Goal: Task Accomplishment & Management: Use online tool/utility

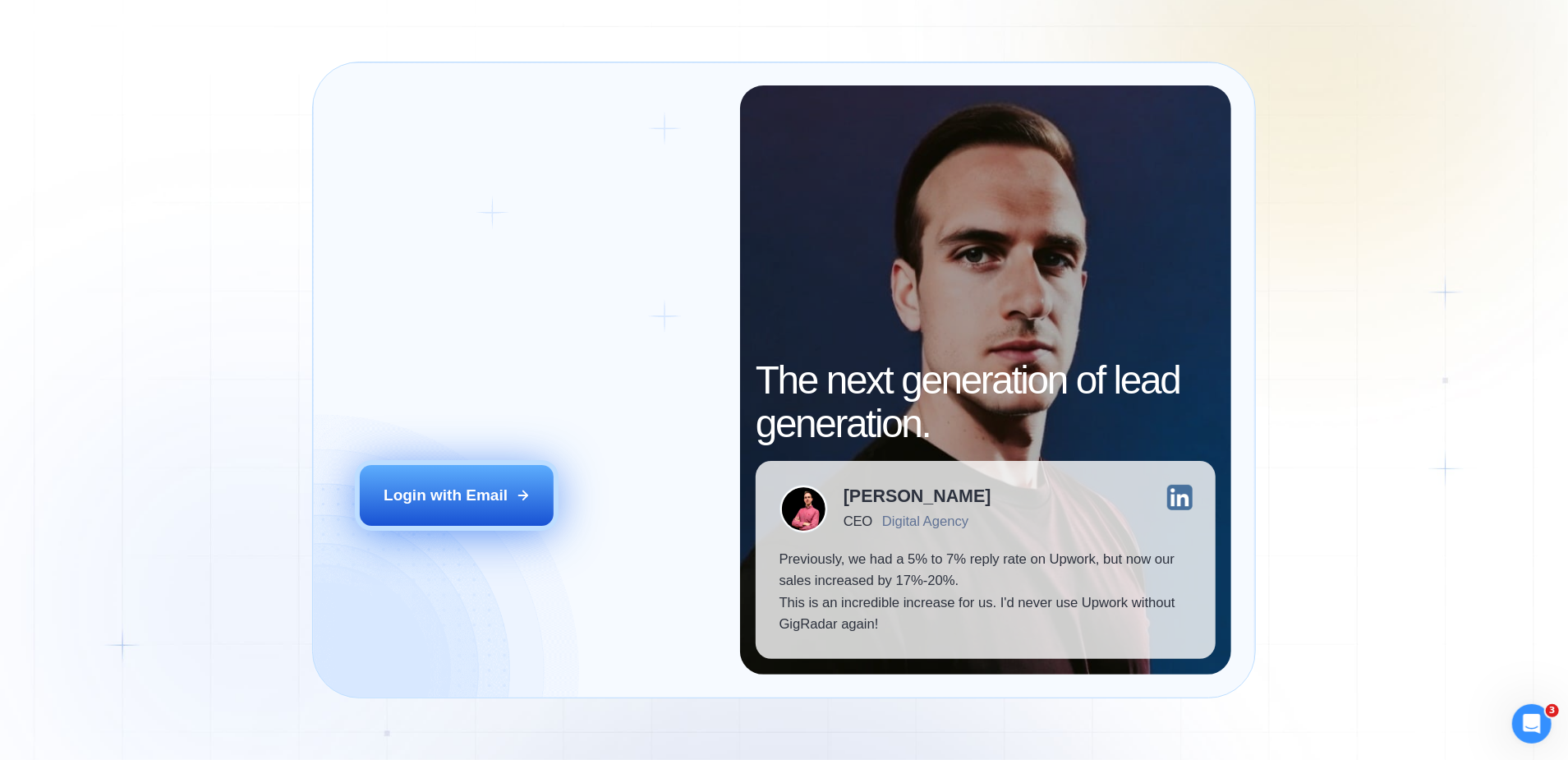
click at [490, 480] on button "Login with Email" at bounding box center [457, 496] width 194 height 61
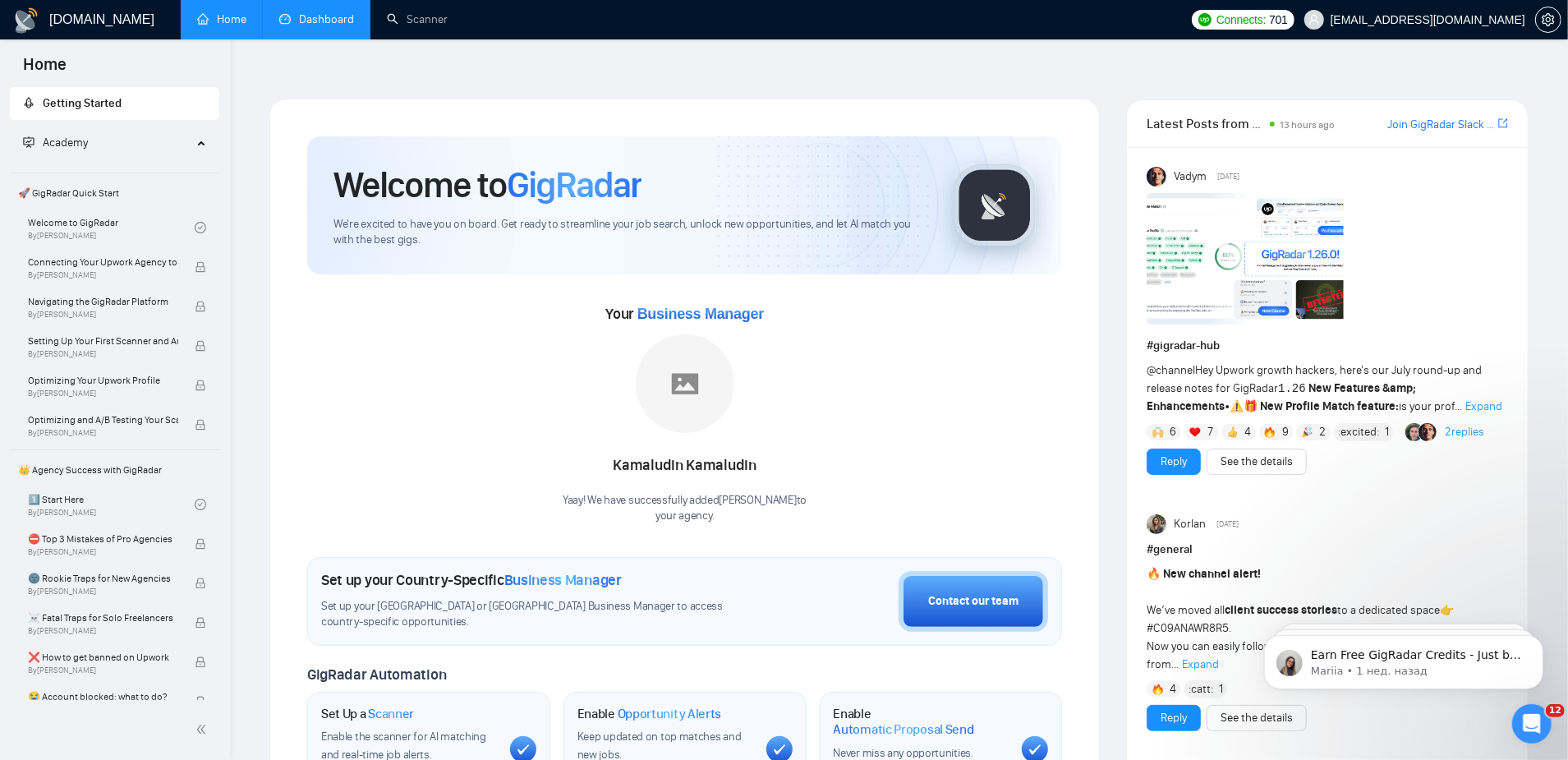
click at [322, 26] on link "Dashboard" at bounding box center [316, 19] width 75 height 14
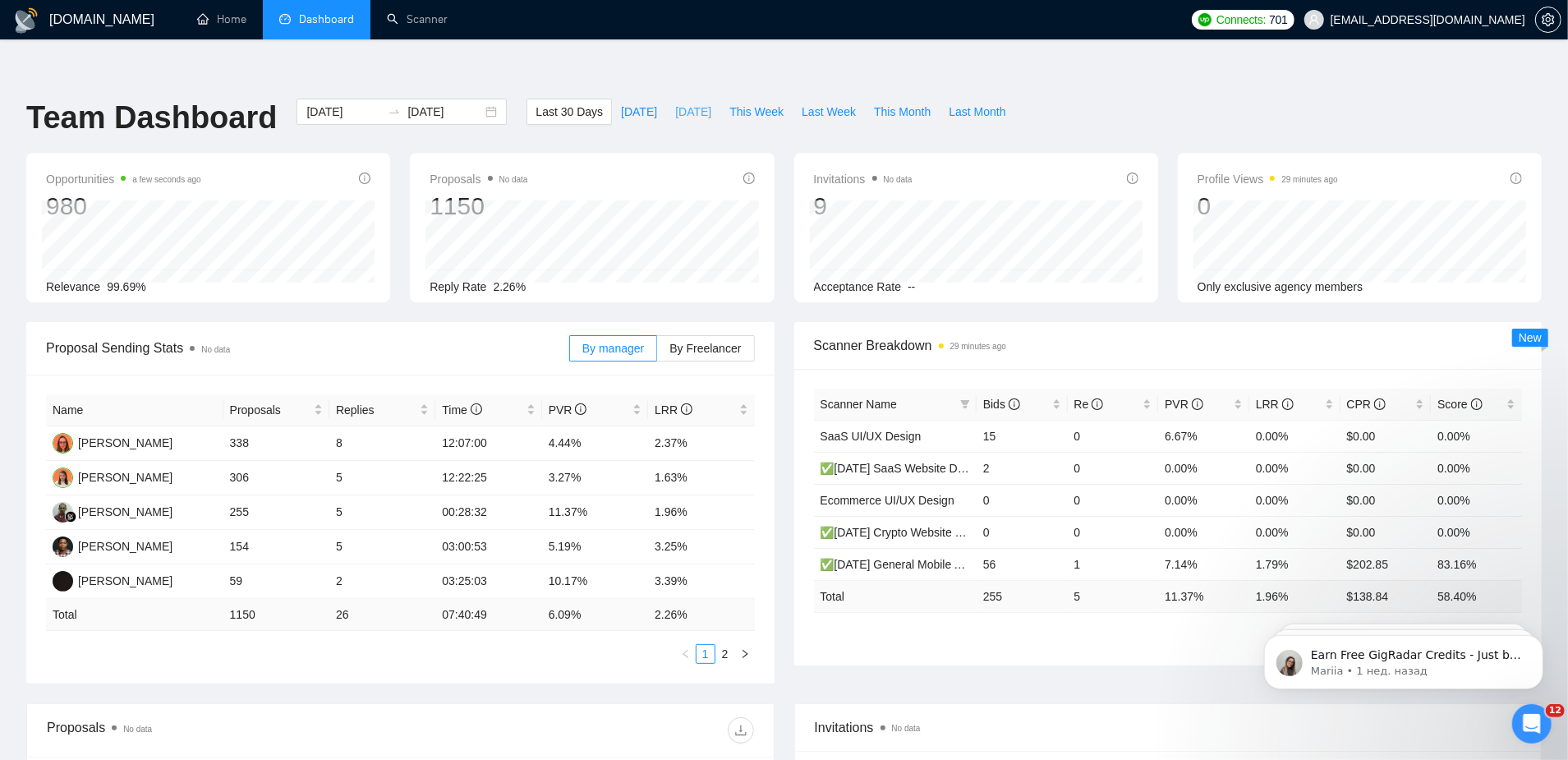
click at [695, 103] on span "[DATE]" at bounding box center [694, 112] width 36 height 18
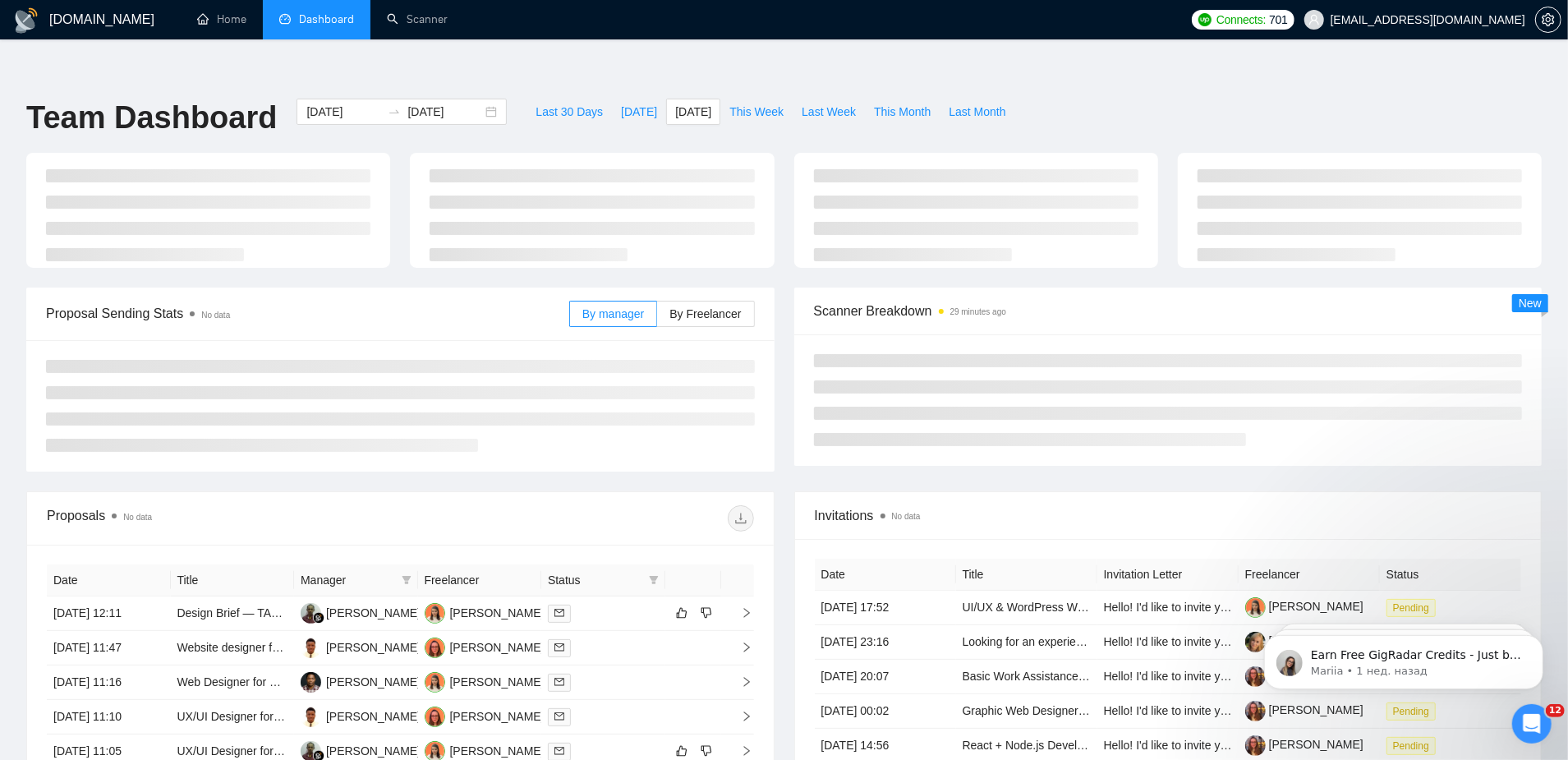
type input "2025-08-19"
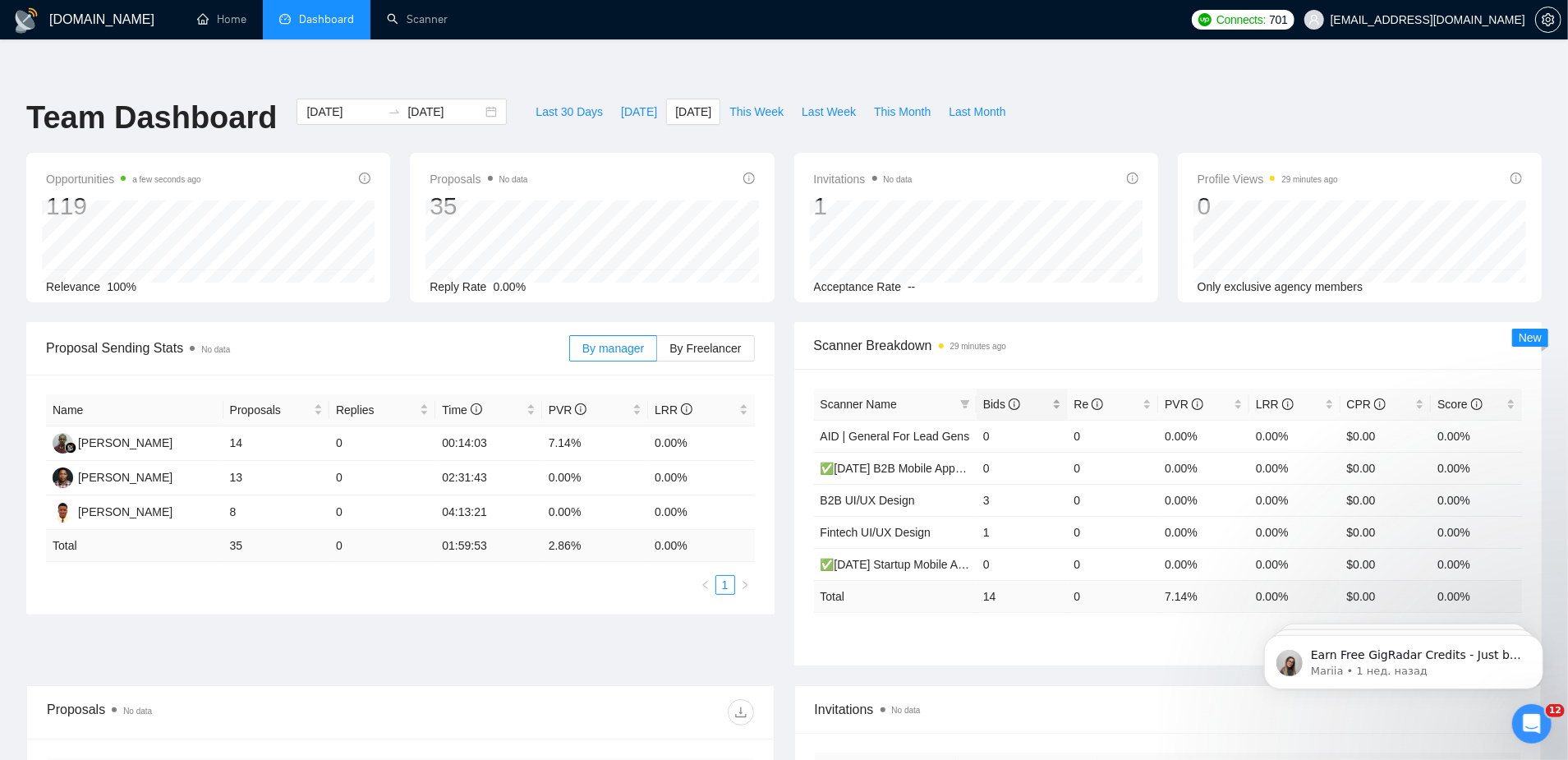
click at [989, 398] on span "Bids" at bounding box center [1002, 404] width 37 height 13
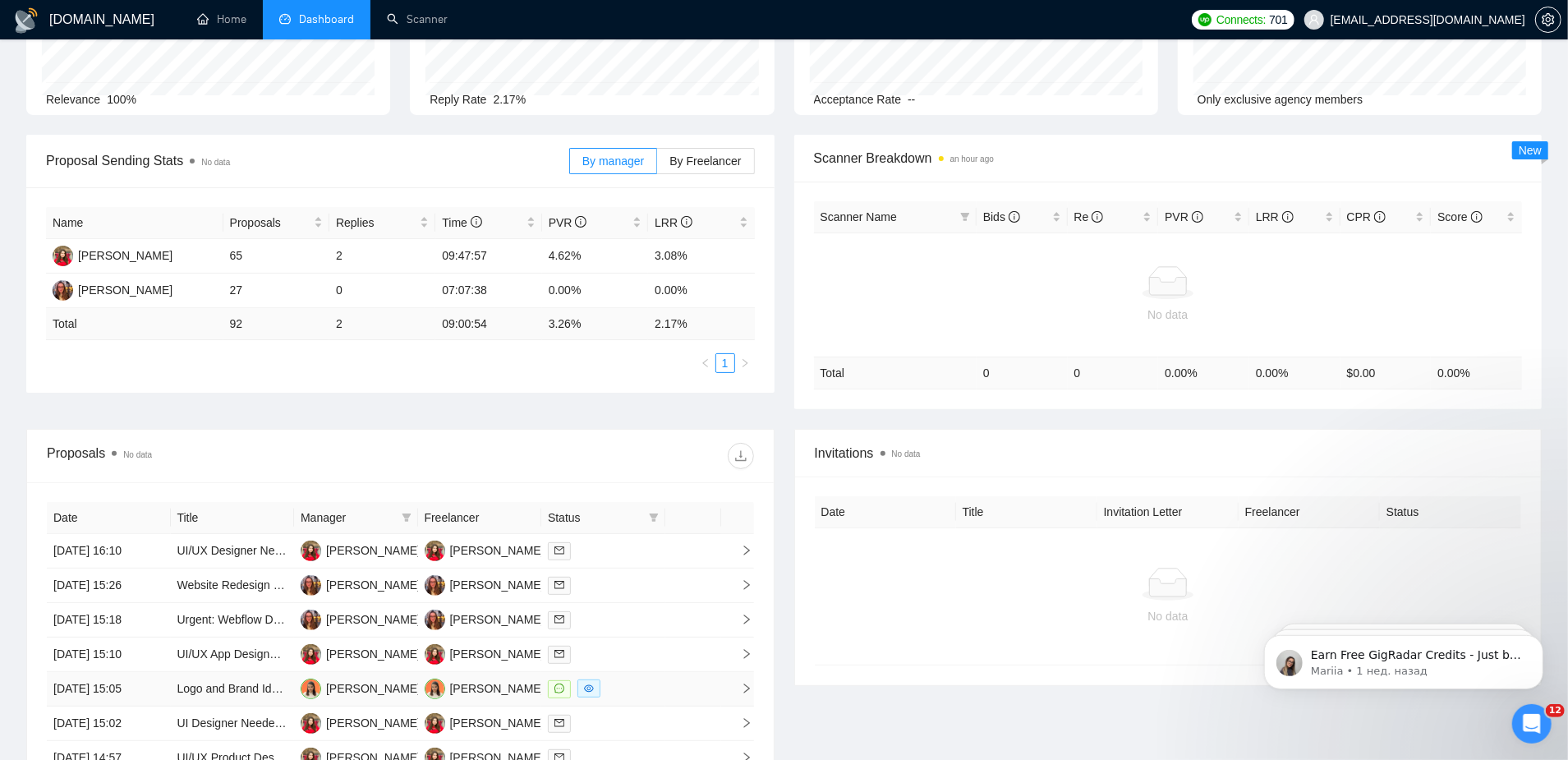
scroll to position [244, 0]
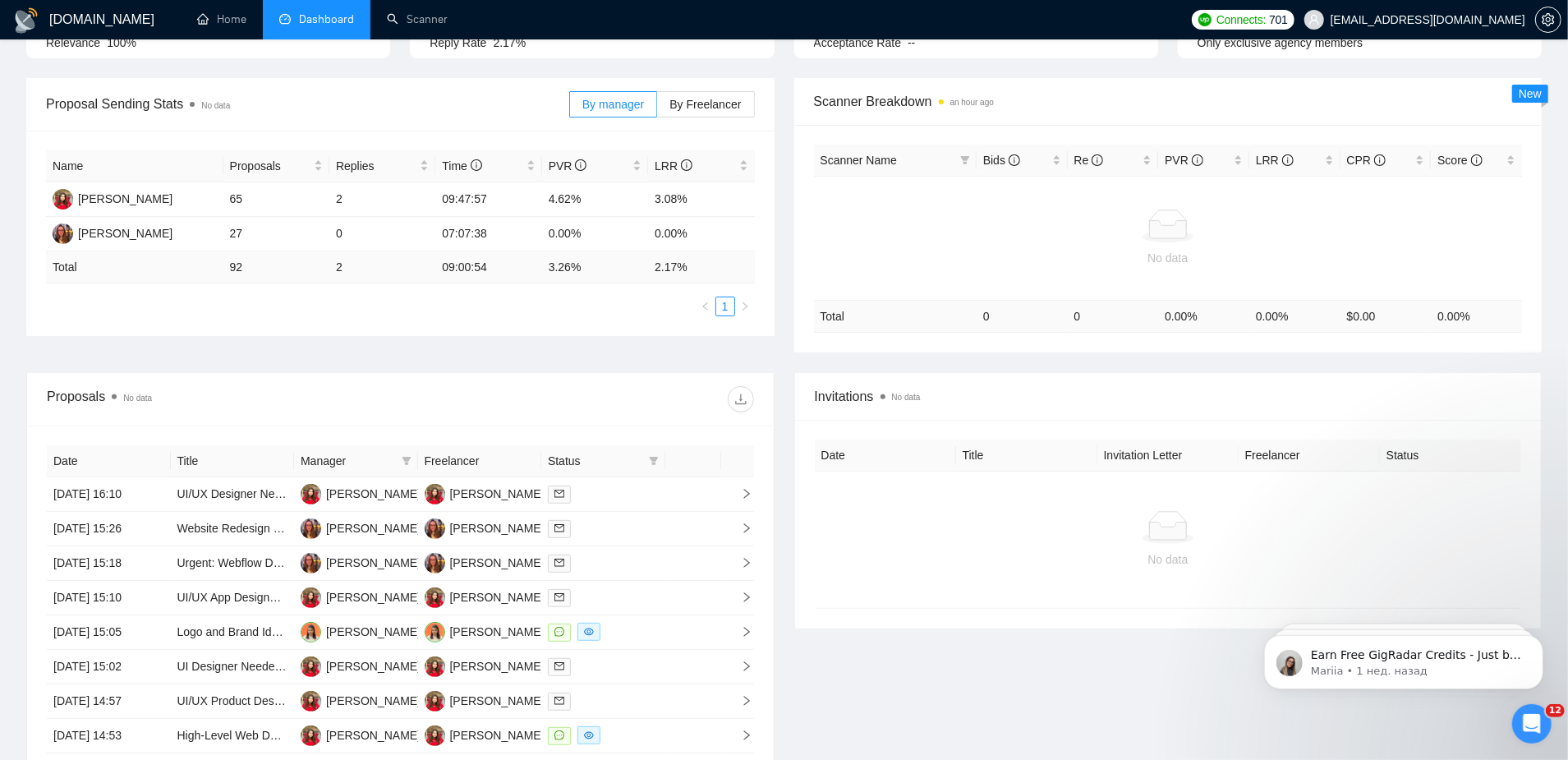
click at [298, 446] on th "Manager" at bounding box center [356, 462] width 124 height 32
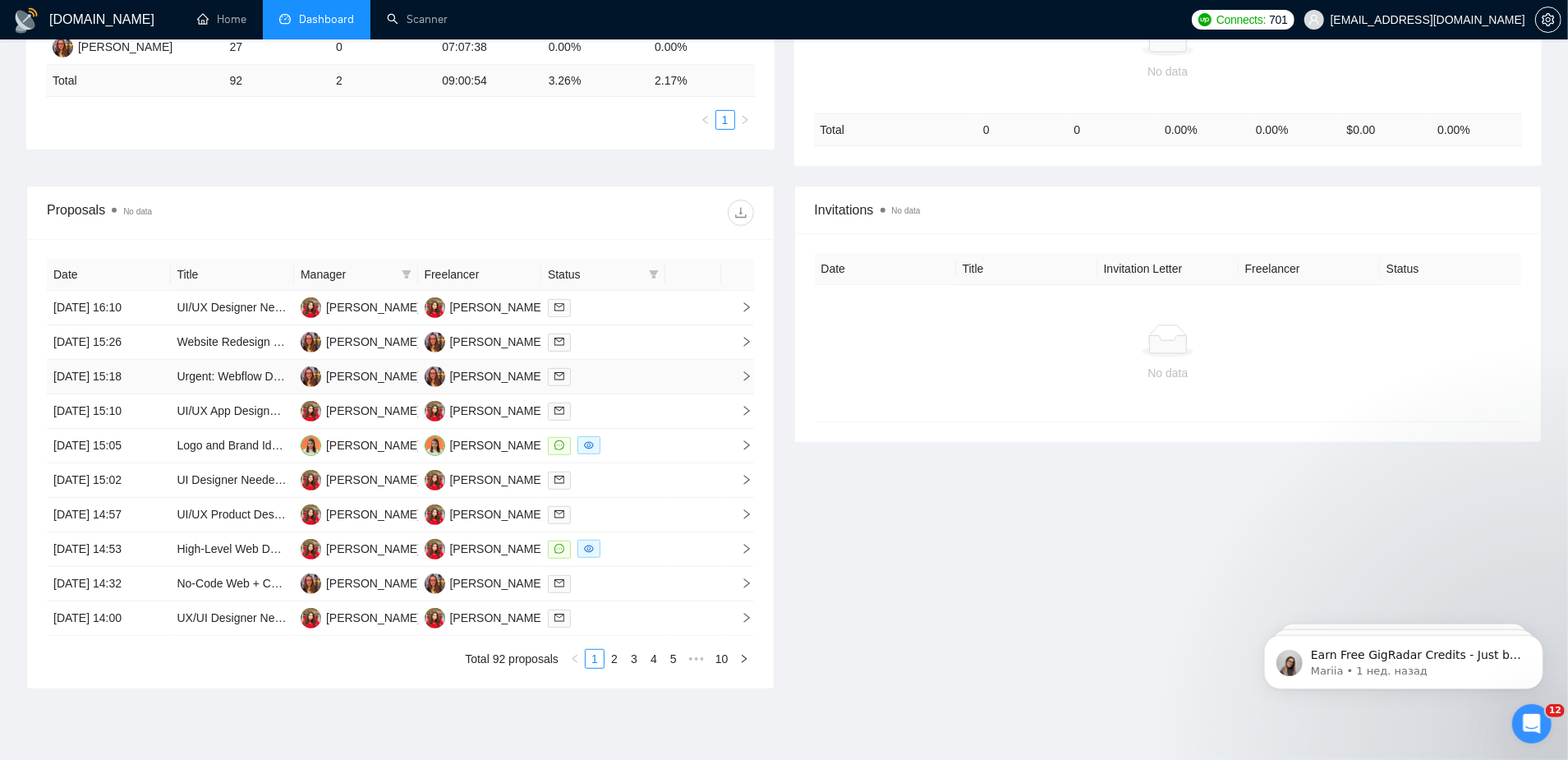
scroll to position [434, 0]
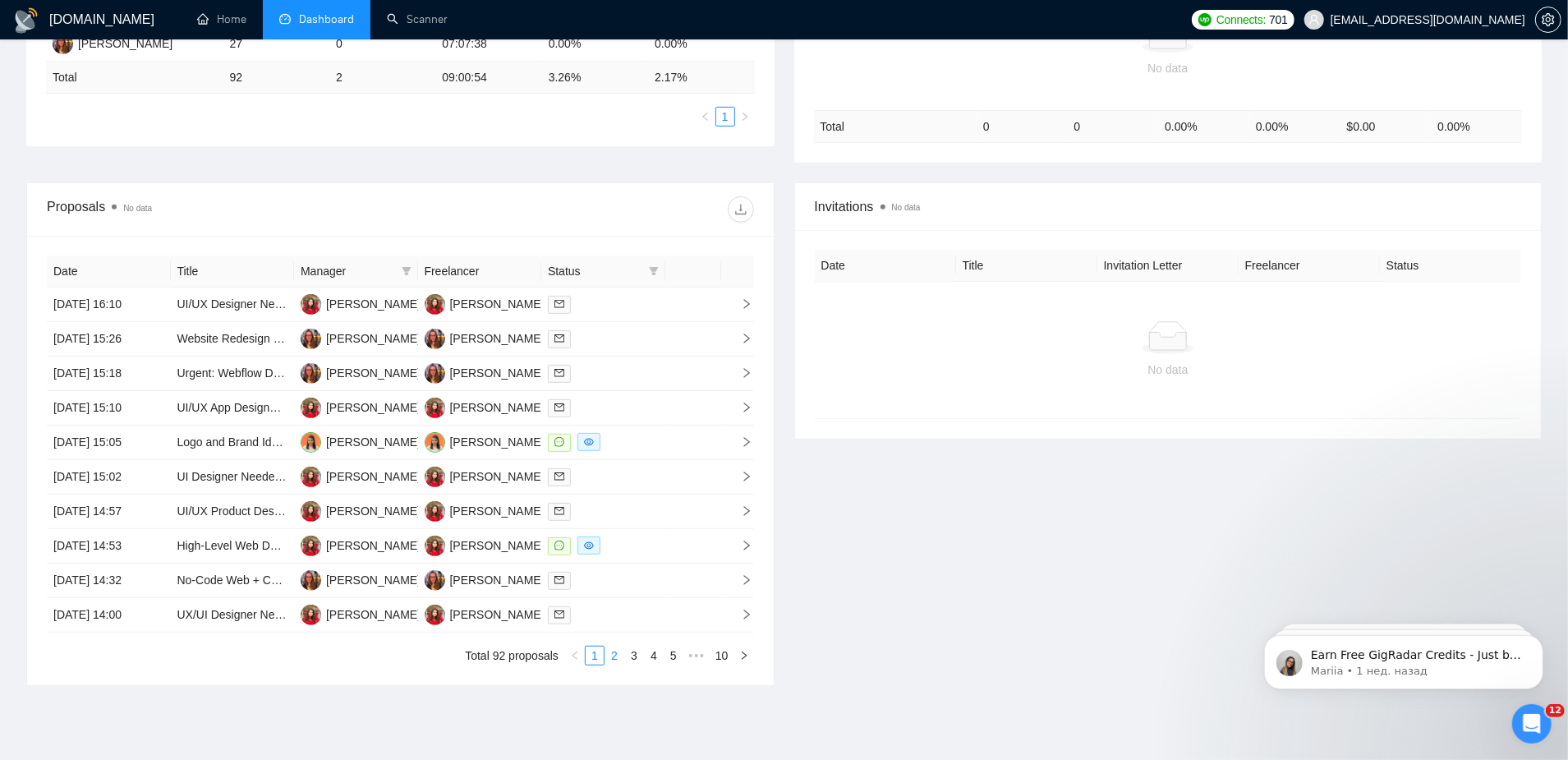
click at [621, 647] on link "2" at bounding box center [614, 656] width 18 height 18
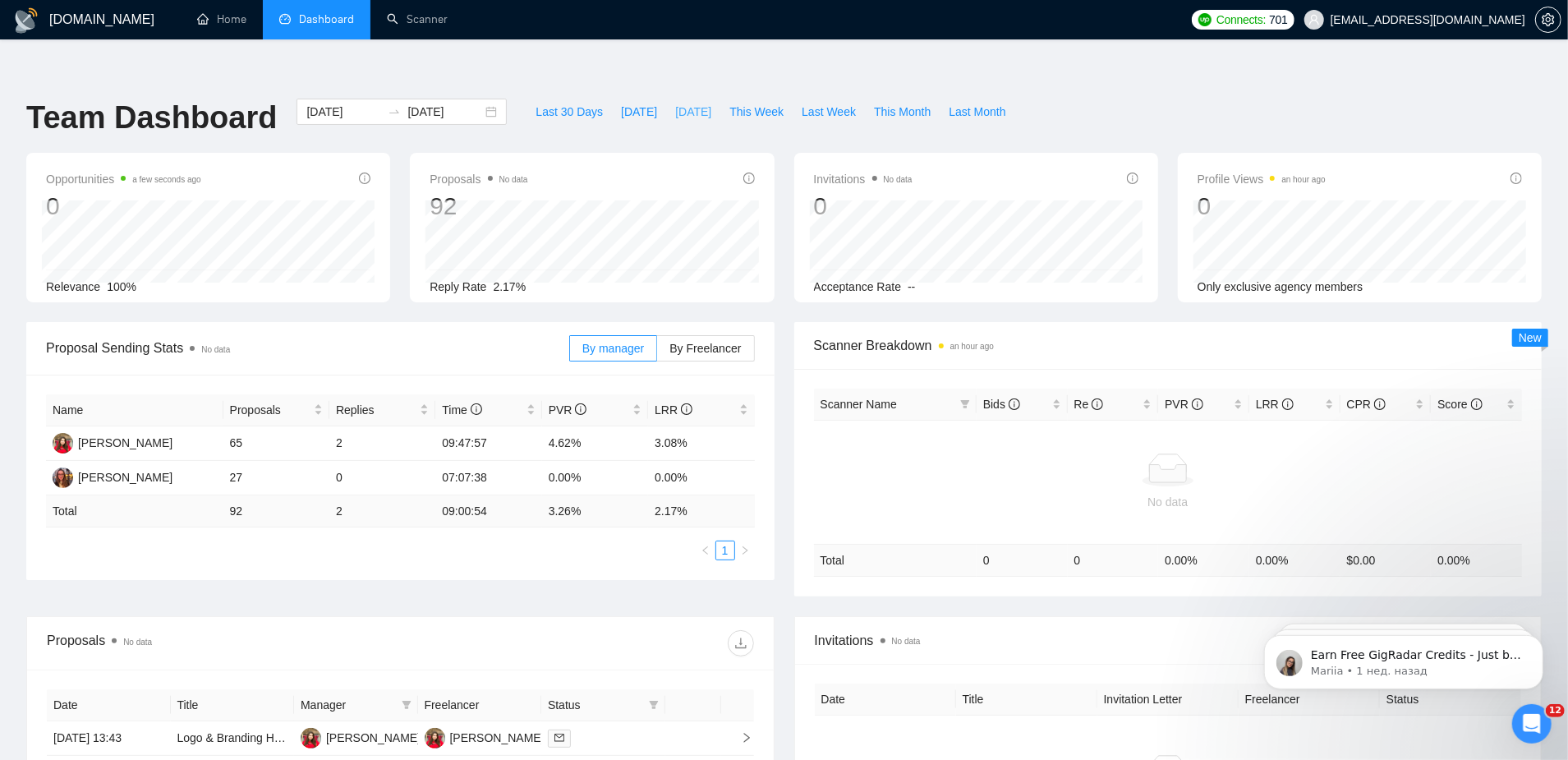
click at [675, 99] on button "[DATE]" at bounding box center [693, 112] width 54 height 26
type input "2025-08-19"
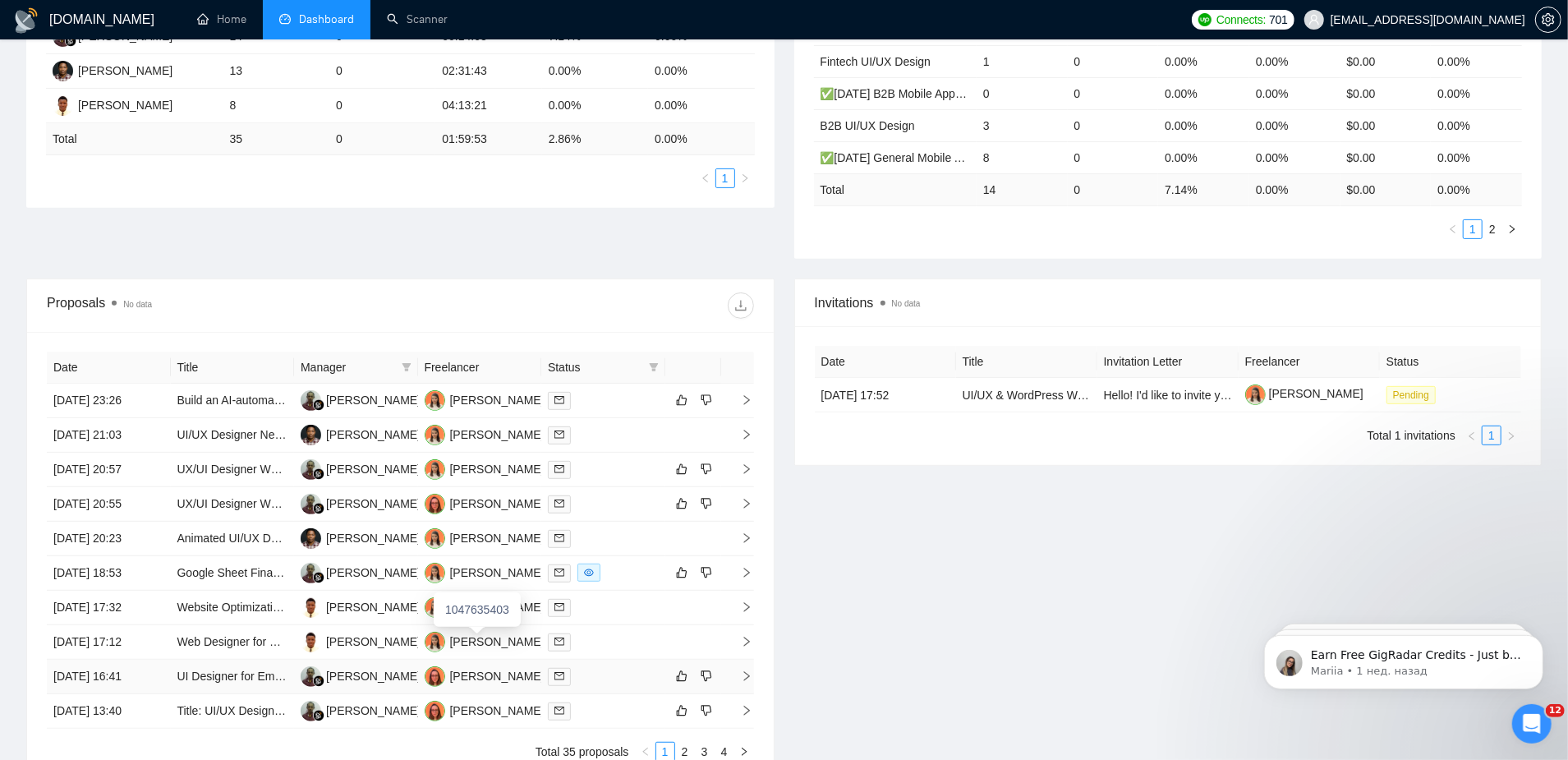
scroll to position [410, 0]
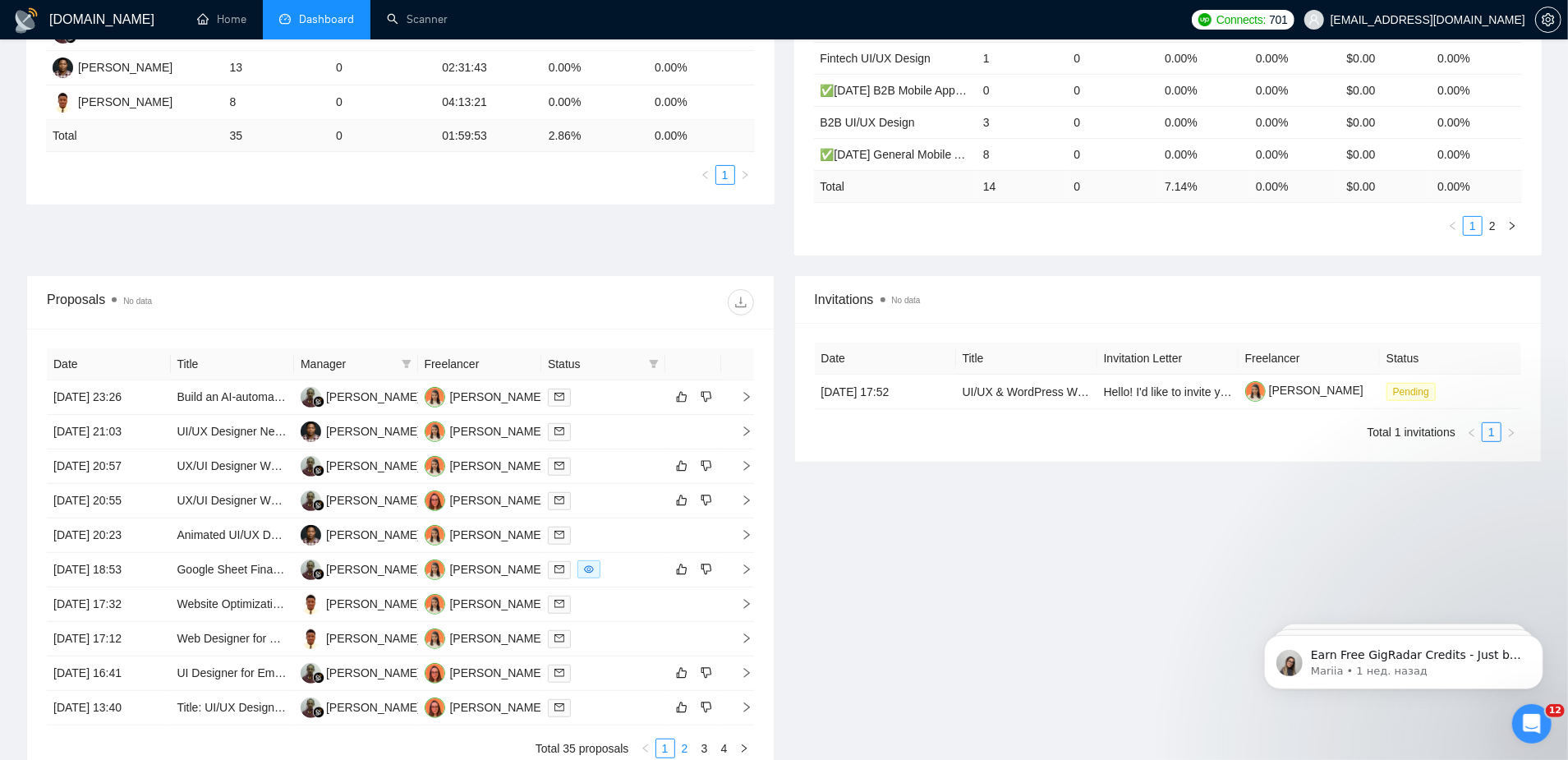
click at [685, 740] on link "2" at bounding box center [685, 749] width 18 height 18
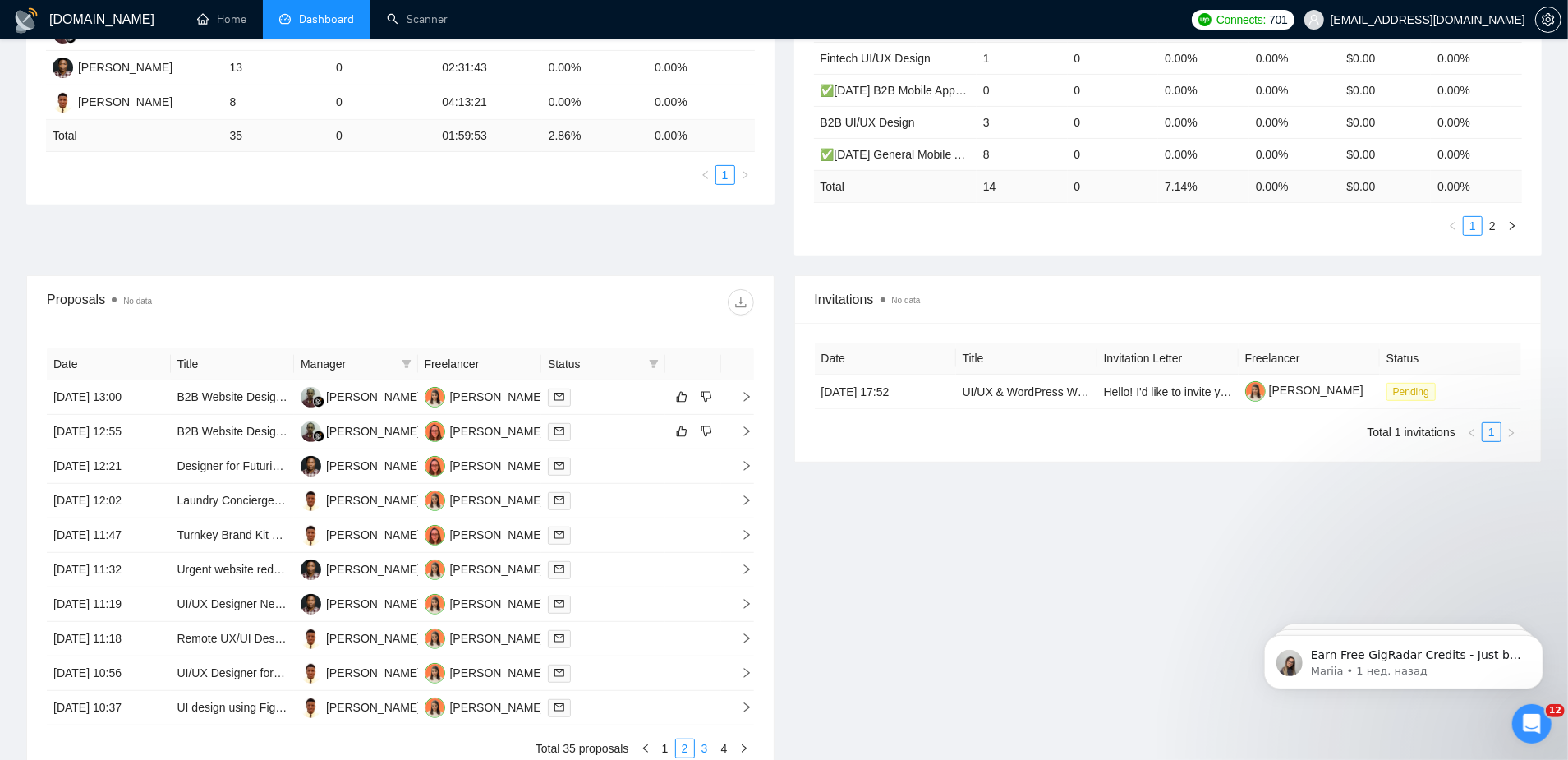
click at [705, 740] on link "3" at bounding box center [705, 749] width 18 height 18
click at [728, 740] on link "4" at bounding box center [725, 749] width 18 height 18
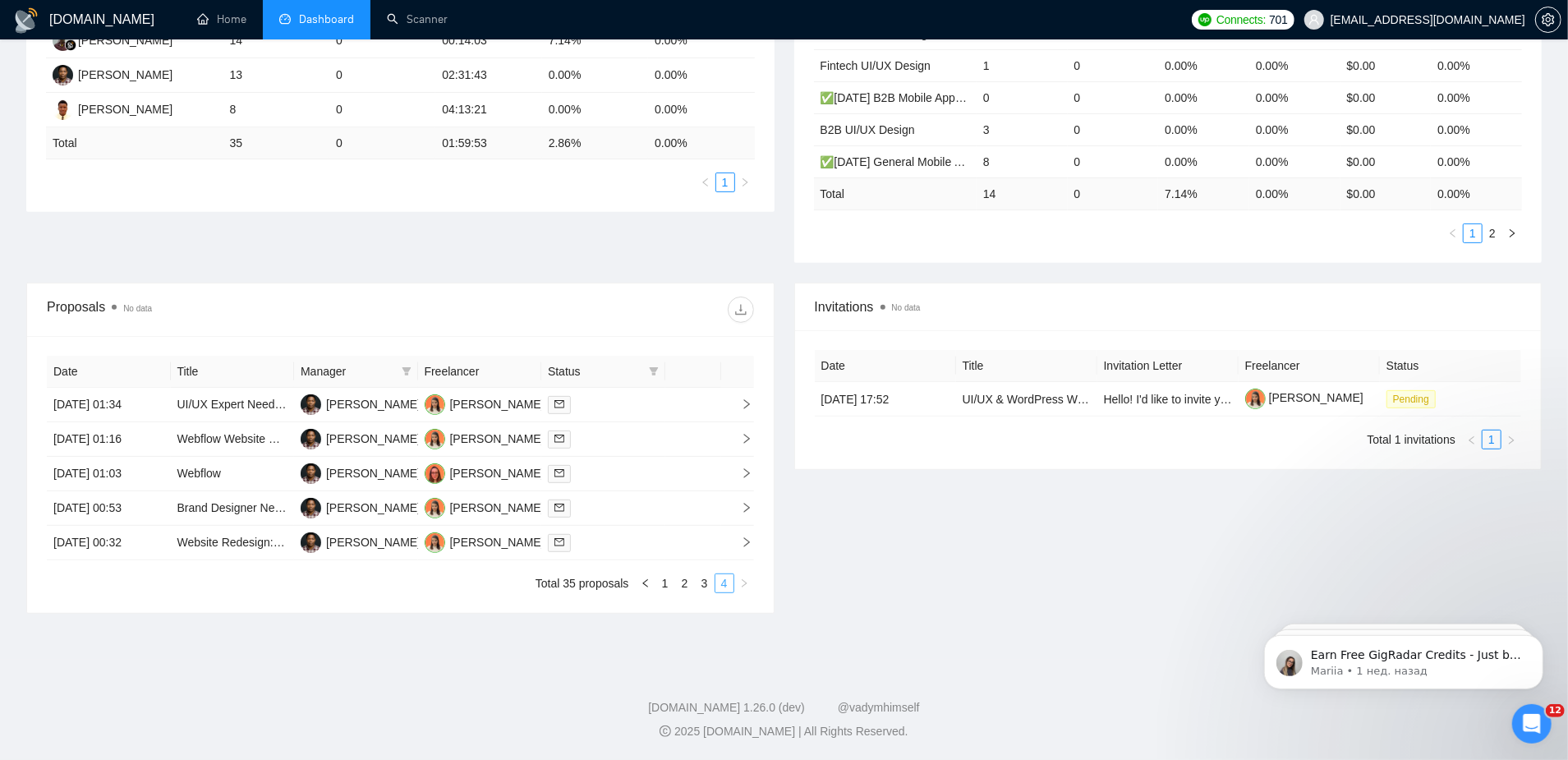
scroll to position [364, 0]
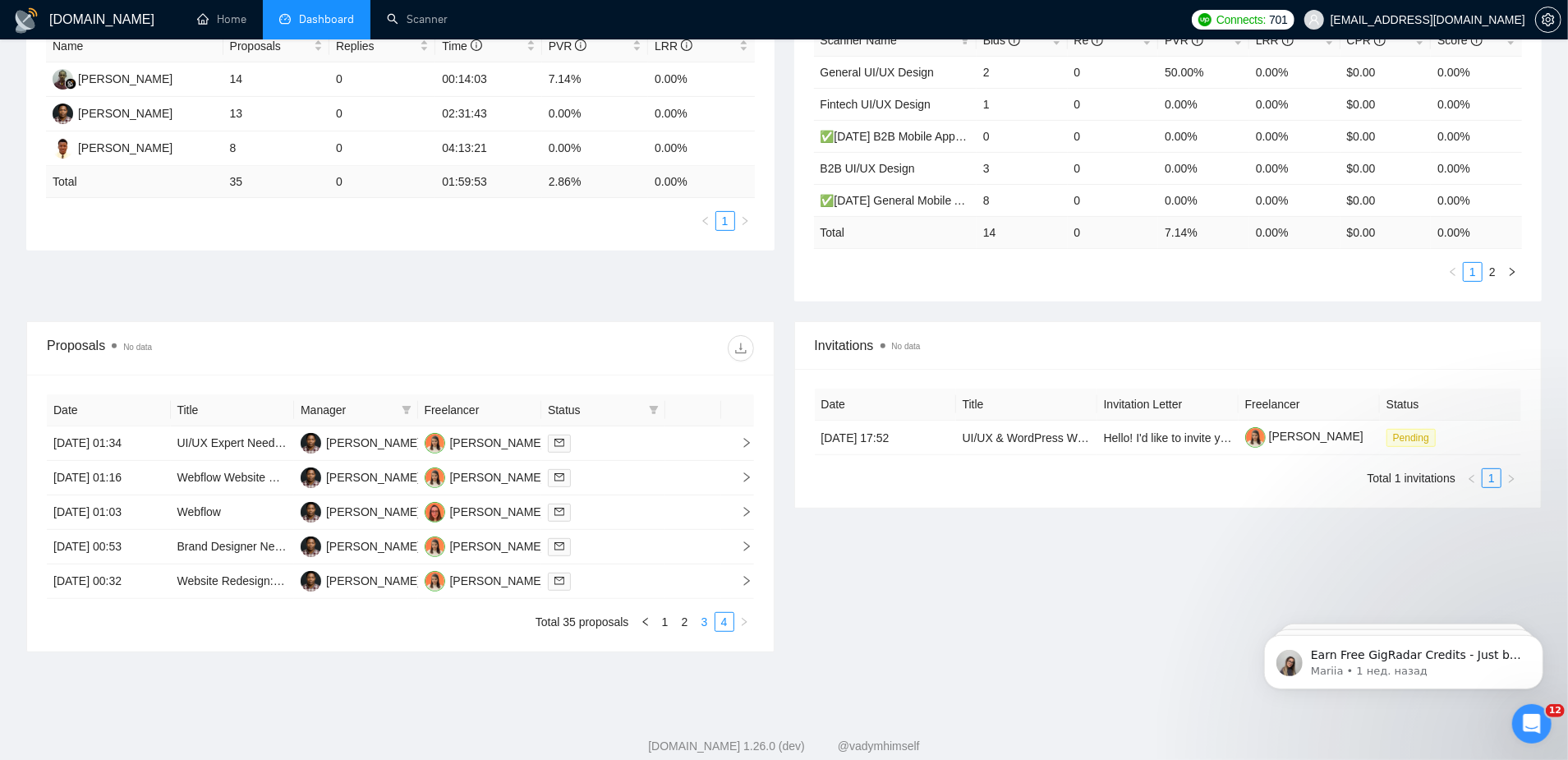
click at [704, 613] on link "3" at bounding box center [705, 622] width 18 height 18
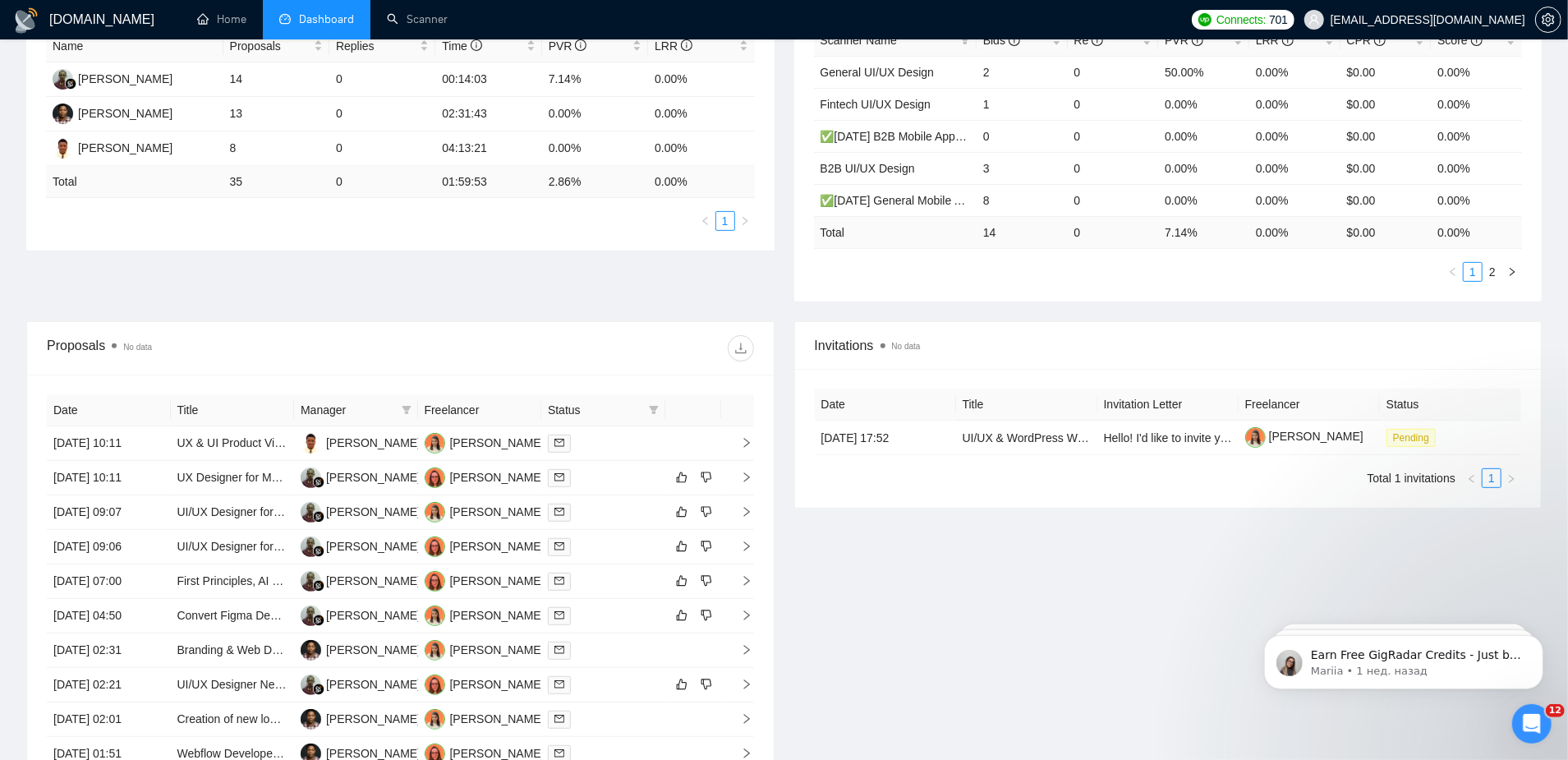
scroll to position [417, 0]
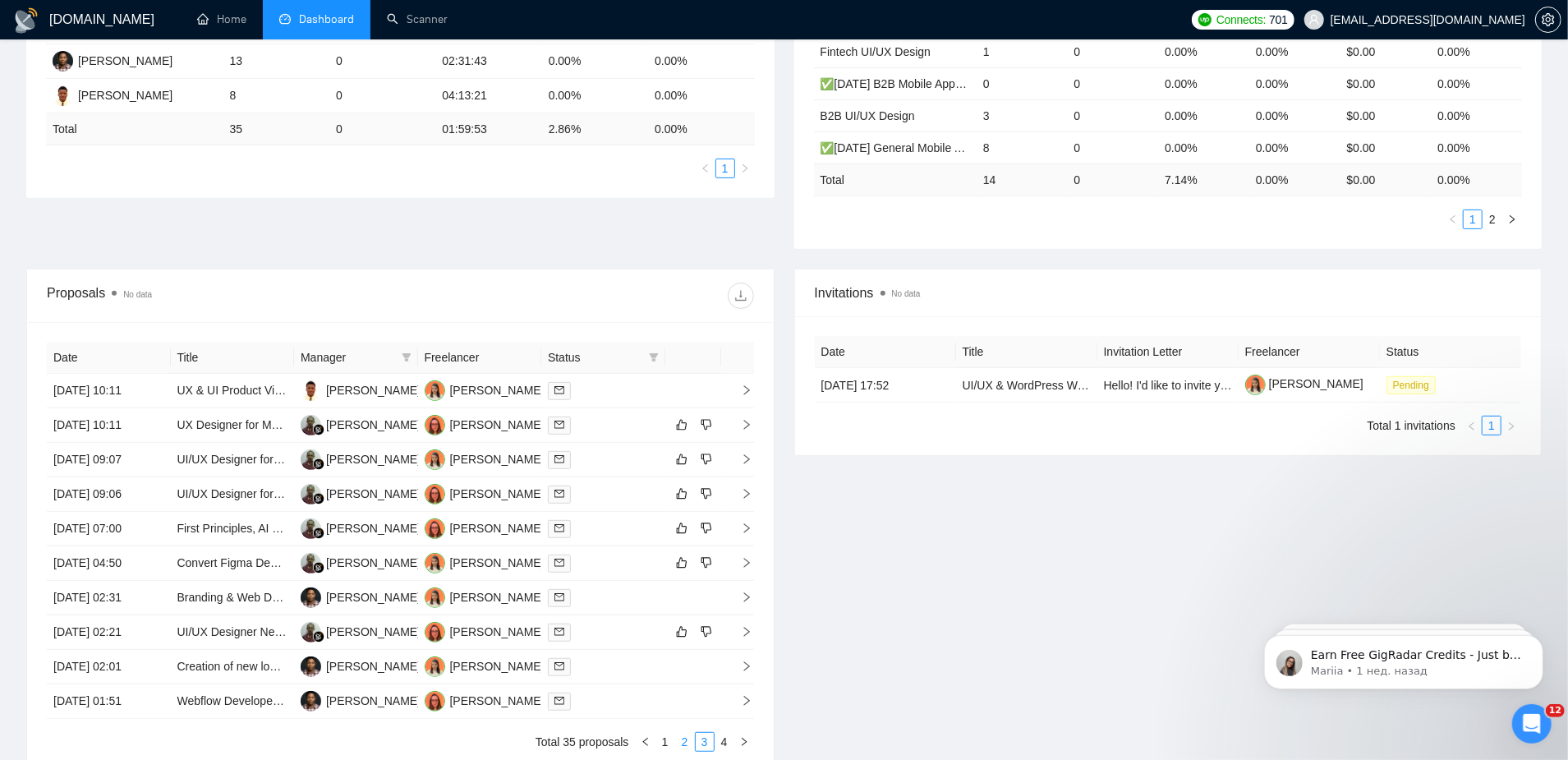
click at [685, 733] on link "2" at bounding box center [685, 742] width 18 height 18
click at [662, 733] on link "1" at bounding box center [666, 742] width 18 height 18
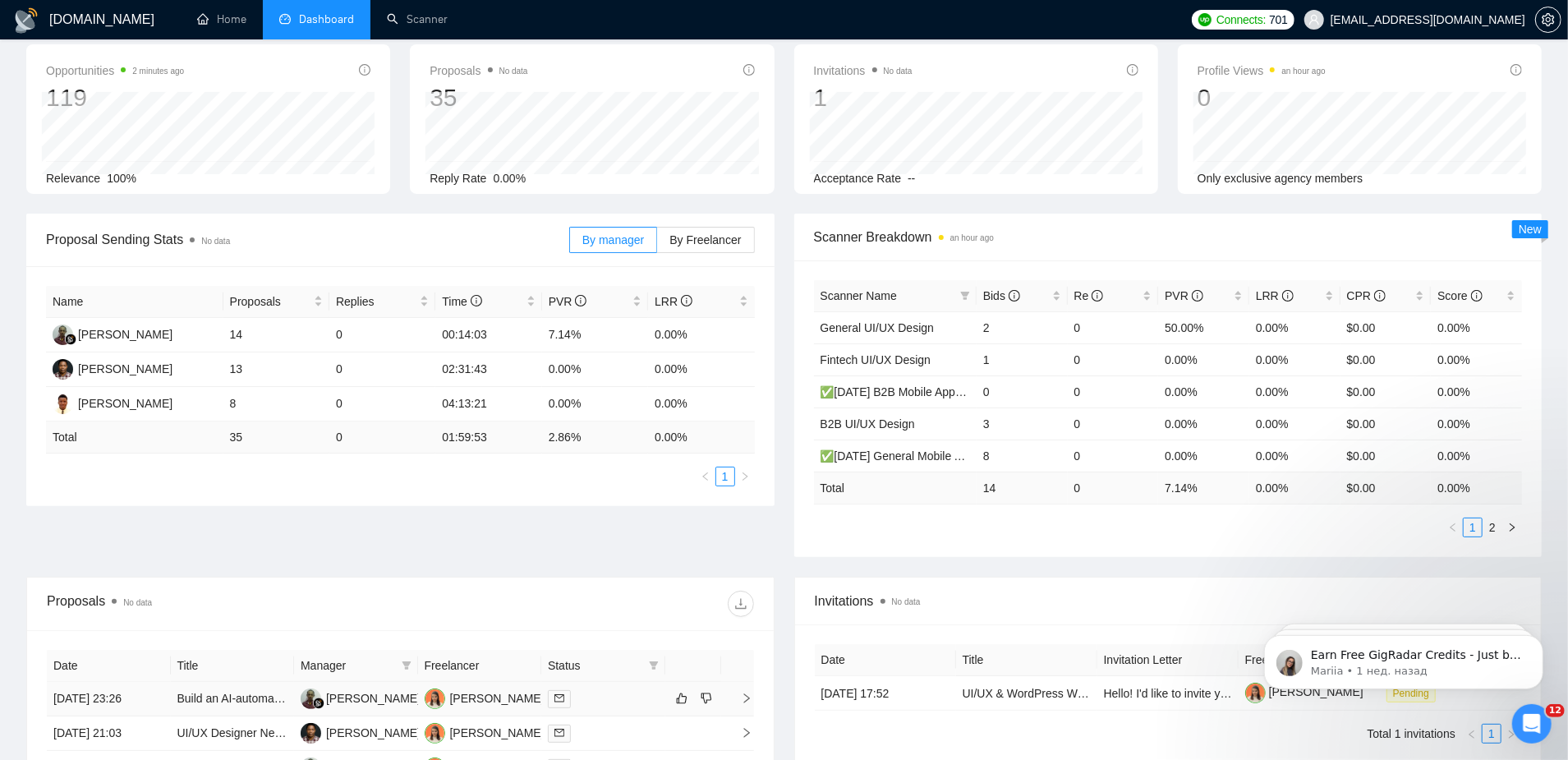
scroll to position [536, 0]
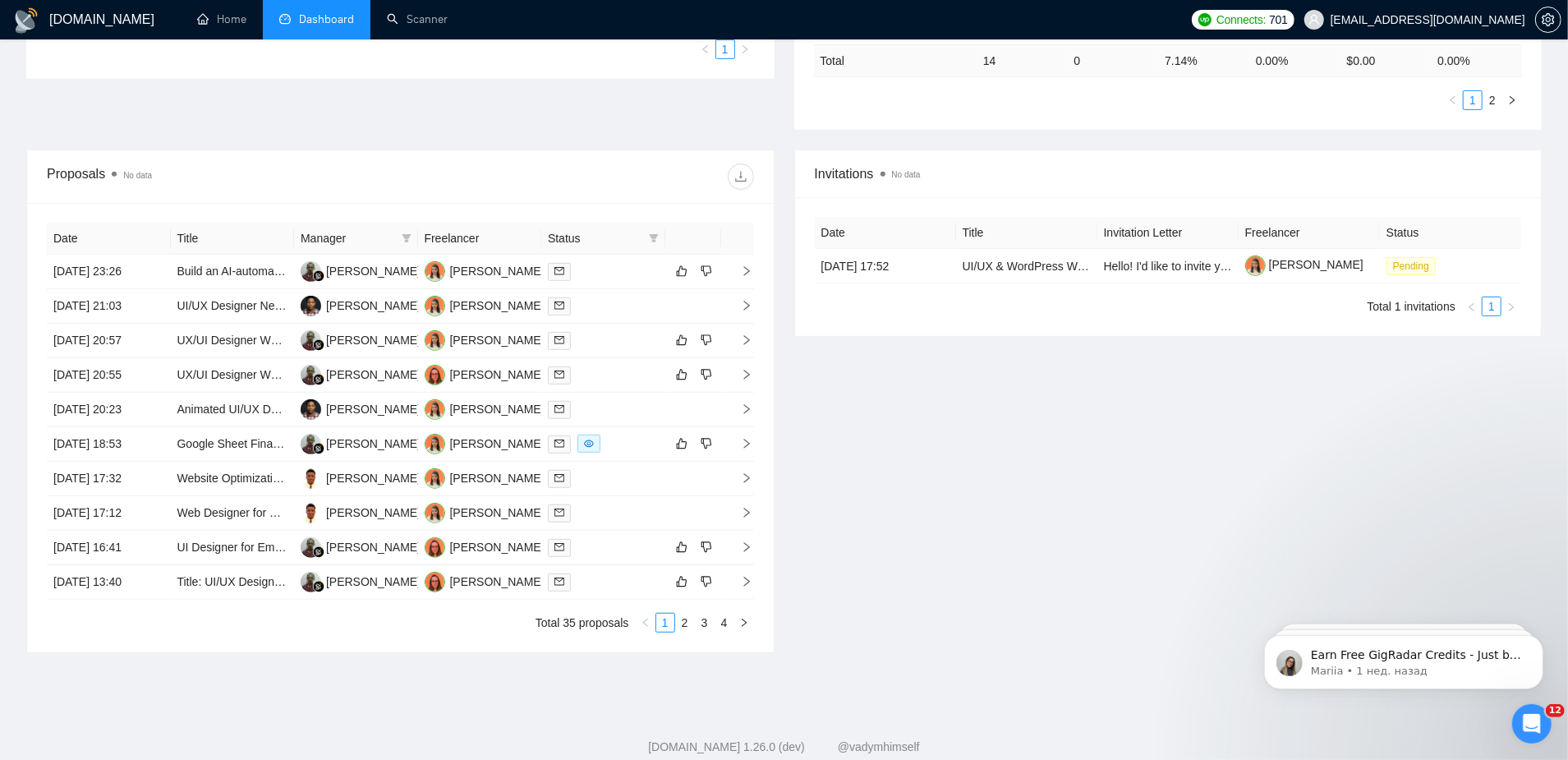
click at [298, 222] on th "Manager" at bounding box center [356, 238] width 124 height 32
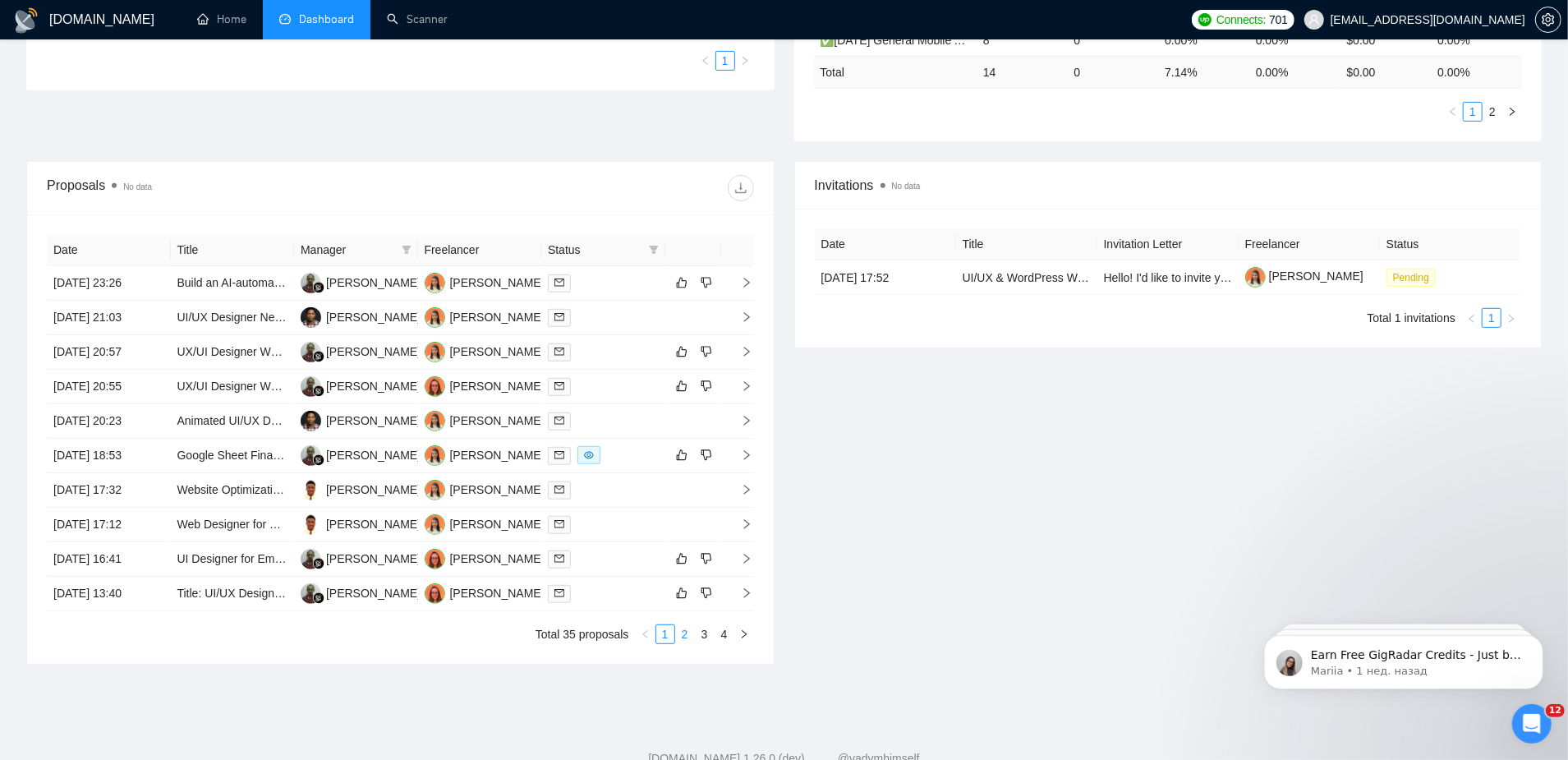
click at [681, 625] on link "2" at bounding box center [685, 634] width 18 height 18
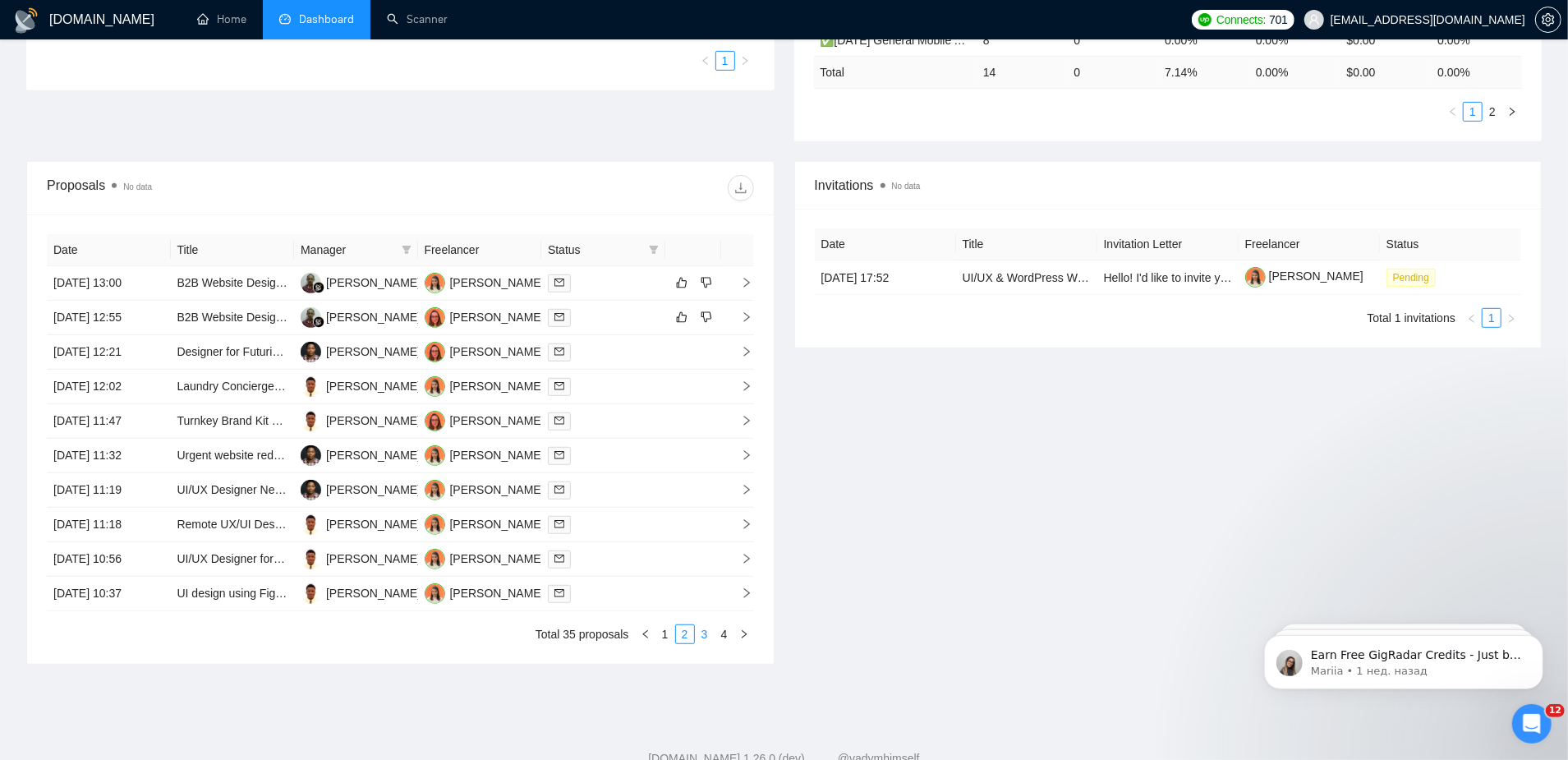
click at [713, 625] on link "3" at bounding box center [705, 634] width 18 height 18
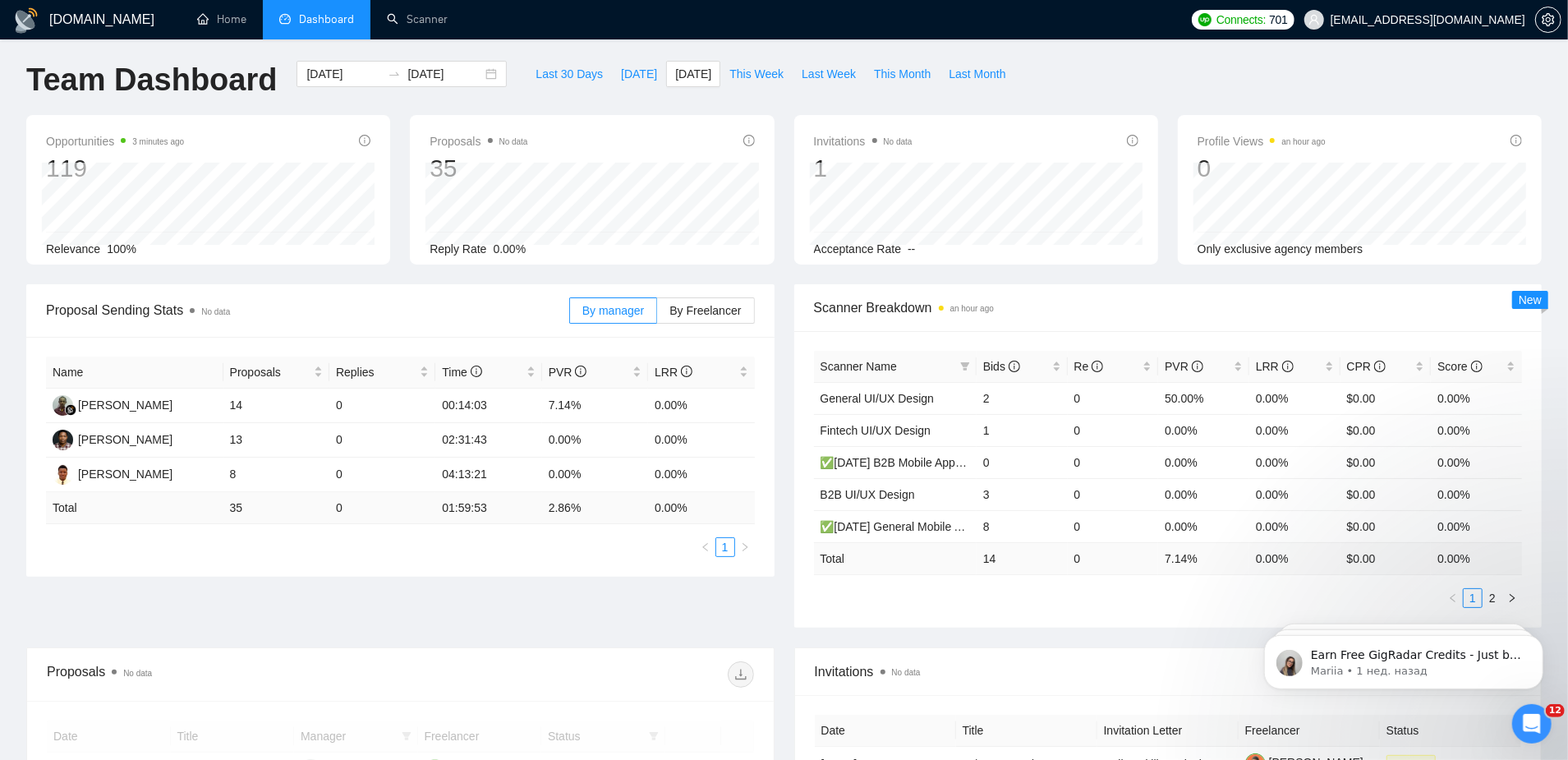
scroll to position [0, 0]
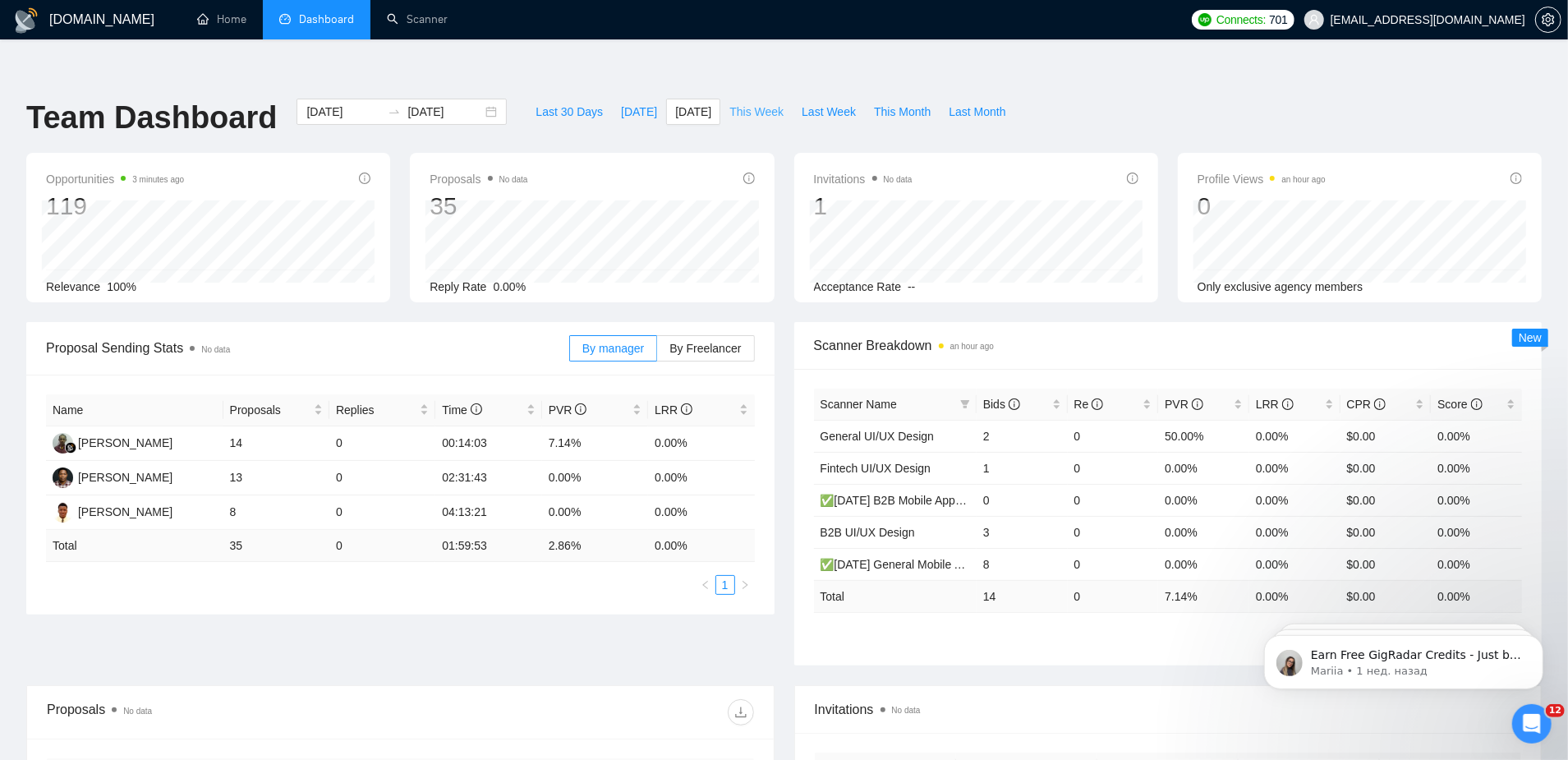
click at [767, 103] on span "This Week" at bounding box center [757, 112] width 54 height 18
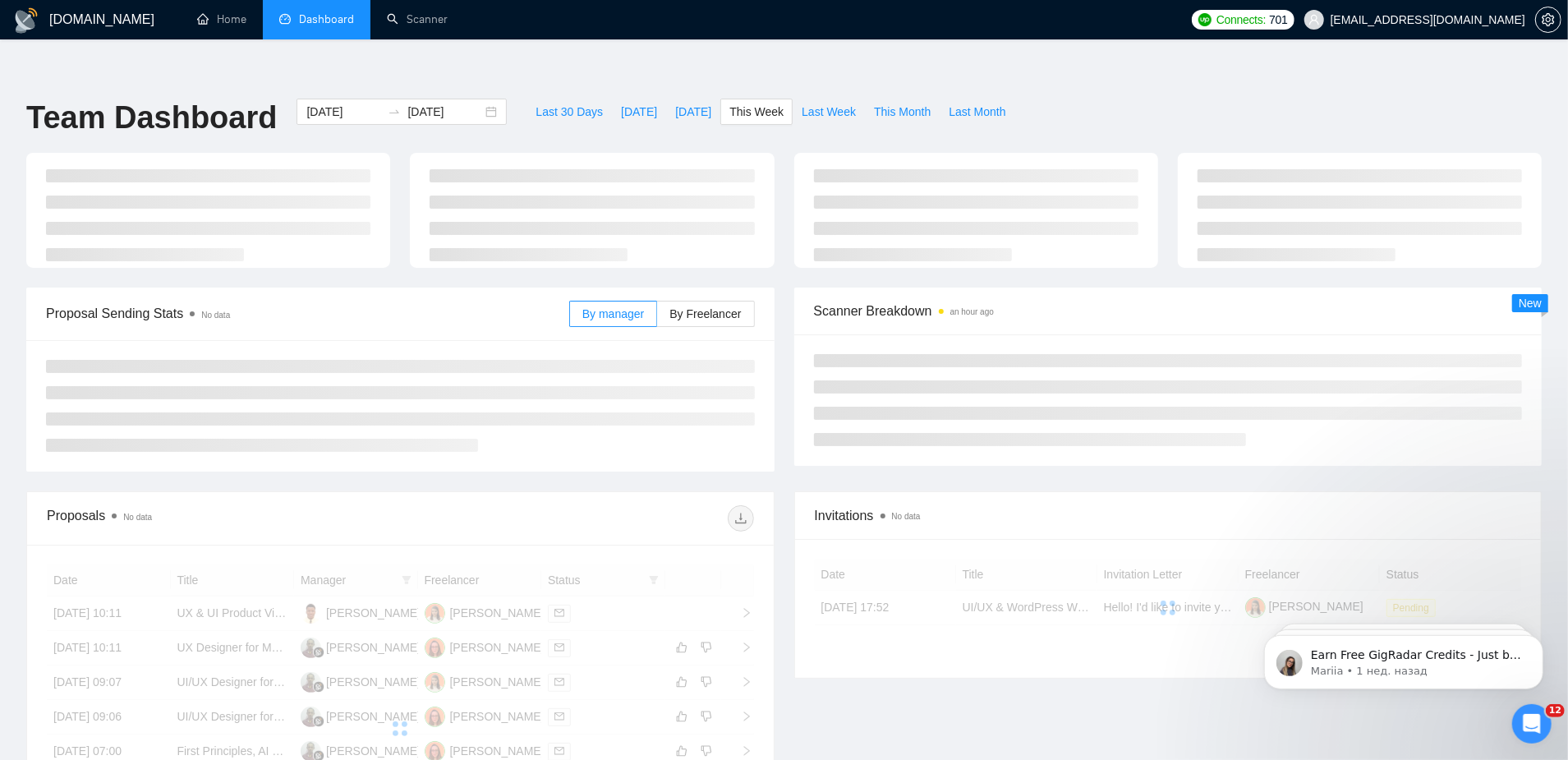
type input "2025-08-18"
type input "2025-08-24"
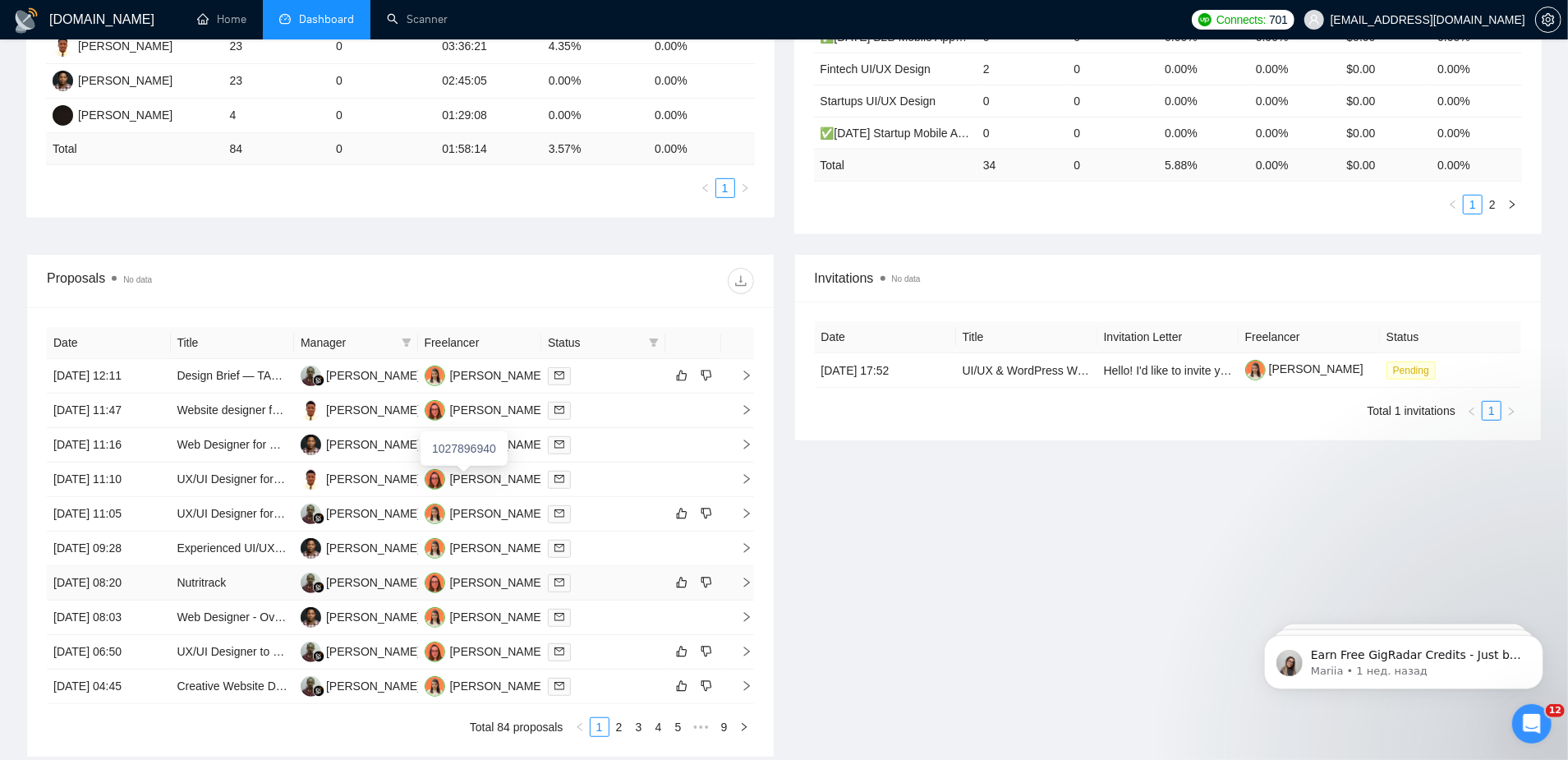
scroll to position [435, 0]
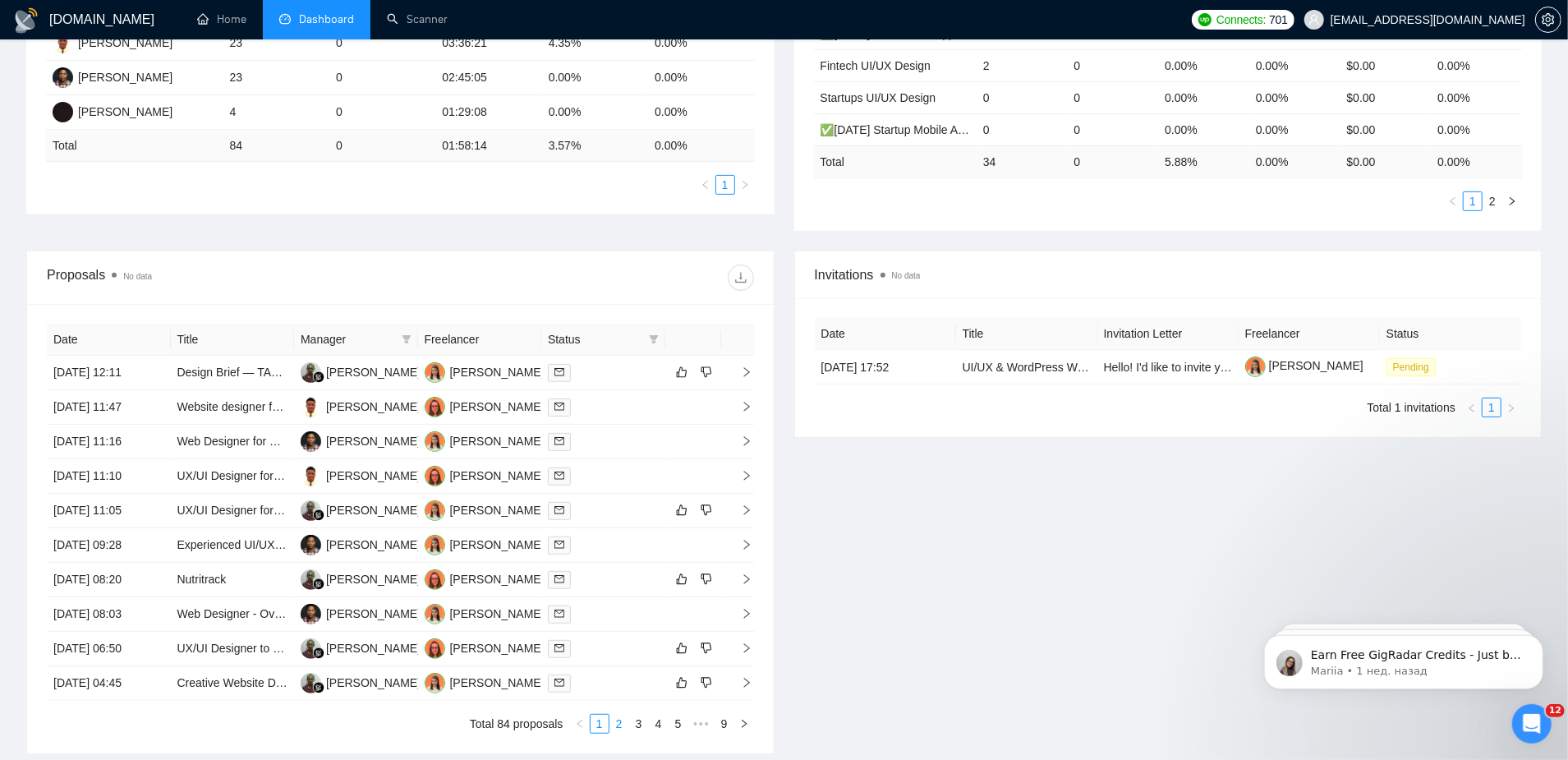
click at [627, 715] on link "2" at bounding box center [619, 724] width 18 height 18
click at [641, 715] on link "3" at bounding box center [639, 724] width 18 height 18
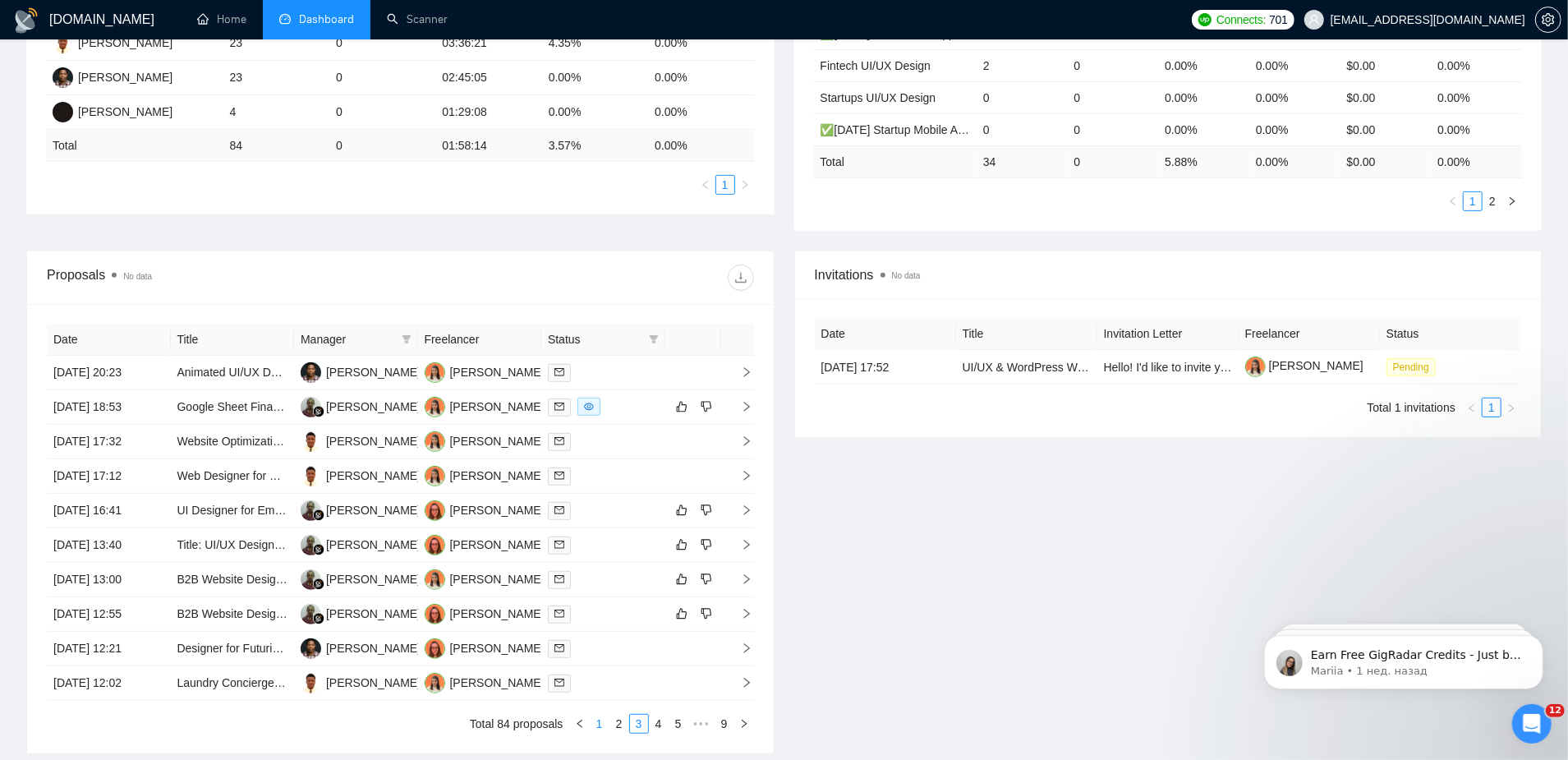
click at [591, 715] on link "1" at bounding box center [600, 724] width 18 height 18
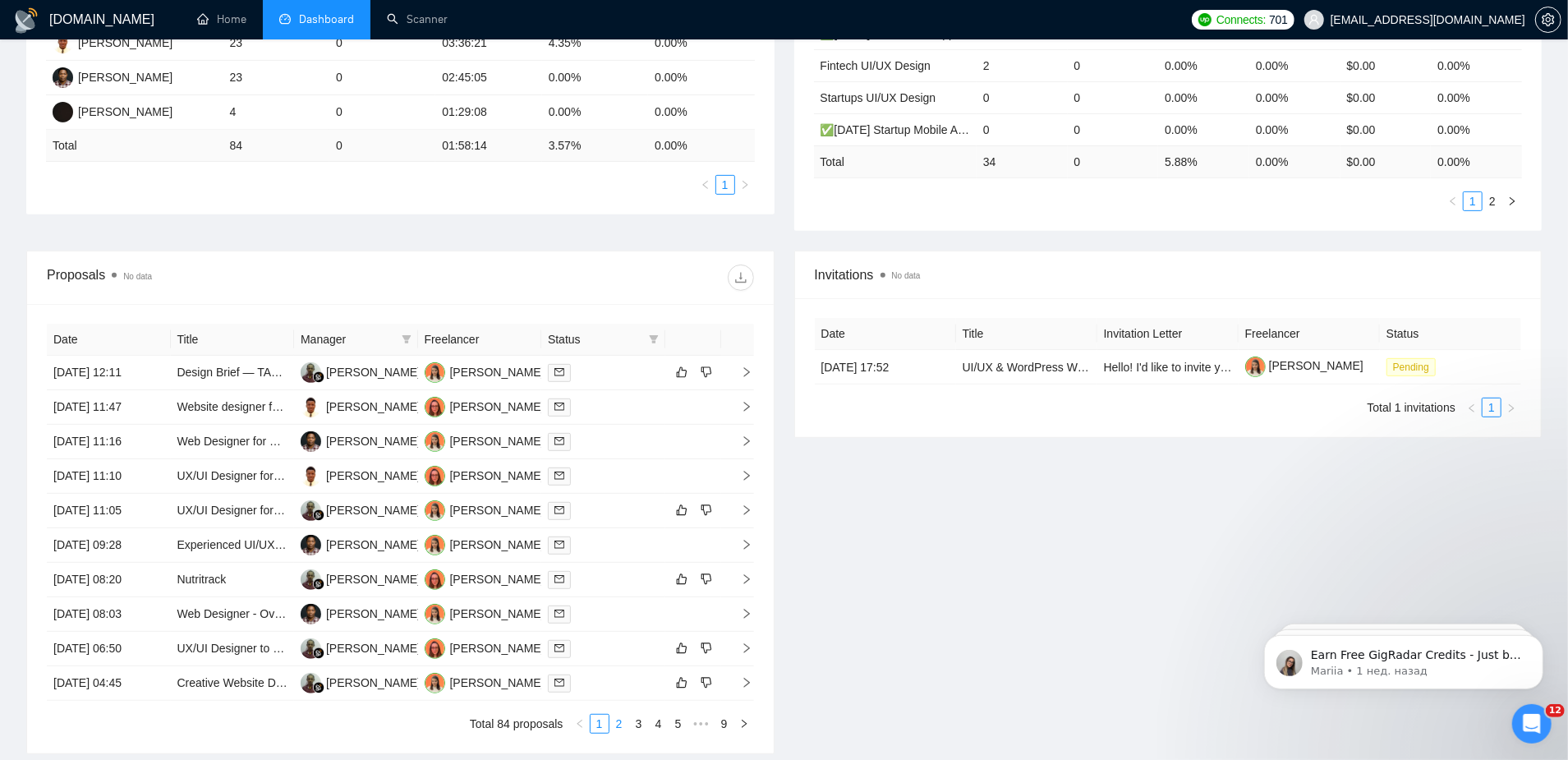
click at [615, 715] on link "2" at bounding box center [619, 724] width 18 height 18
click at [644, 715] on link "3" at bounding box center [639, 724] width 18 height 18
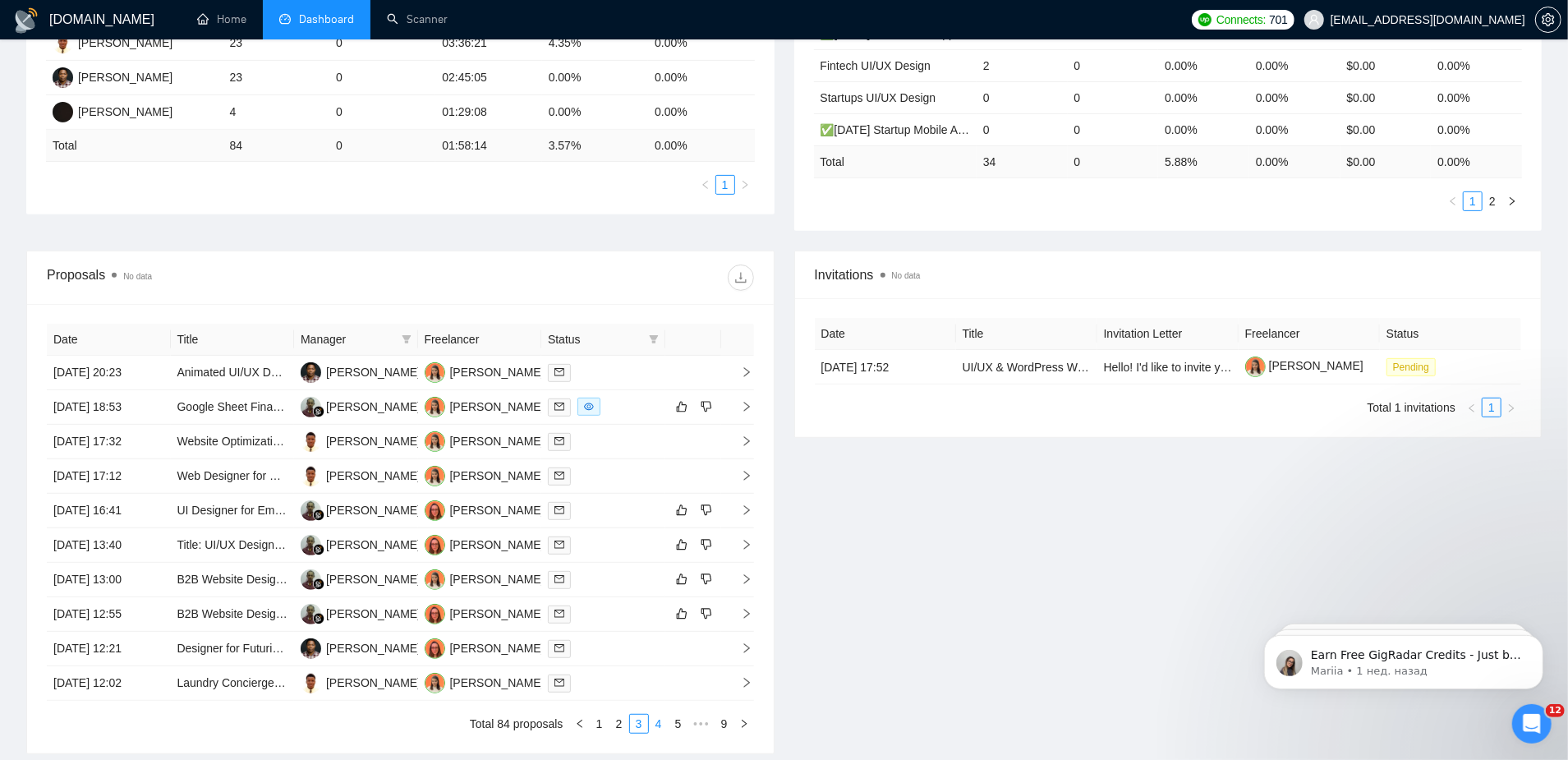
click at [660, 715] on link "4" at bounding box center [659, 724] width 18 height 18
click at [666, 715] on link "5" at bounding box center [659, 724] width 18 height 18
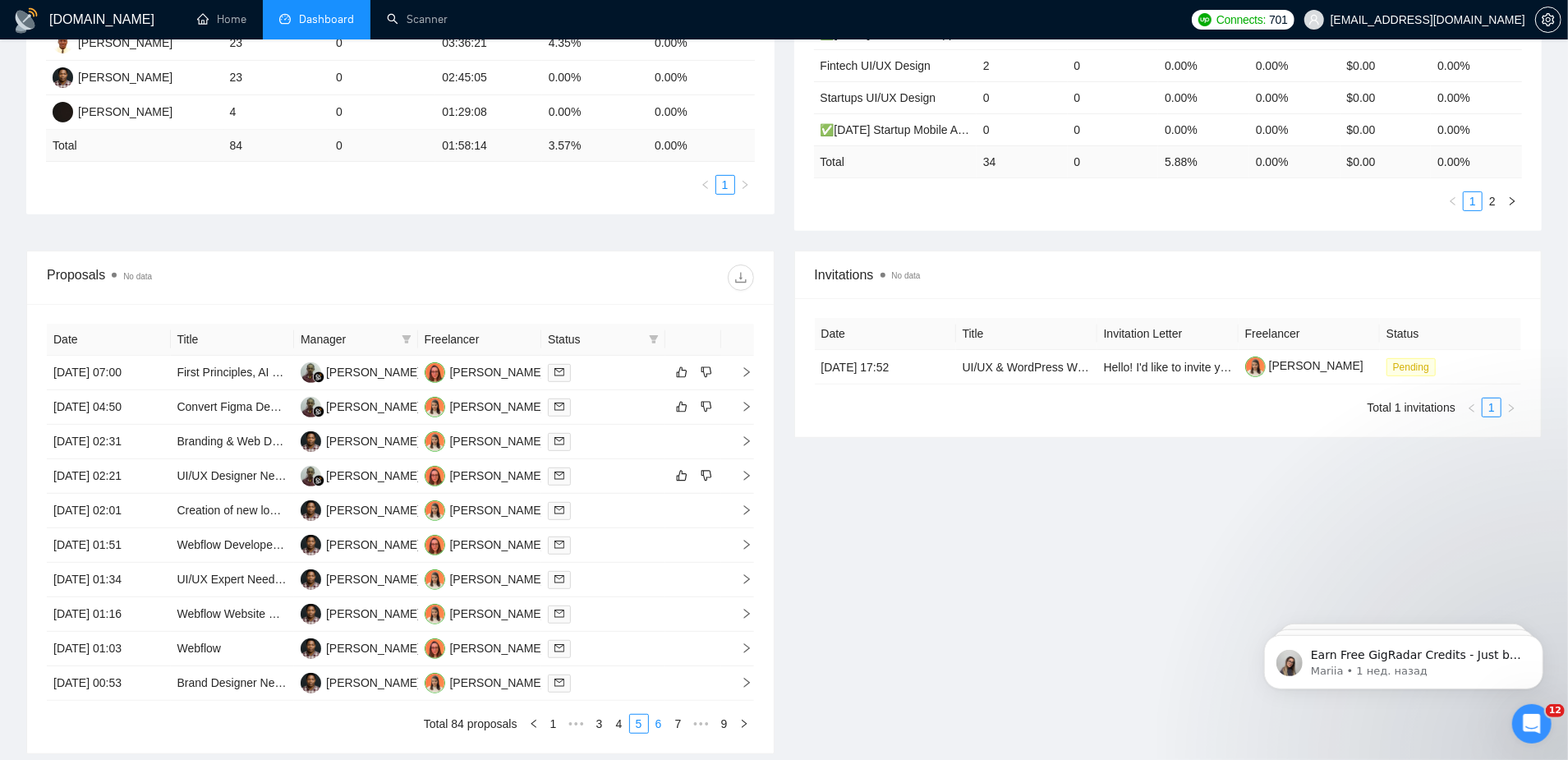
click at [662, 715] on link "6" at bounding box center [659, 724] width 18 height 18
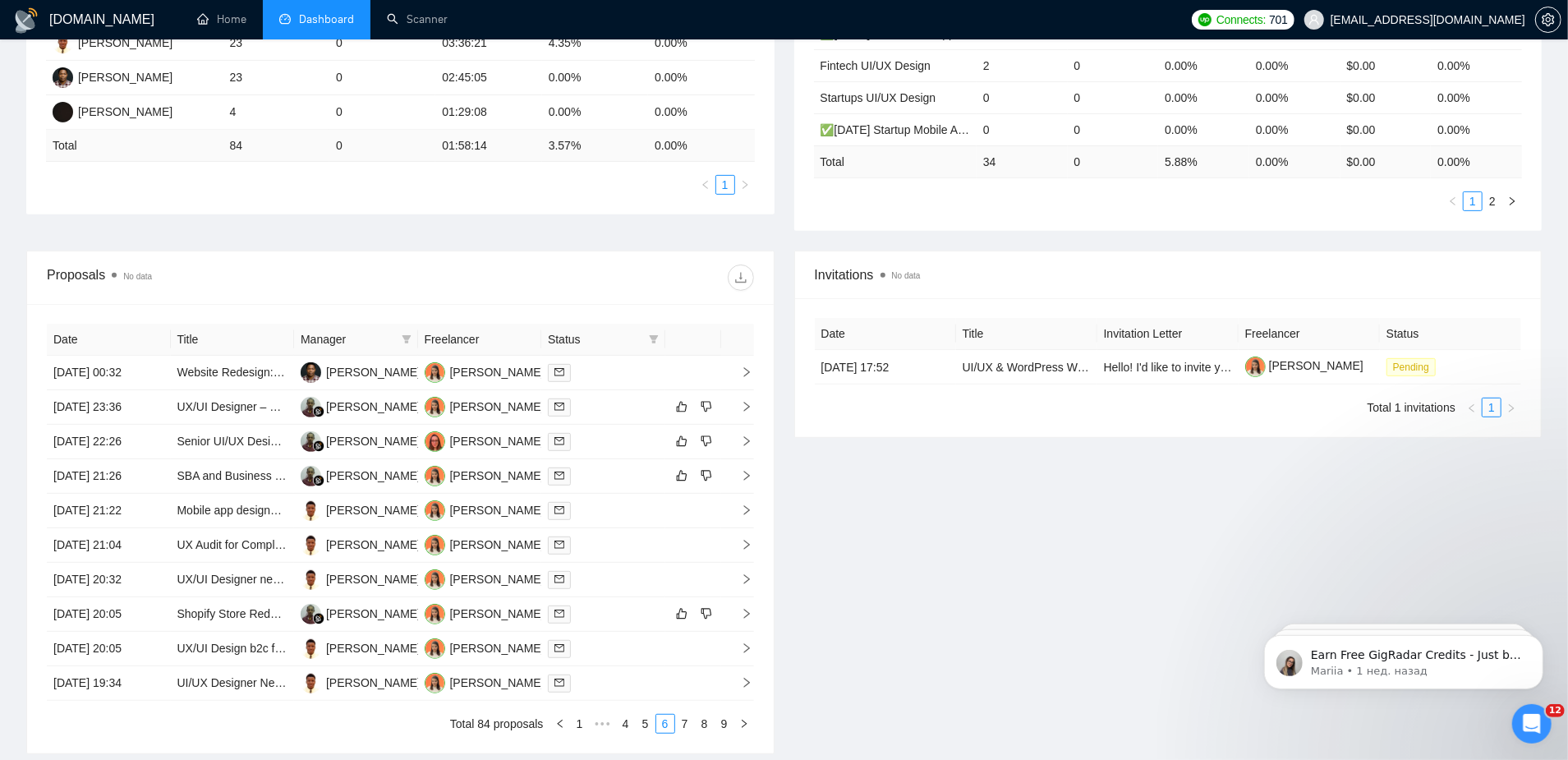
drag, startPoint x: 684, startPoint y: 690, endPoint x: 754, endPoint y: 718, distance: 75.4
click at [684, 715] on link "7" at bounding box center [685, 724] width 18 height 18
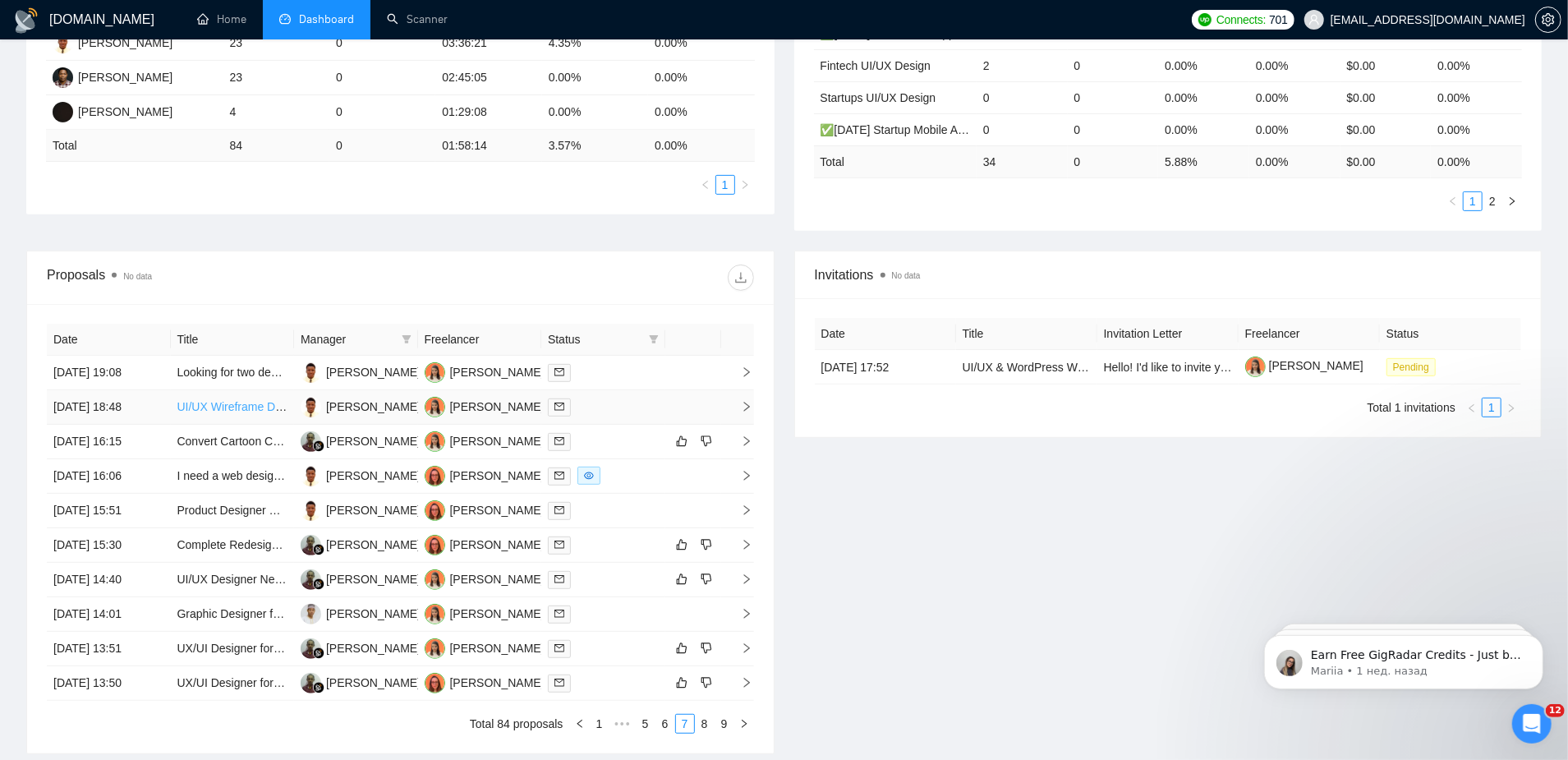
click at [255, 400] on link "UI/UX Wireframe Designer Needed for MVP Web Platform" at bounding box center [326, 406] width 297 height 13
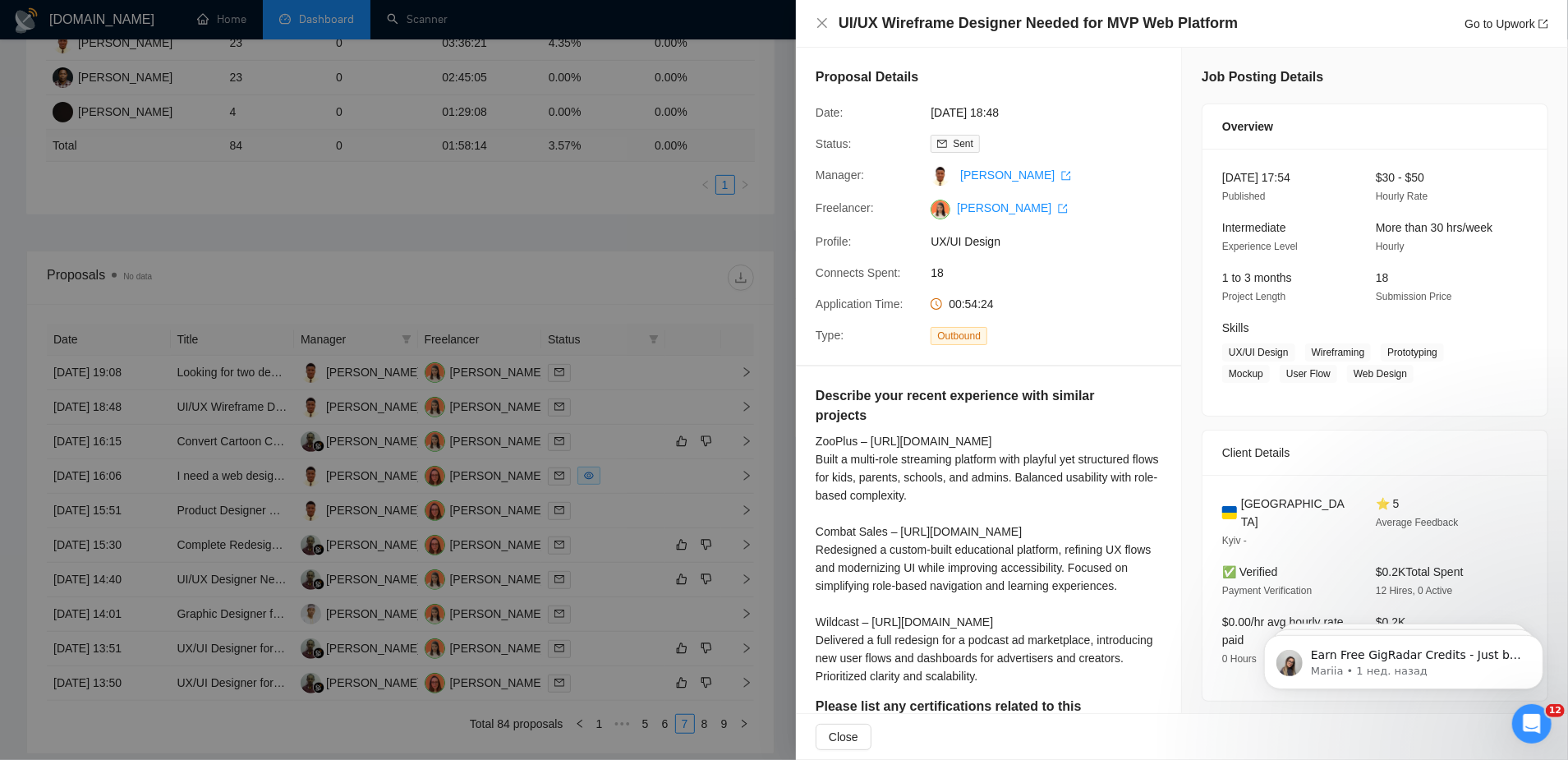
click at [1225, 291] on span "Project Length" at bounding box center [1253, 297] width 63 height 12
click at [829, 29] on icon "close" at bounding box center [821, 22] width 13 height 13
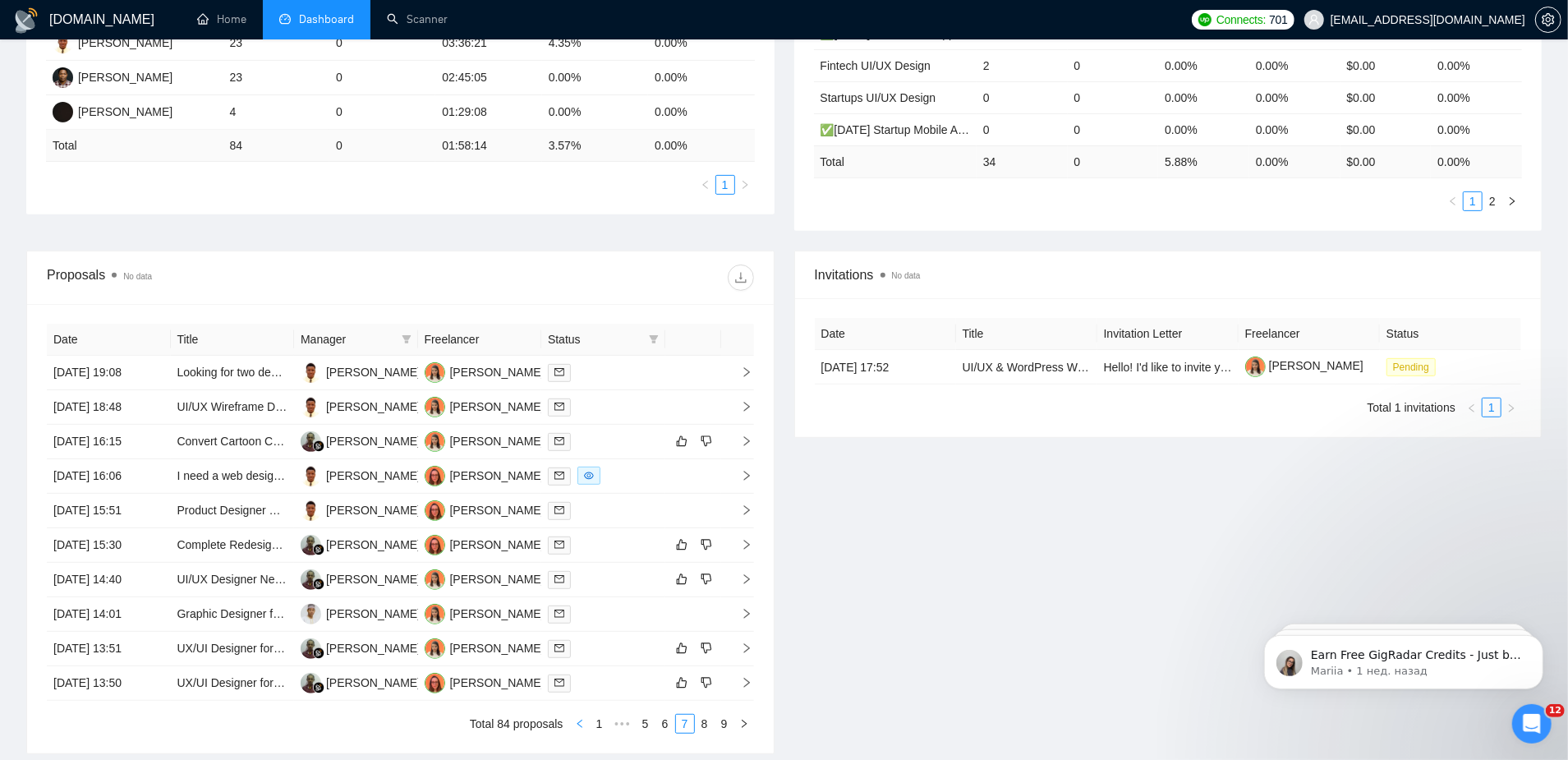
click at [583, 719] on icon "left" at bounding box center [580, 724] width 10 height 10
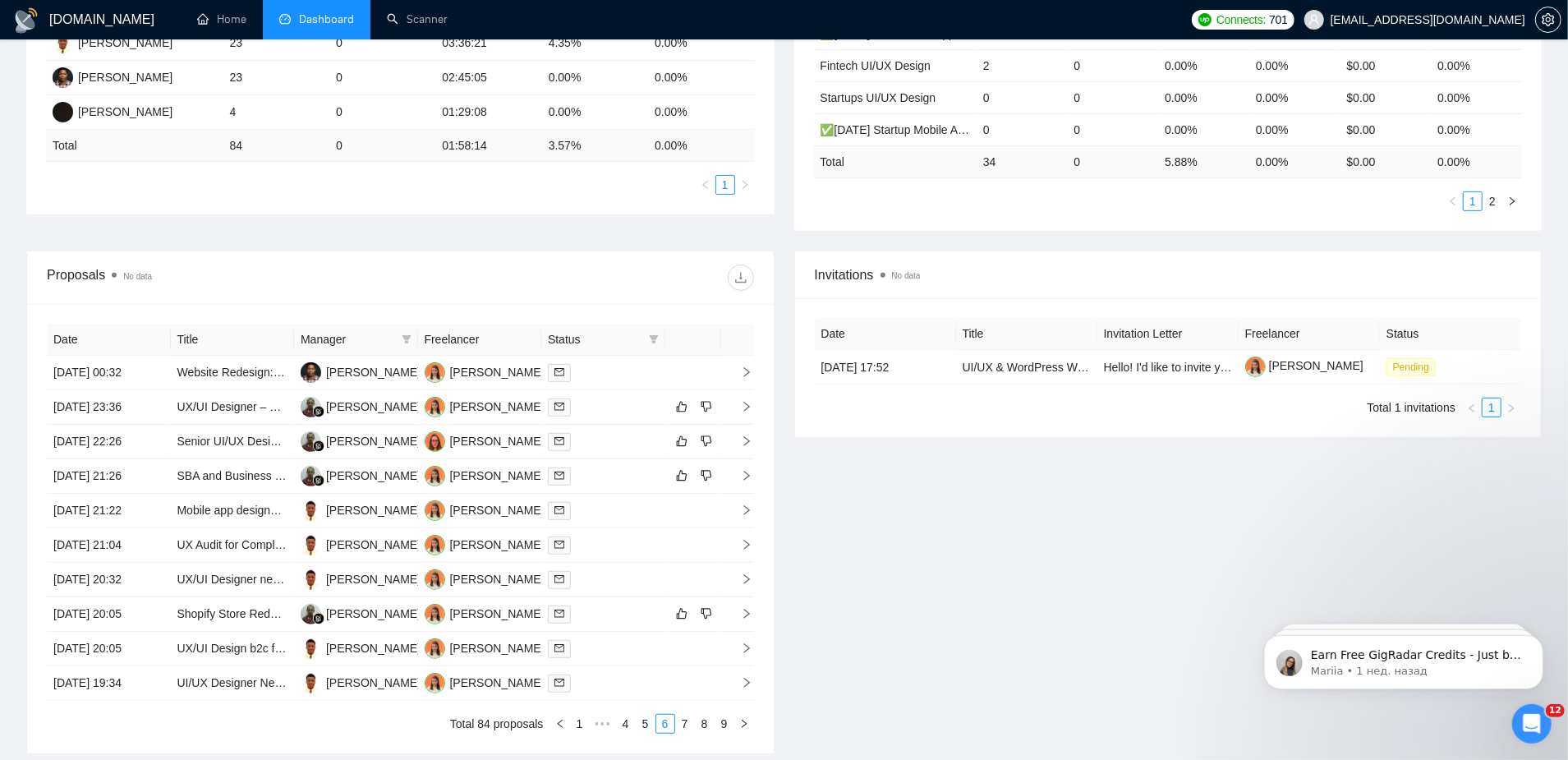
click at [561, 719] on icon "left" at bounding box center [560, 724] width 10 height 10
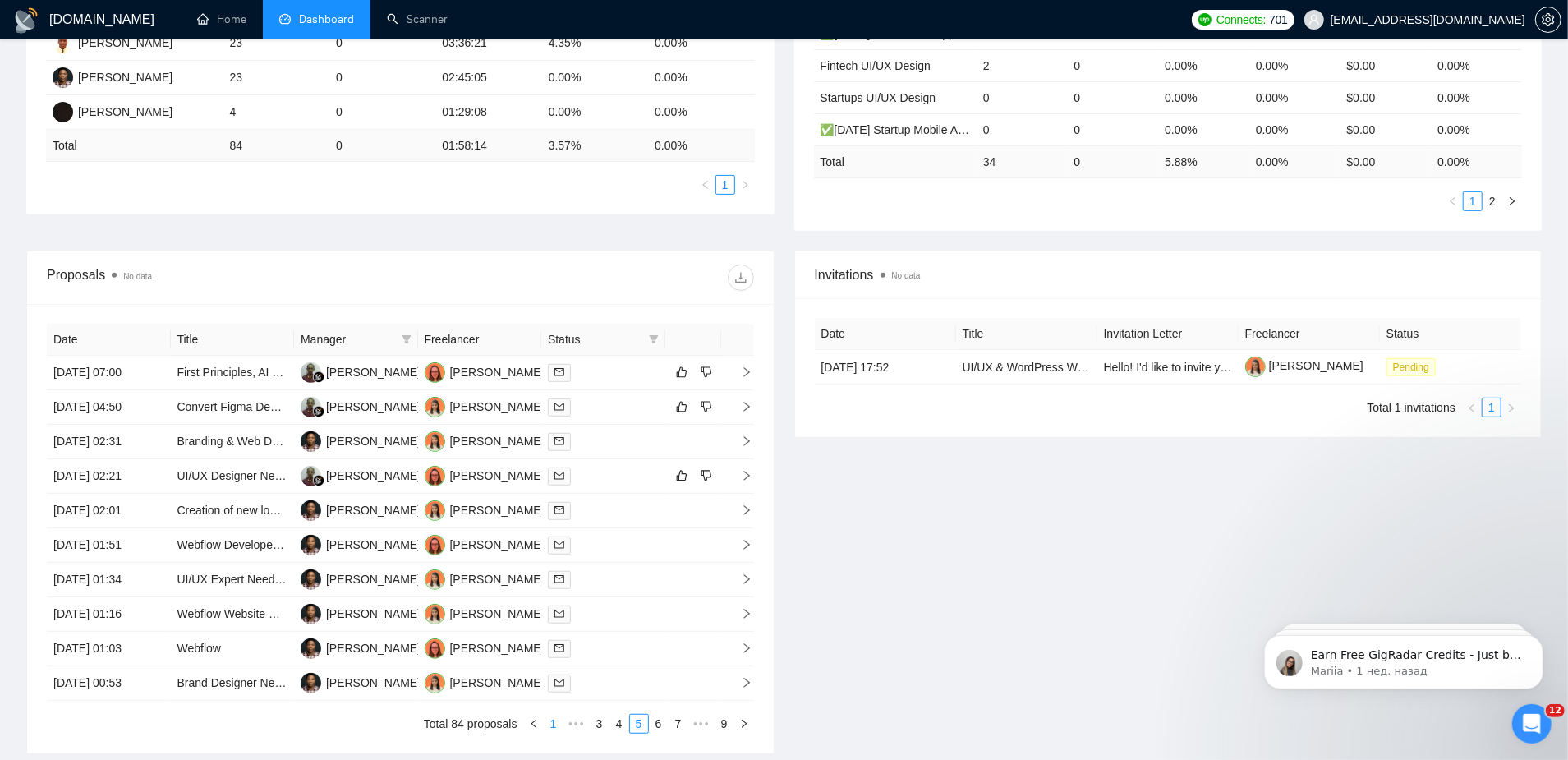
click at [549, 715] on link "1" at bounding box center [553, 724] width 18 height 18
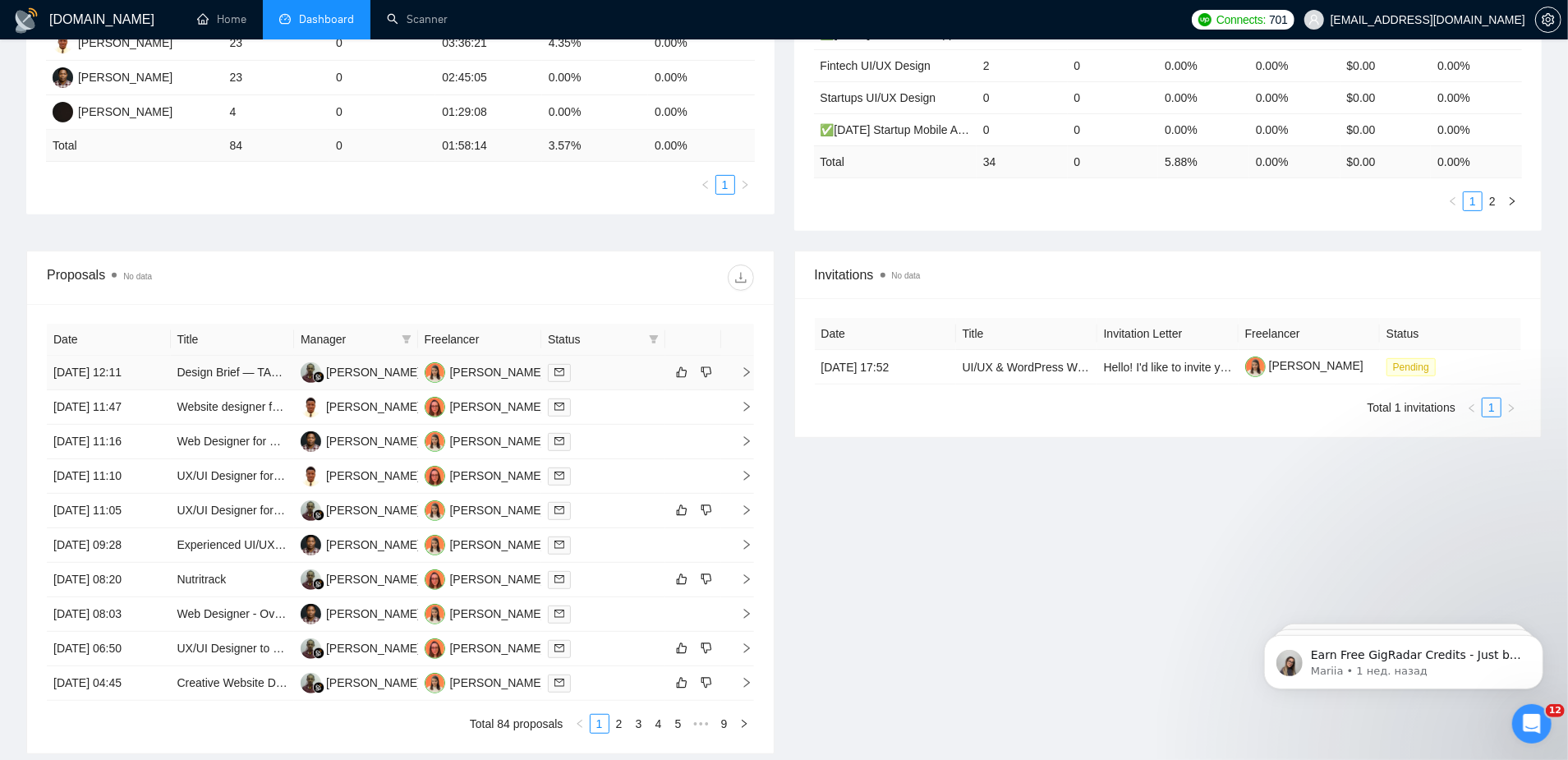
click at [208, 356] on td "Design Brief — TAG Collectible Cards" at bounding box center [232, 373] width 124 height 35
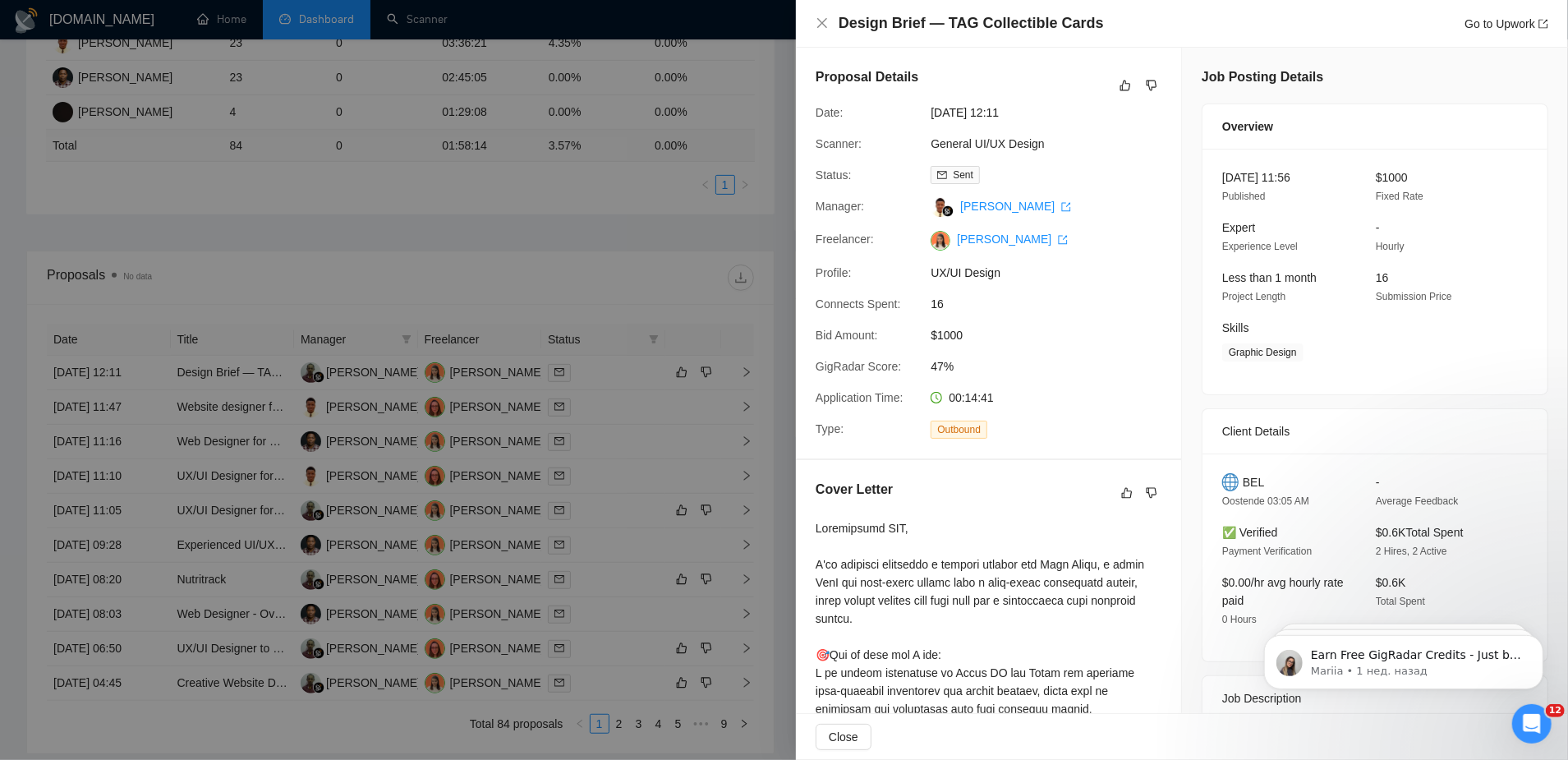
click at [493, 245] on div at bounding box center [784, 380] width 1568 height 760
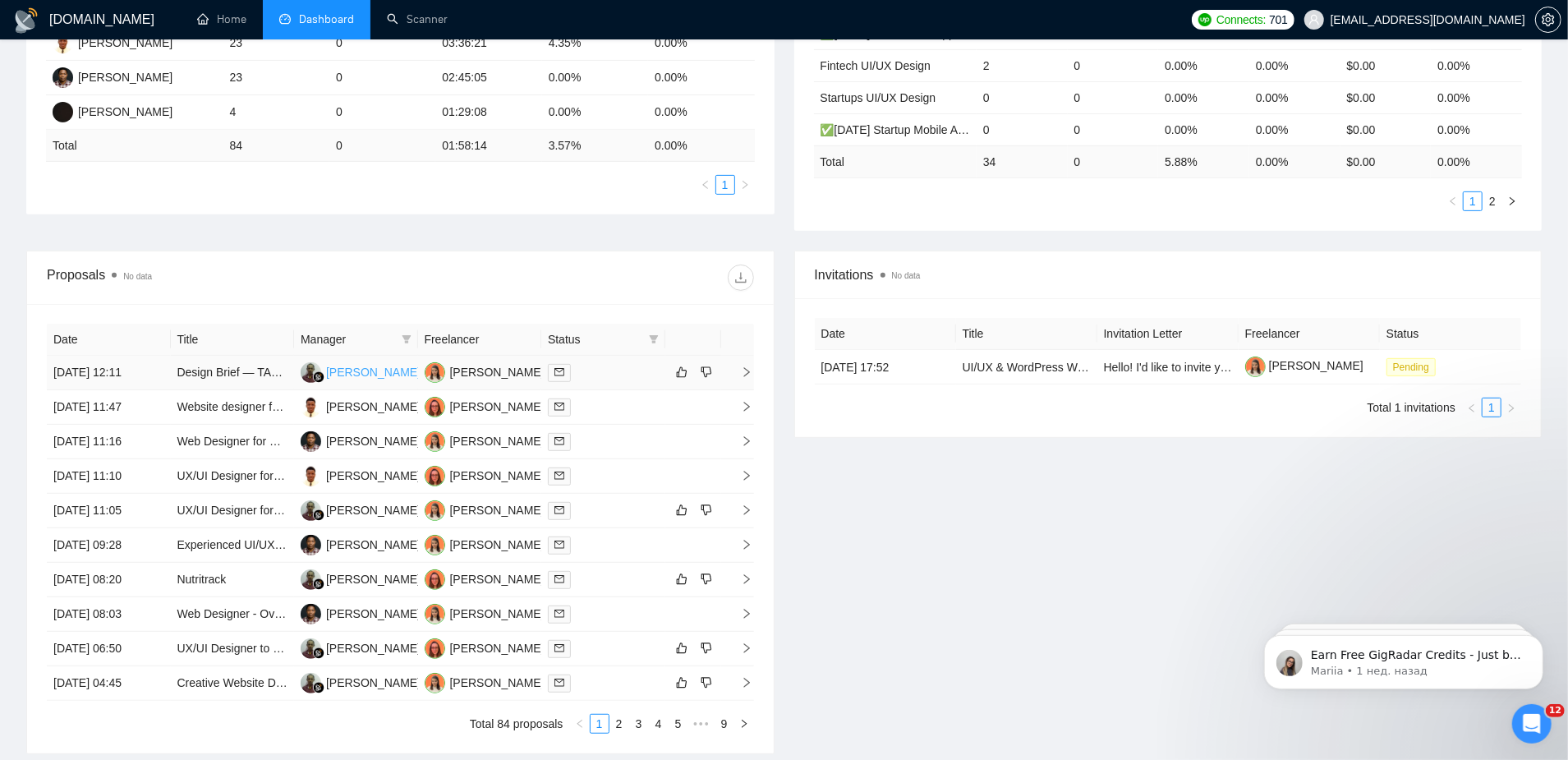
click at [340, 363] on div "Kamaludin Kamaludin" at bounding box center [373, 372] width 95 height 18
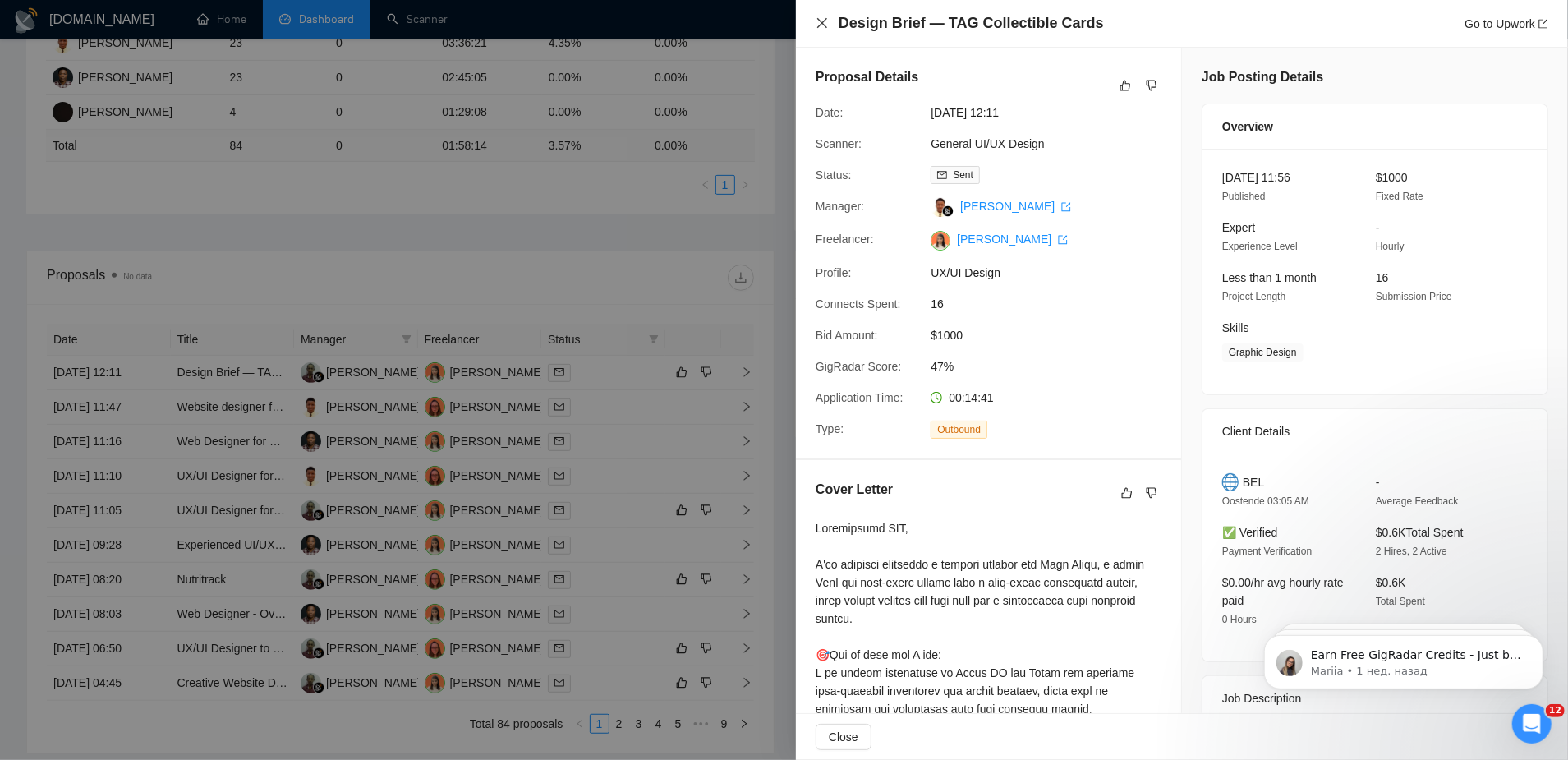
click at [820, 16] on icon "close" at bounding box center [821, 22] width 13 height 13
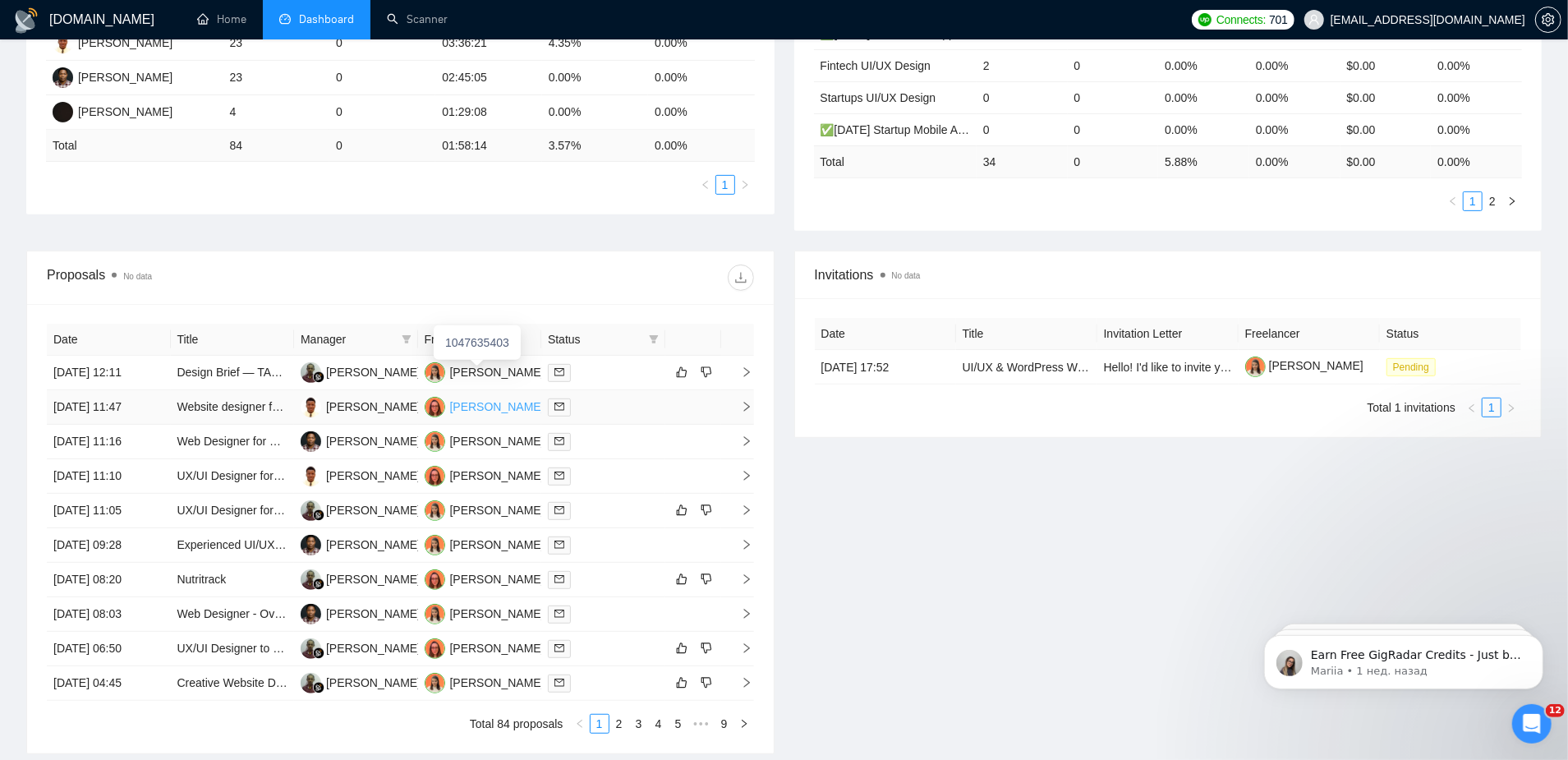
click at [502, 398] on div "[PERSON_NAME]" at bounding box center [497, 407] width 95 height 18
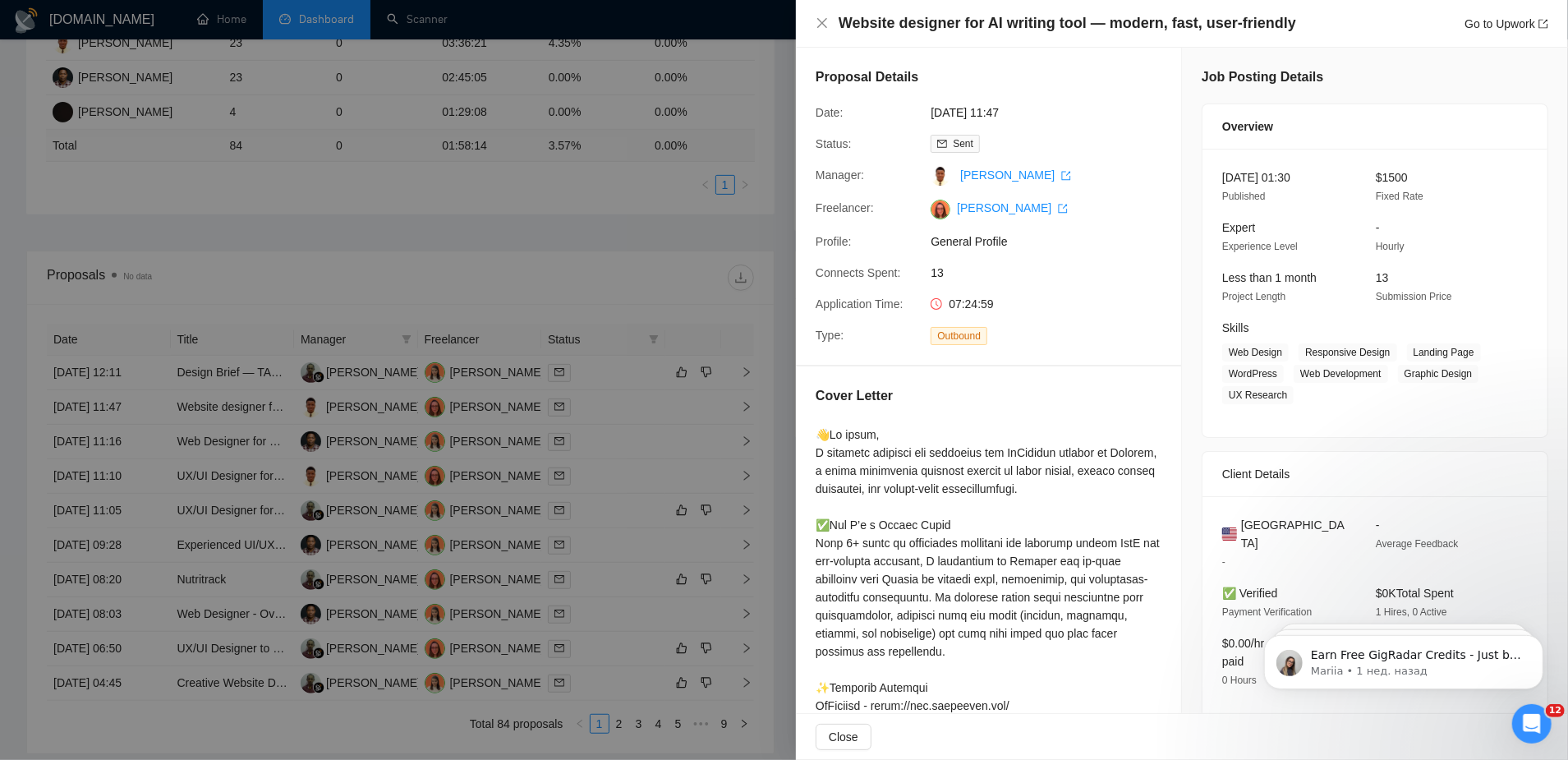
click at [720, 94] on div at bounding box center [784, 380] width 1568 height 760
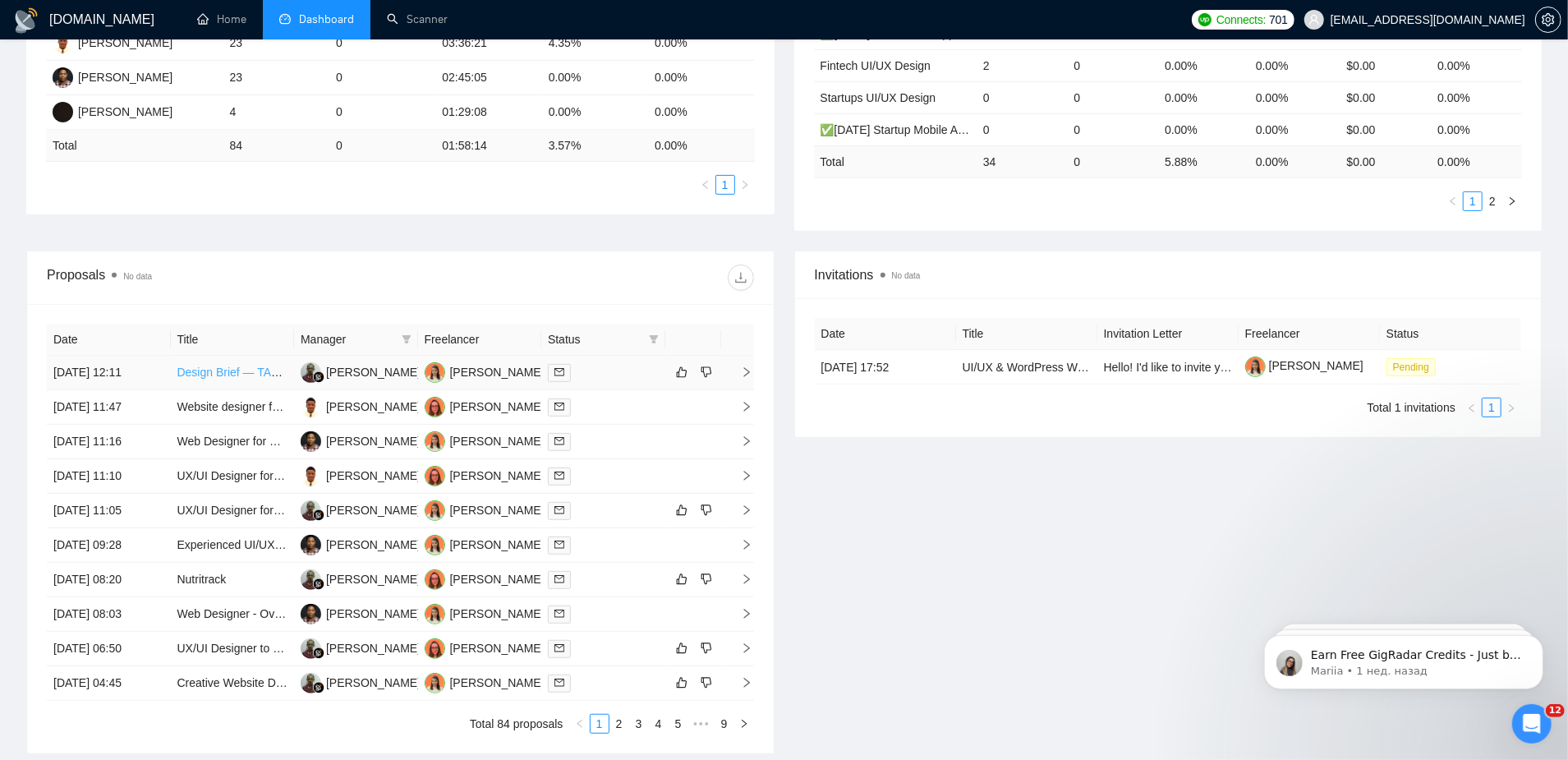
click at [266, 366] on link "Design Brief — TAG Collectible Cards" at bounding box center [274, 372] width 193 height 13
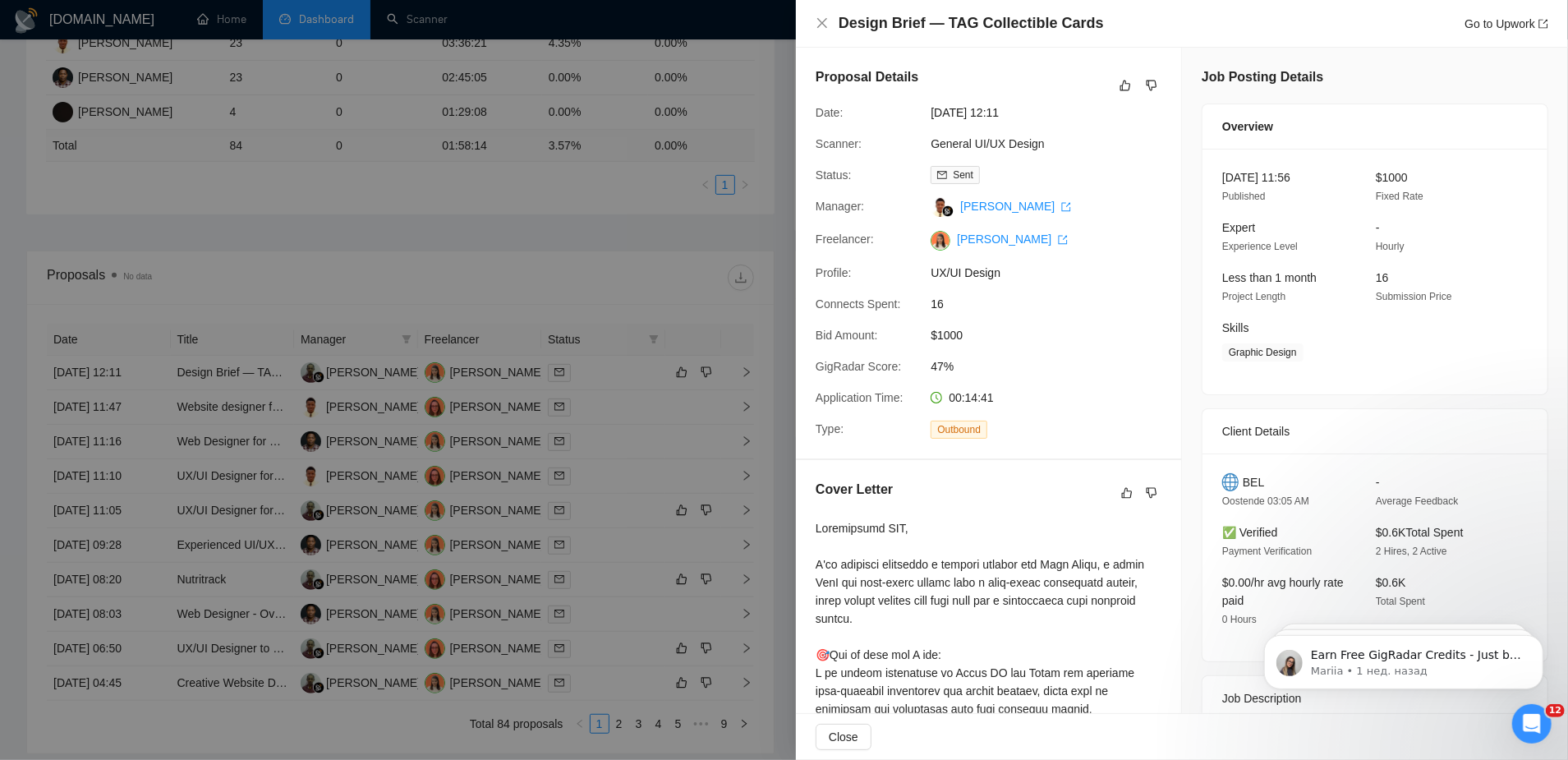
click at [652, 131] on div at bounding box center [784, 380] width 1568 height 760
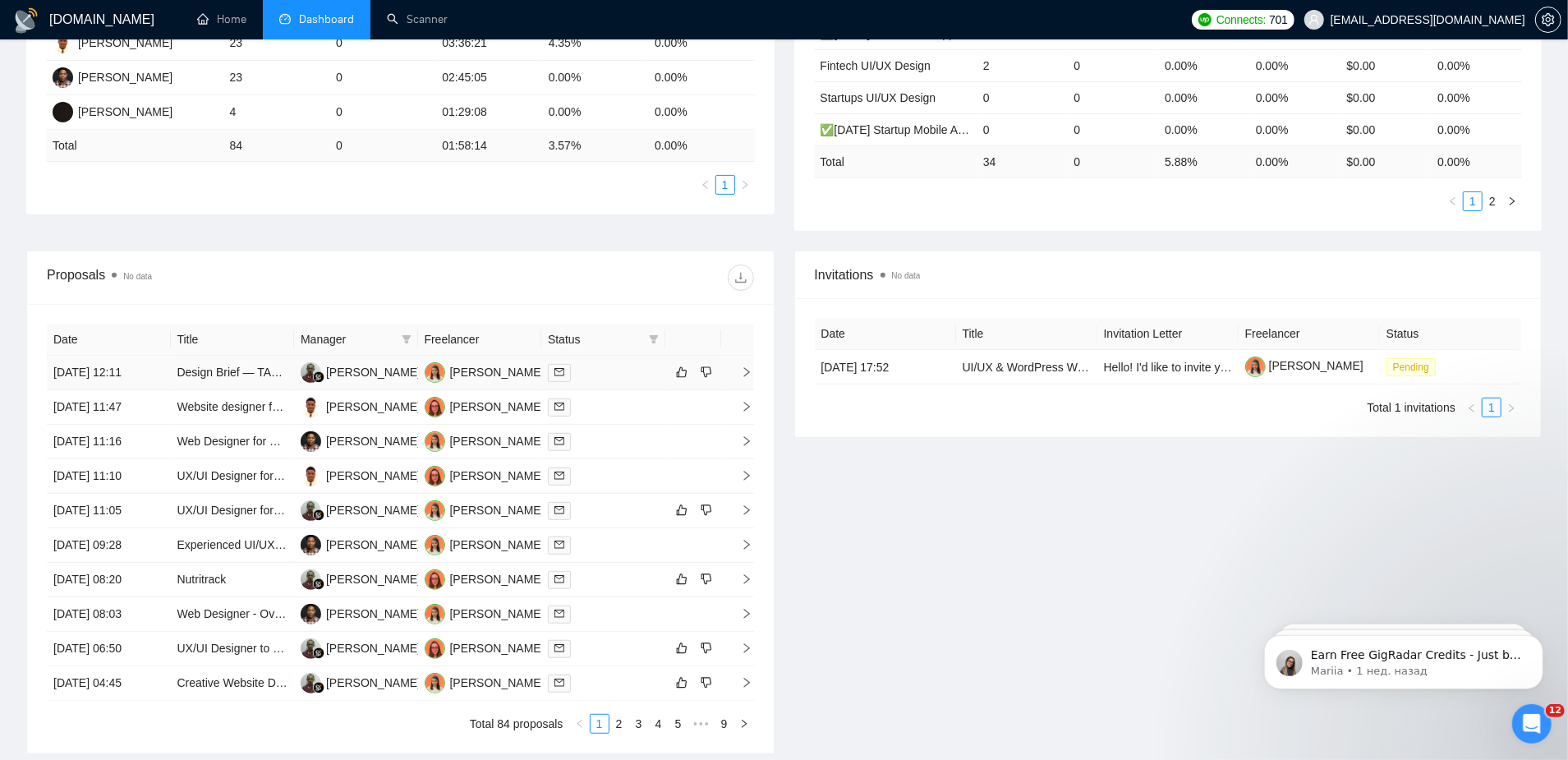
click at [614, 363] on div at bounding box center [603, 372] width 111 height 19
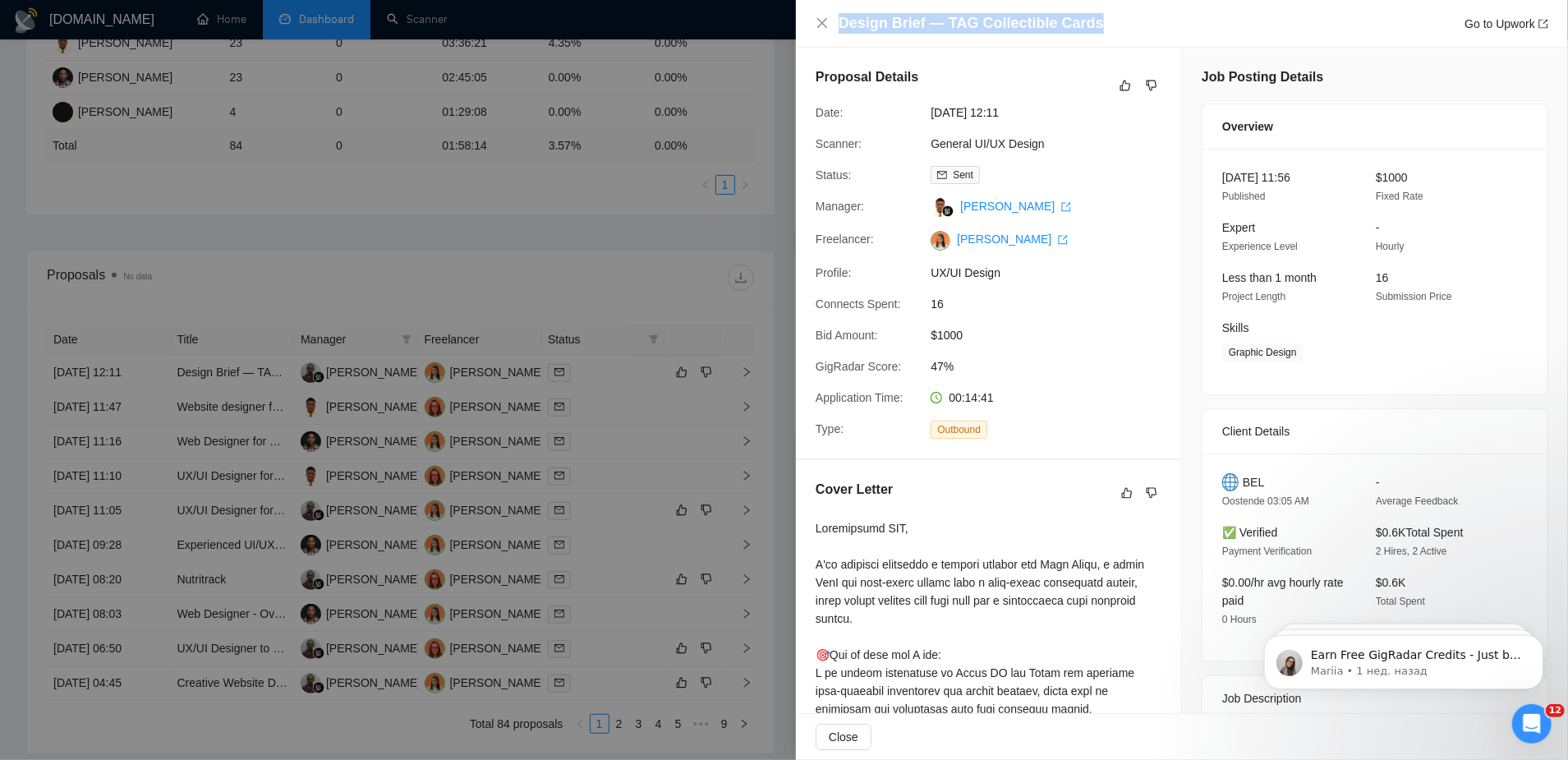
drag, startPoint x: 1106, startPoint y: 23, endPoint x: 838, endPoint y: 27, distance: 268.0
click at [838, 27] on div "Design Brief — TAG Collectible Cards Go to Upwork" at bounding box center [1181, 23] width 733 height 21
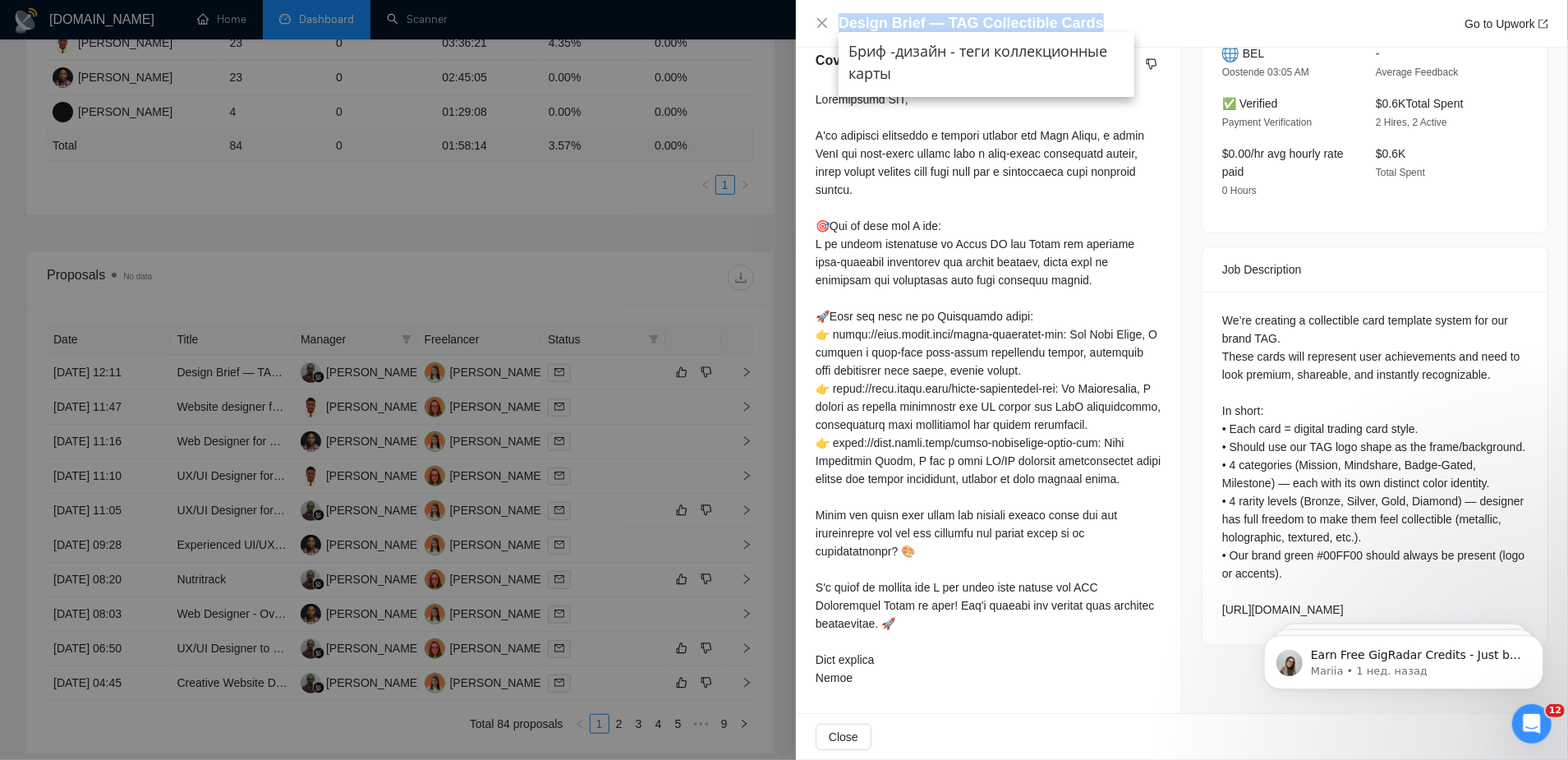
scroll to position [446, 0]
click at [1369, 424] on div "We’re creating a collectible card template system for our brand TAG. These card…" at bounding box center [1375, 465] width 306 height 307
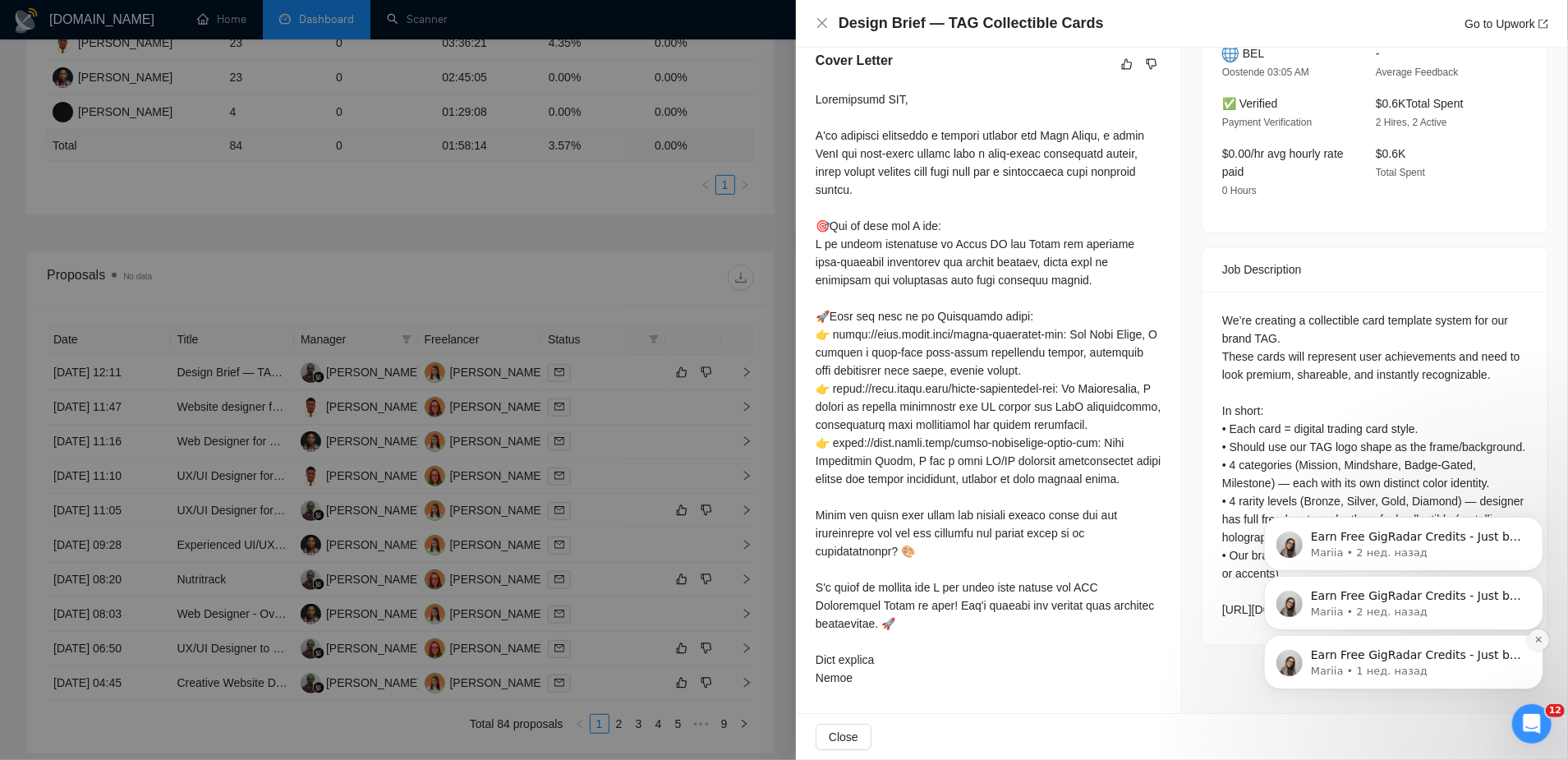
click at [1538, 641] on icon "Dismiss notification" at bounding box center [1538, 638] width 9 height 9
click at [1538, 636] on icon "Dismiss notification" at bounding box center [1538, 639] width 7 height 7
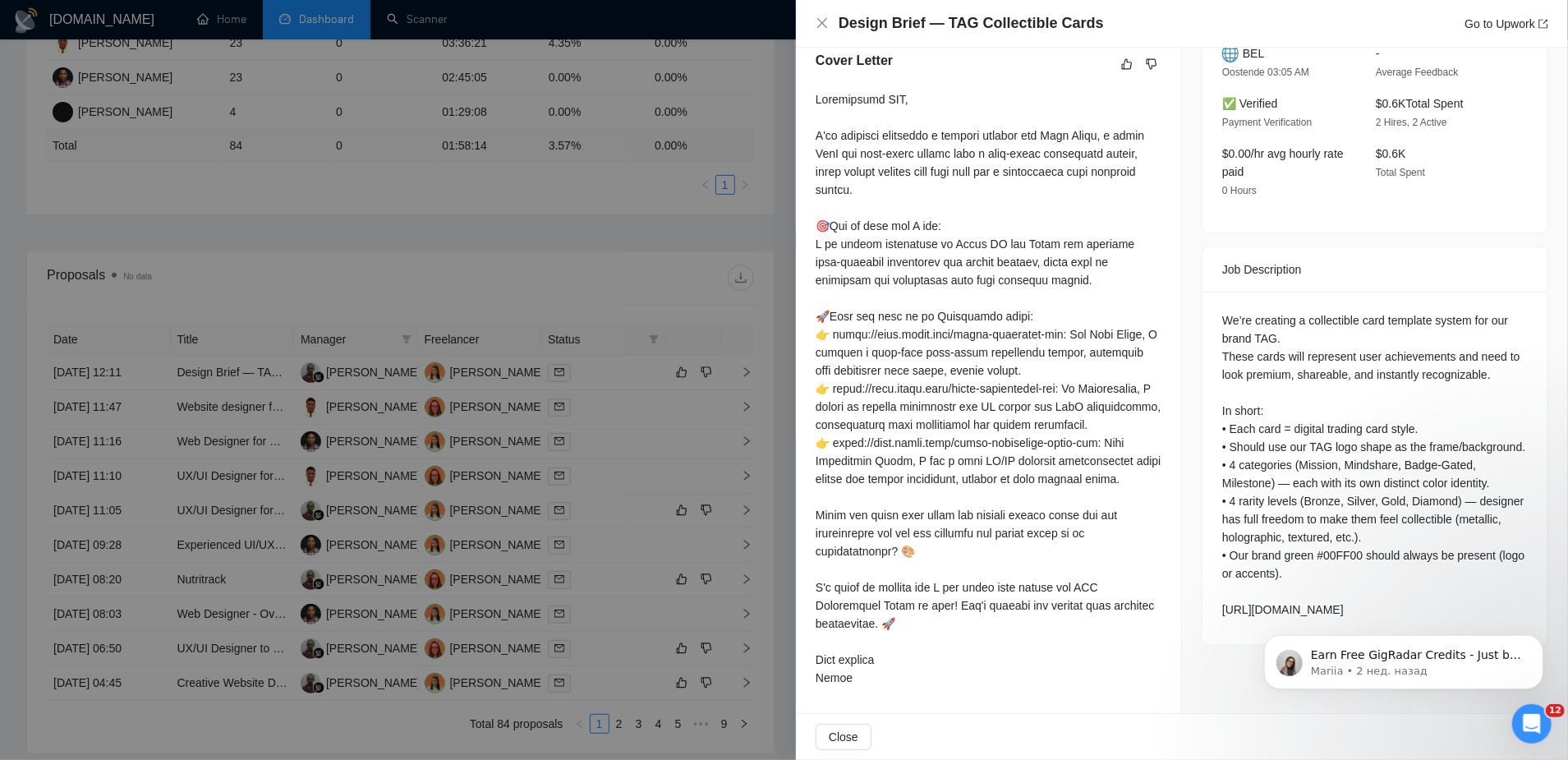
click at [1538, 641] on icon "Dismiss notification" at bounding box center [1538, 639] width 7 height 7
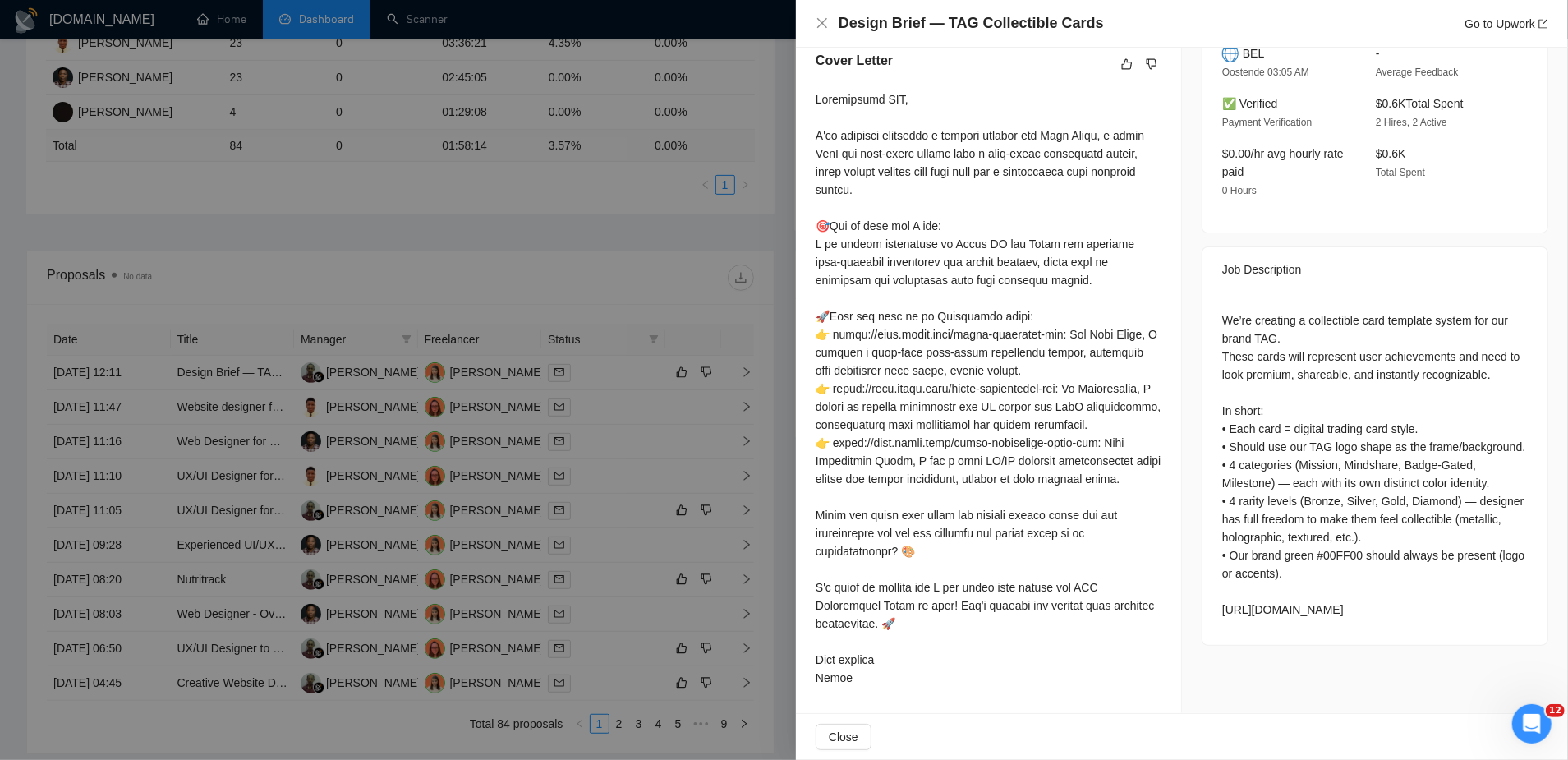
drag, startPoint x: 1521, startPoint y: 617, endPoint x: 1215, endPoint y: 610, distance: 306.1
click at [1215, 610] on div "We’re creating a collectible card template system for our brand TAG. These card…" at bounding box center [1376, 469] width 345 height 353
copy div "https://docs.google.com/document/d/1MnbD4k5j4uuWmAyiHIEfWMBTo4CB7_io0oRqLiwjxMo…"
click at [1159, 657] on div at bounding box center [988, 389] width 346 height 596
click at [572, 217] on div at bounding box center [784, 380] width 1568 height 760
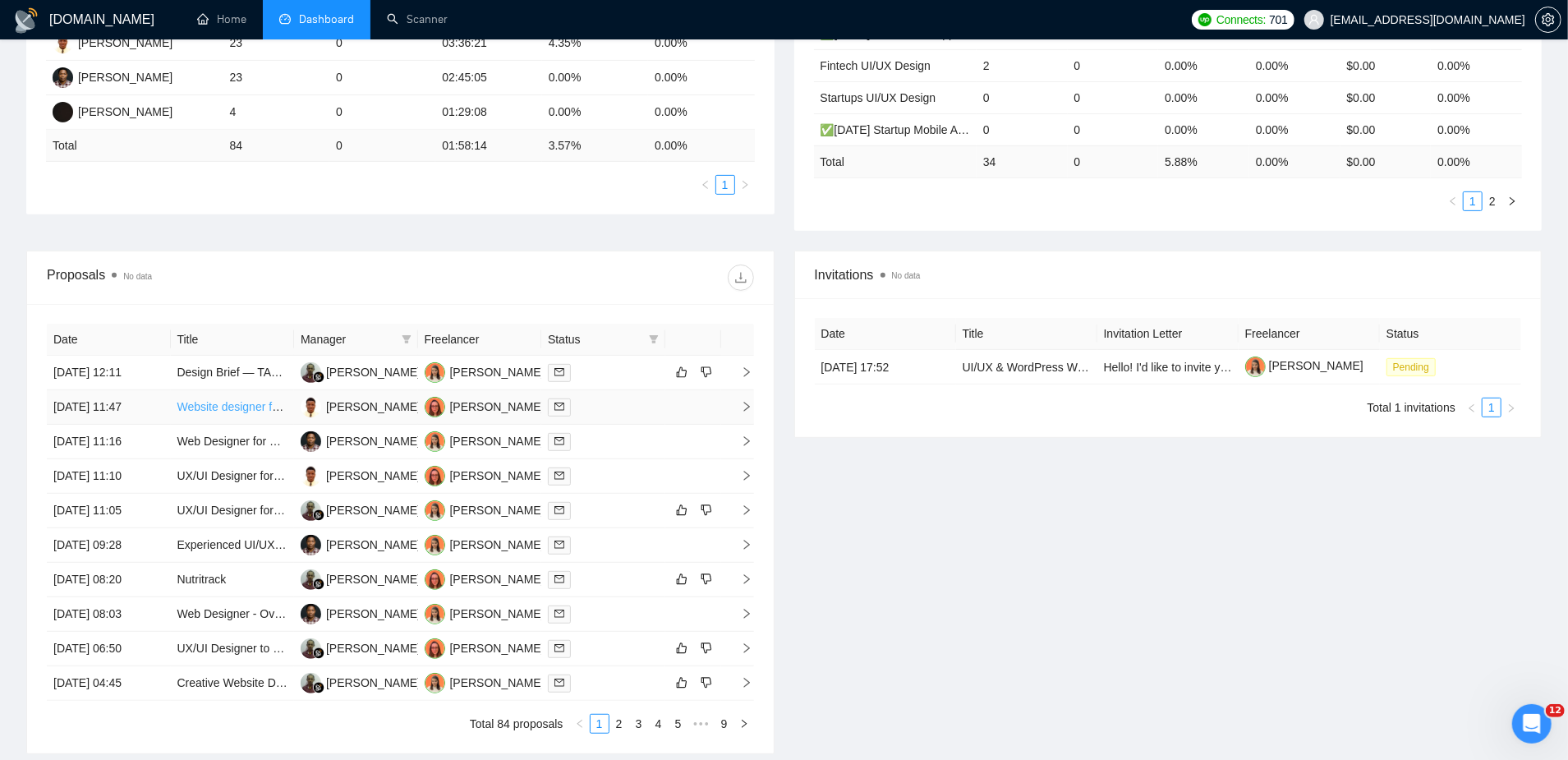
click at [206, 400] on link "Website designer for AI writing tool — modern, fast, user-friendly" at bounding box center [342, 406] width 329 height 13
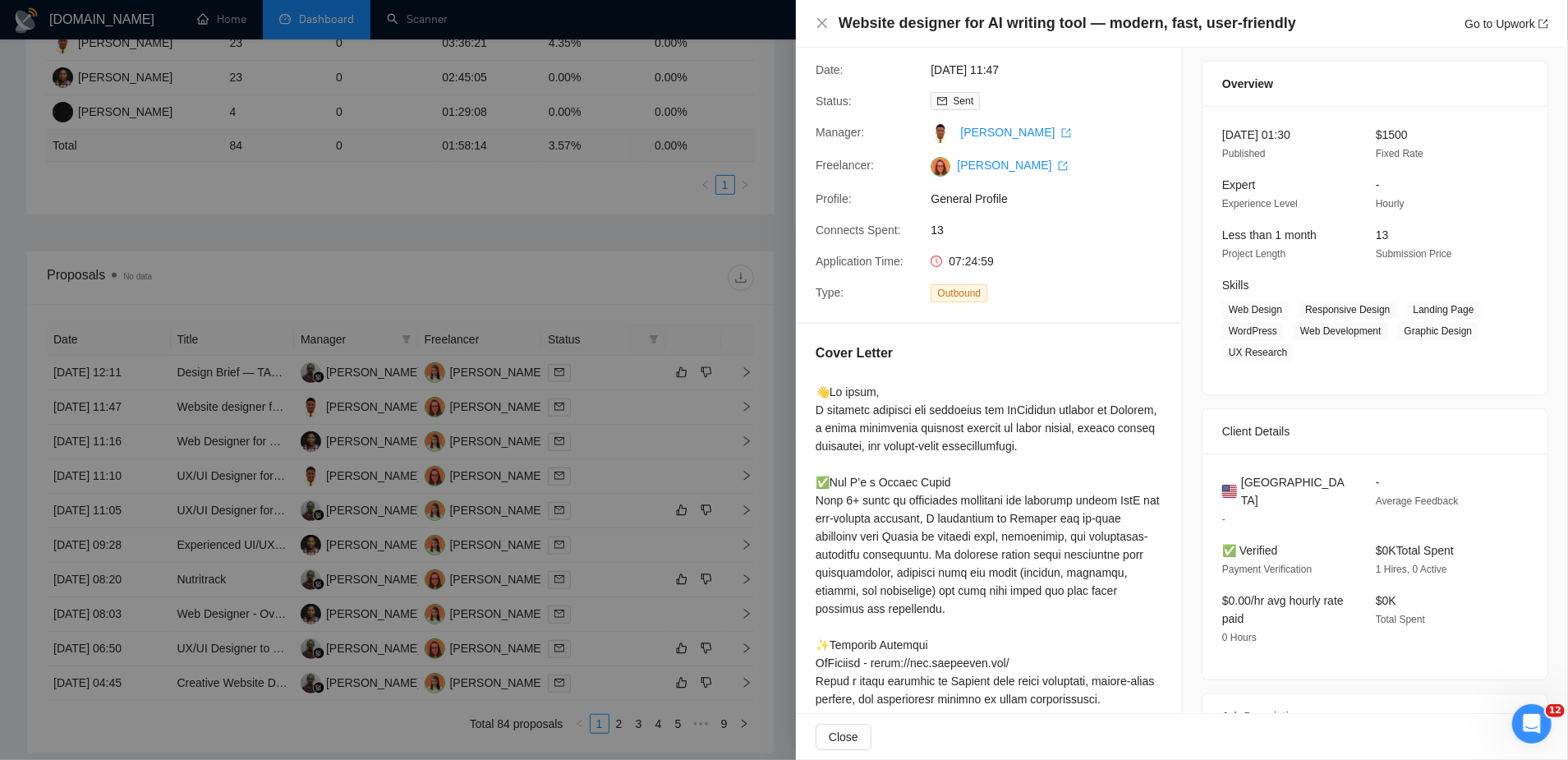
scroll to position [0, 0]
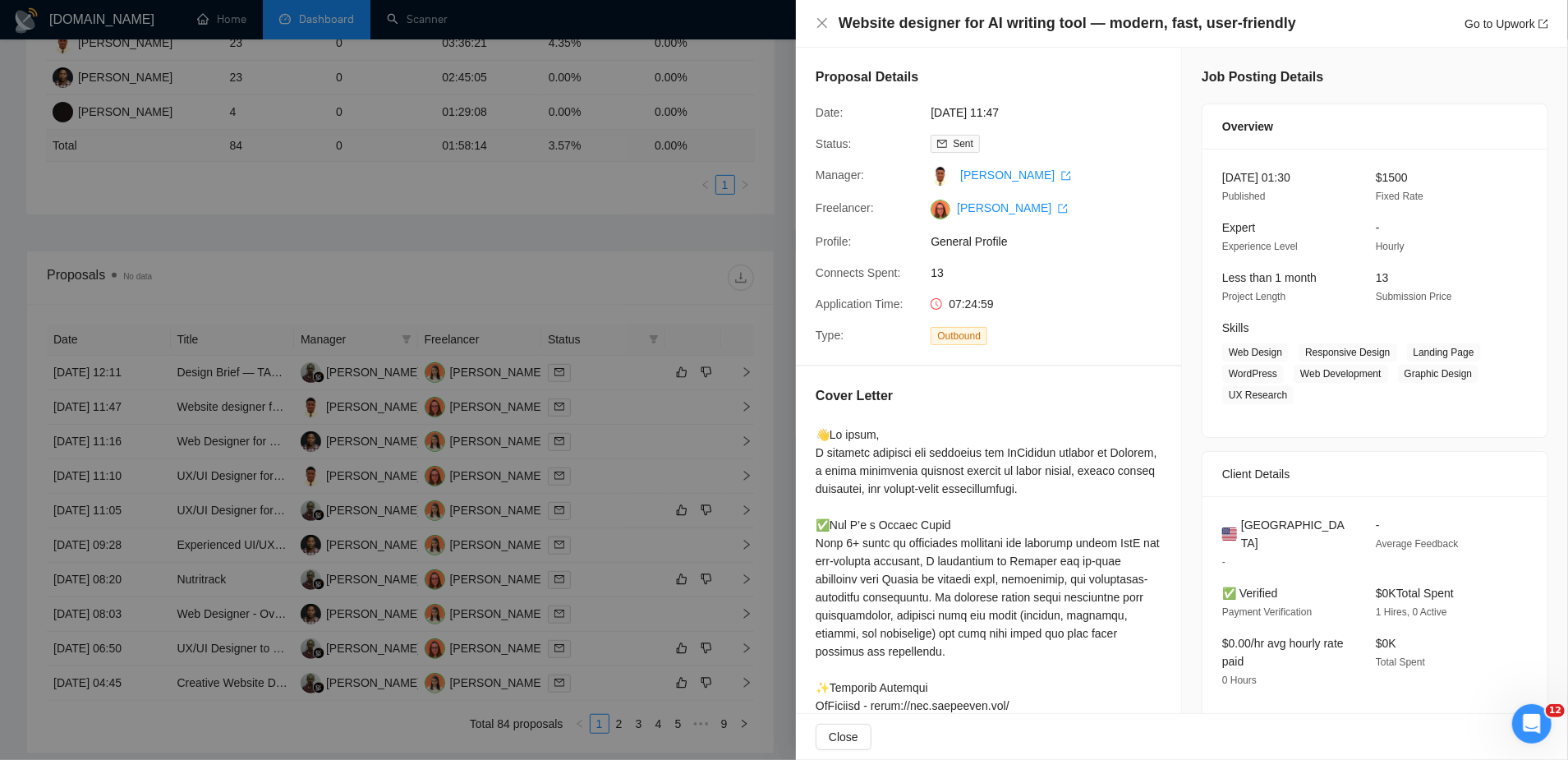
click at [347, 423] on div at bounding box center [784, 380] width 1568 height 760
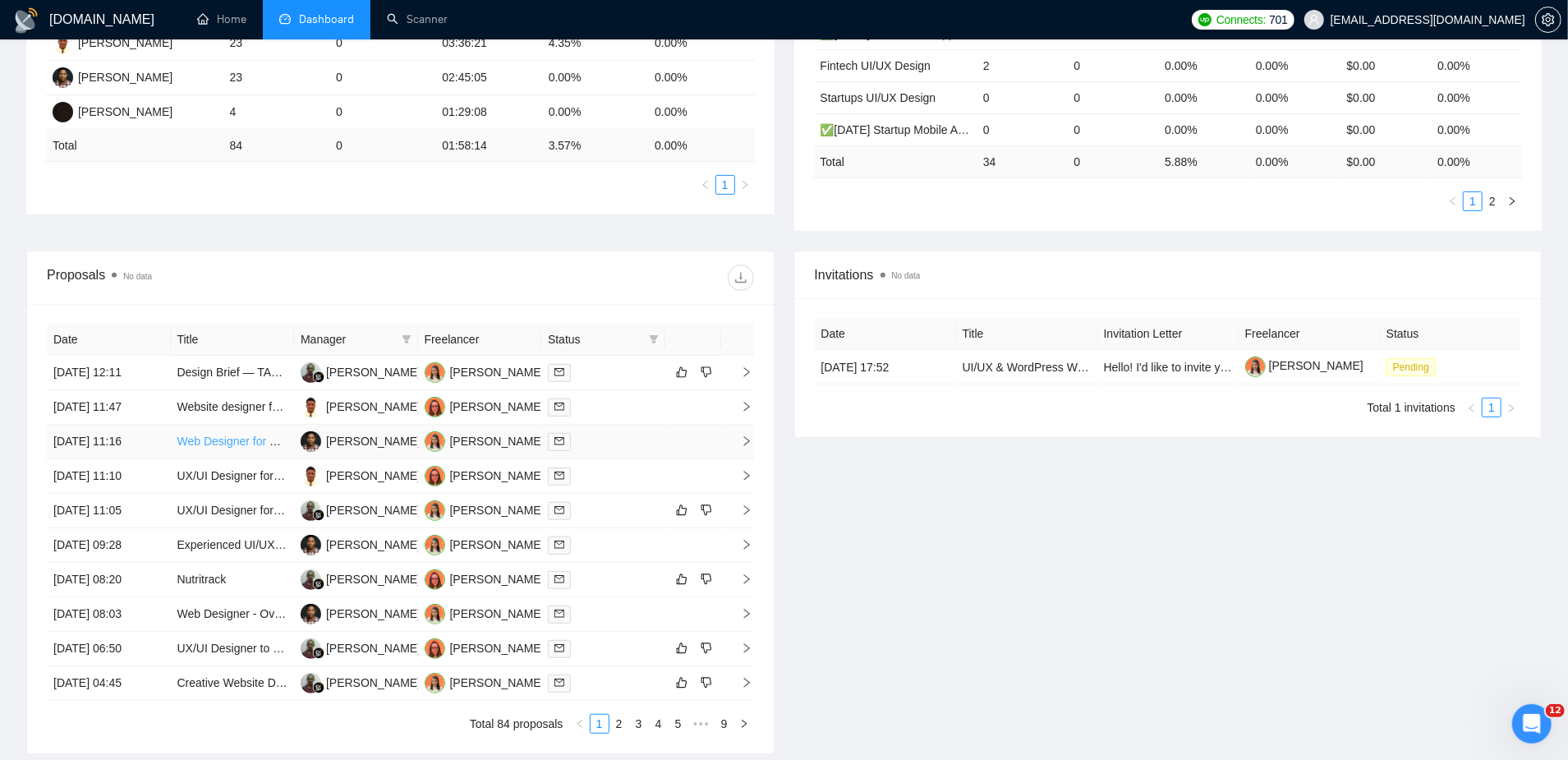
click at [231, 435] on link "Web Designer for Mockups and Style Guide" at bounding box center [289, 441] width 223 height 13
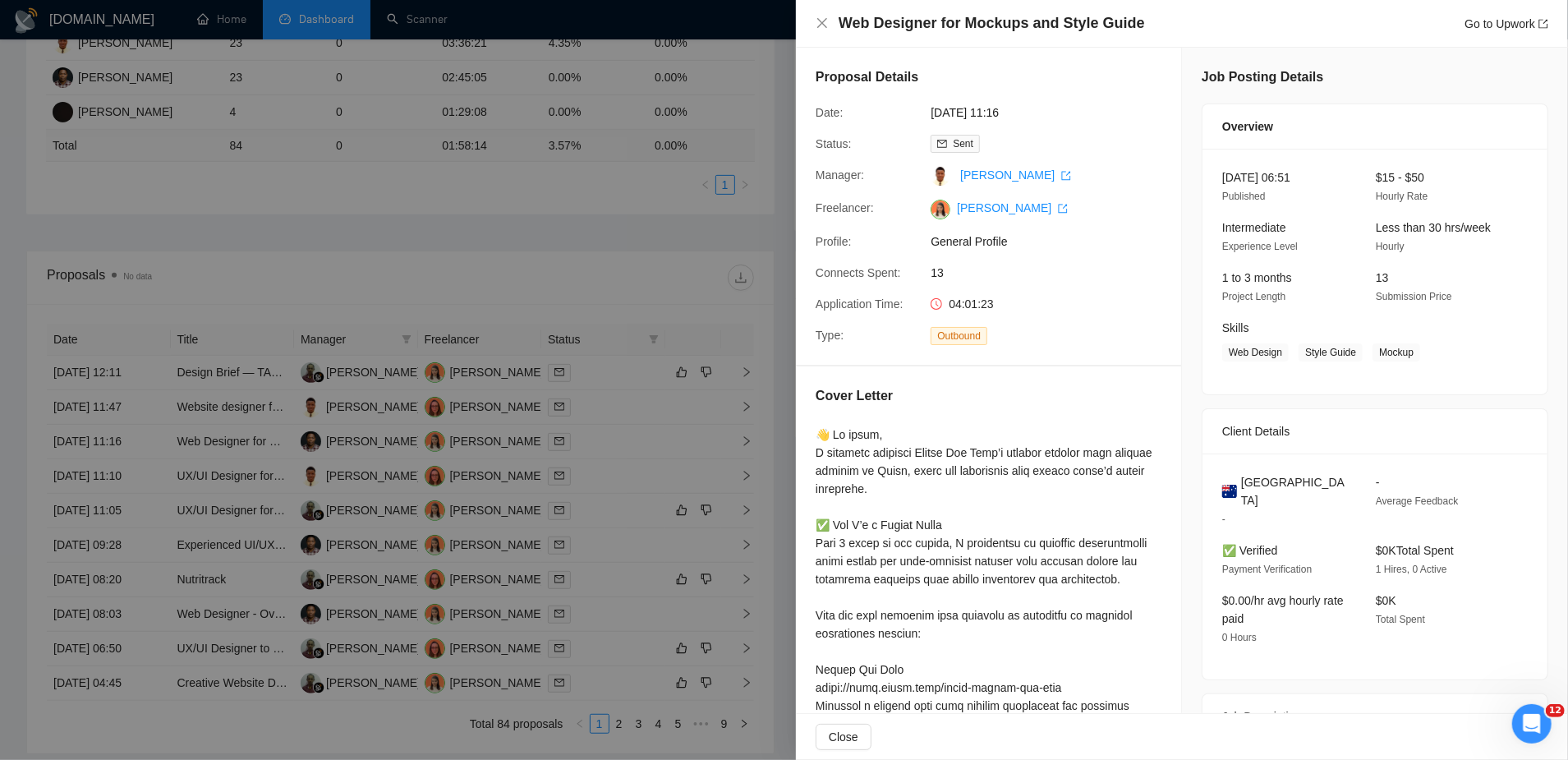
click at [239, 439] on div at bounding box center [784, 380] width 1568 height 760
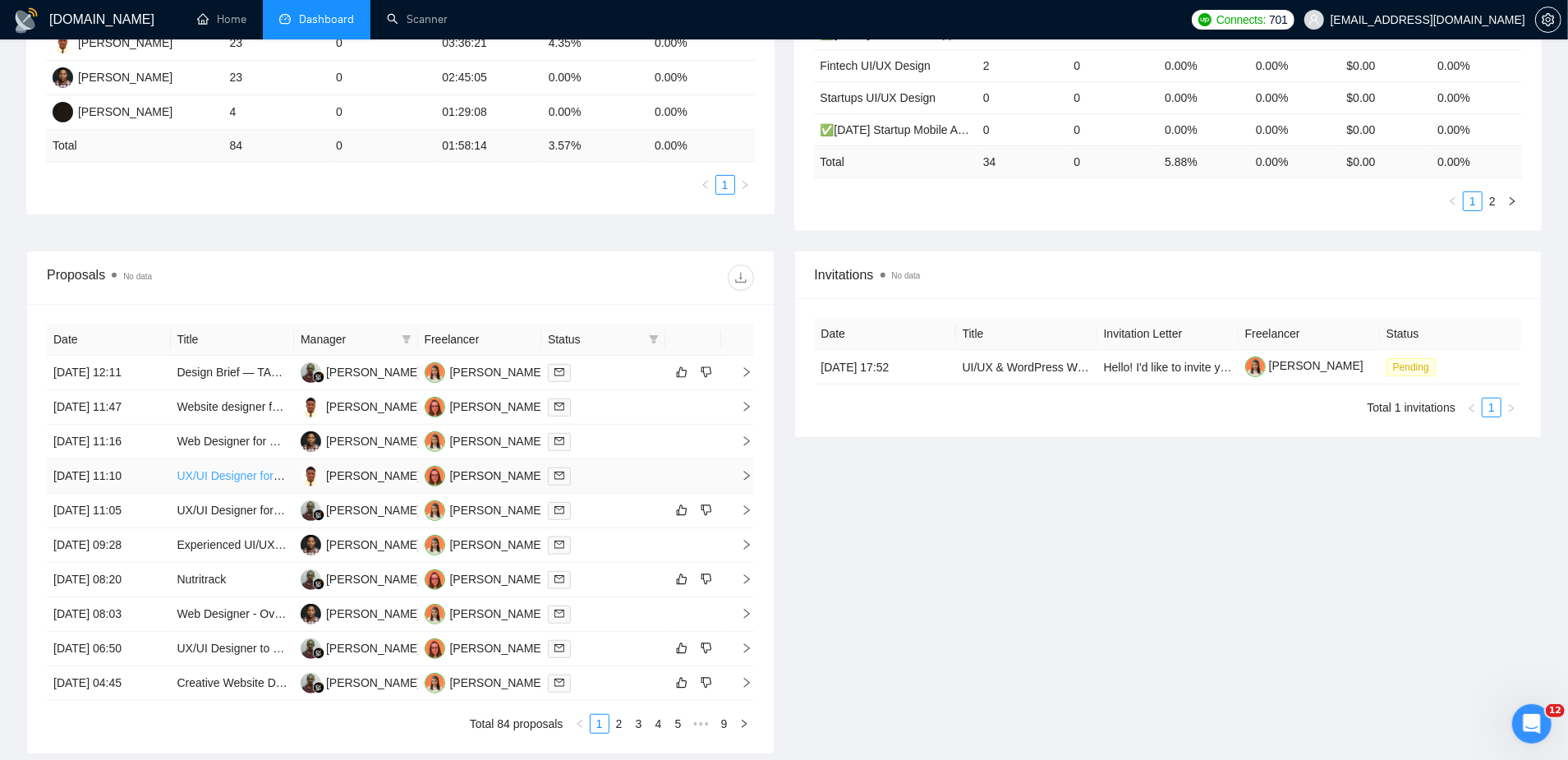
click at [221, 470] on link "UX/UI Designer for Platform and Landing pages" at bounding box center [299, 476] width 244 height 13
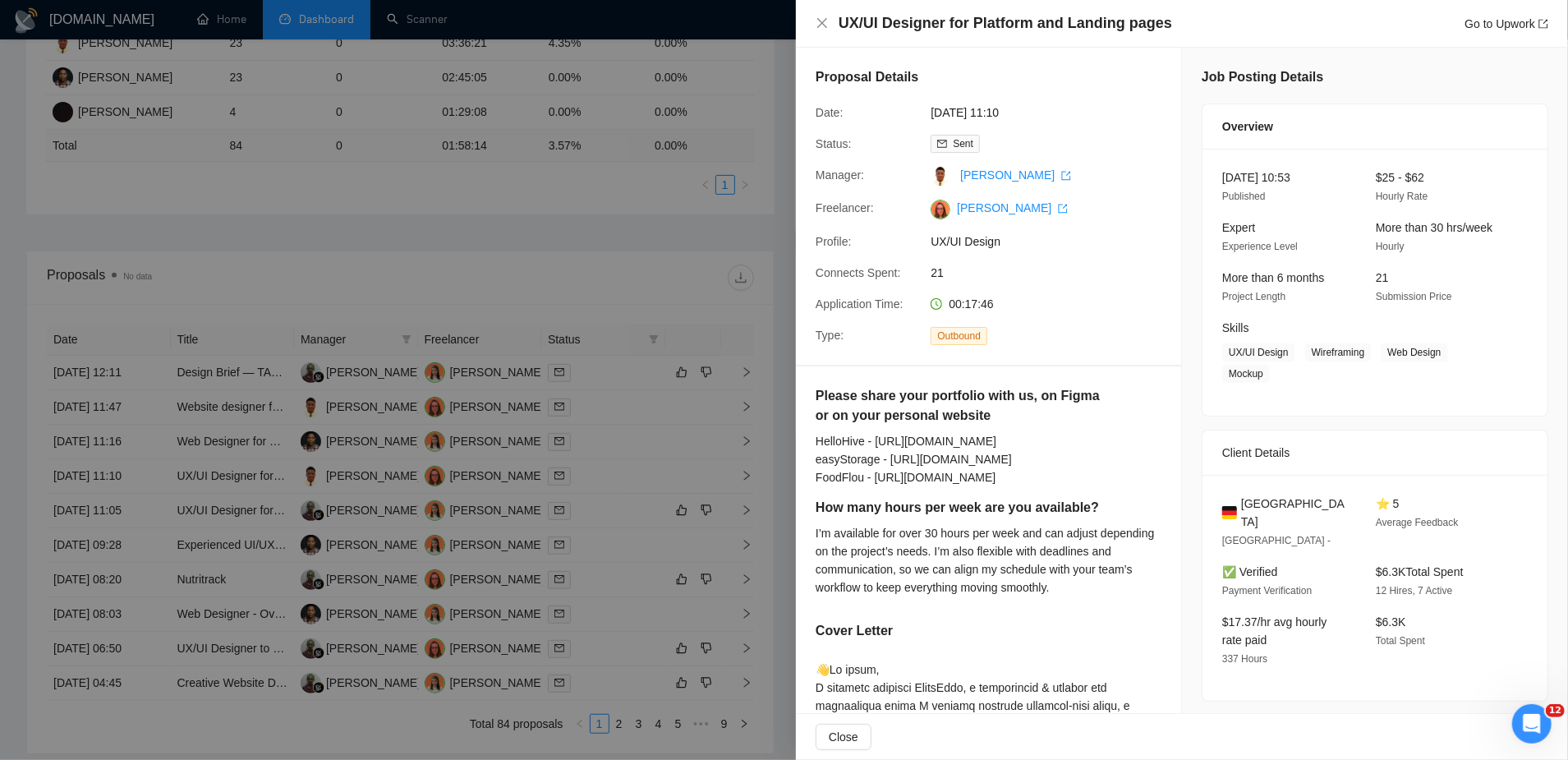
click at [532, 401] on div at bounding box center [784, 380] width 1568 height 760
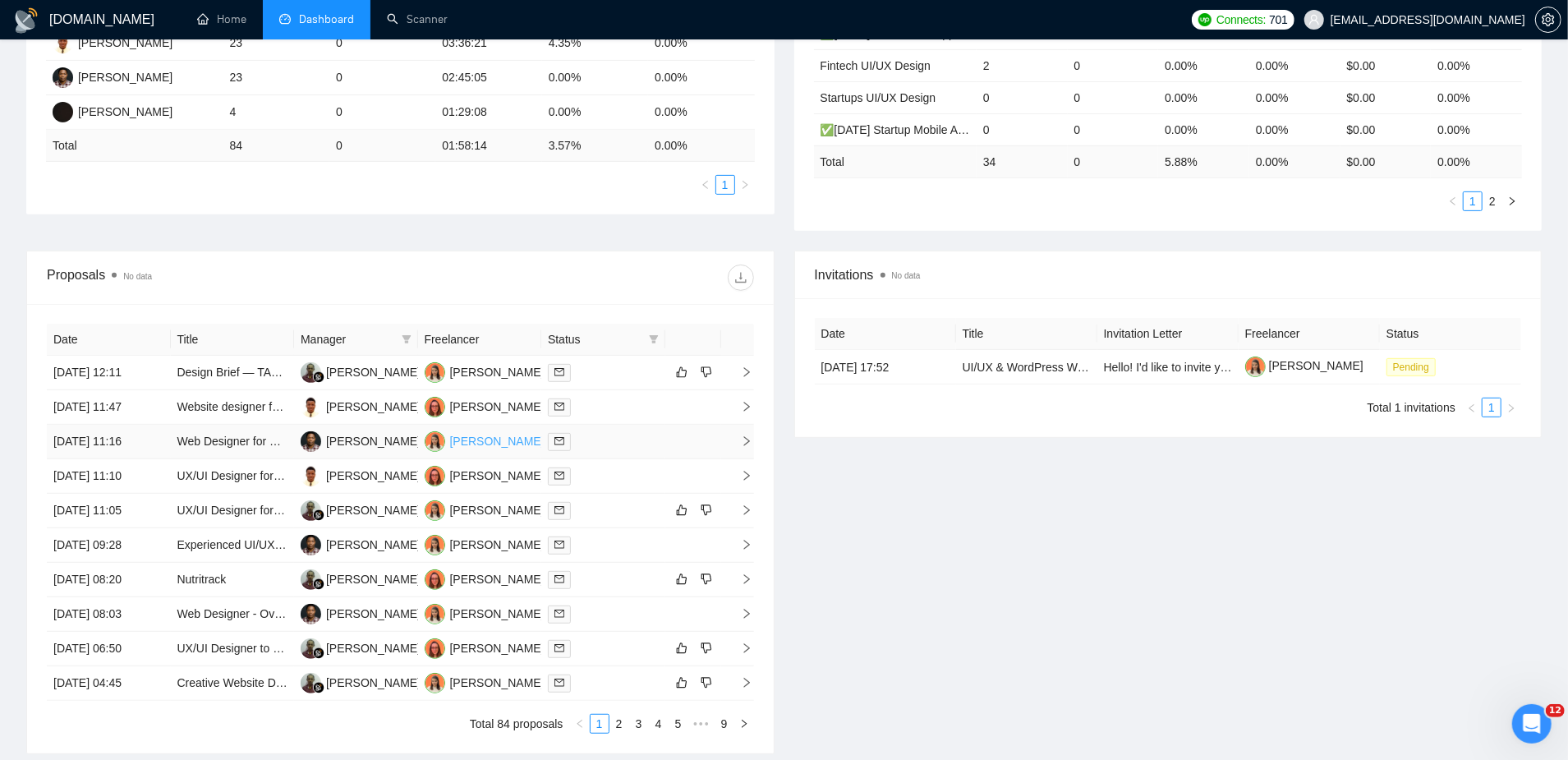
click at [511, 433] on div "[PERSON_NAME]" at bounding box center [497, 442] width 95 height 18
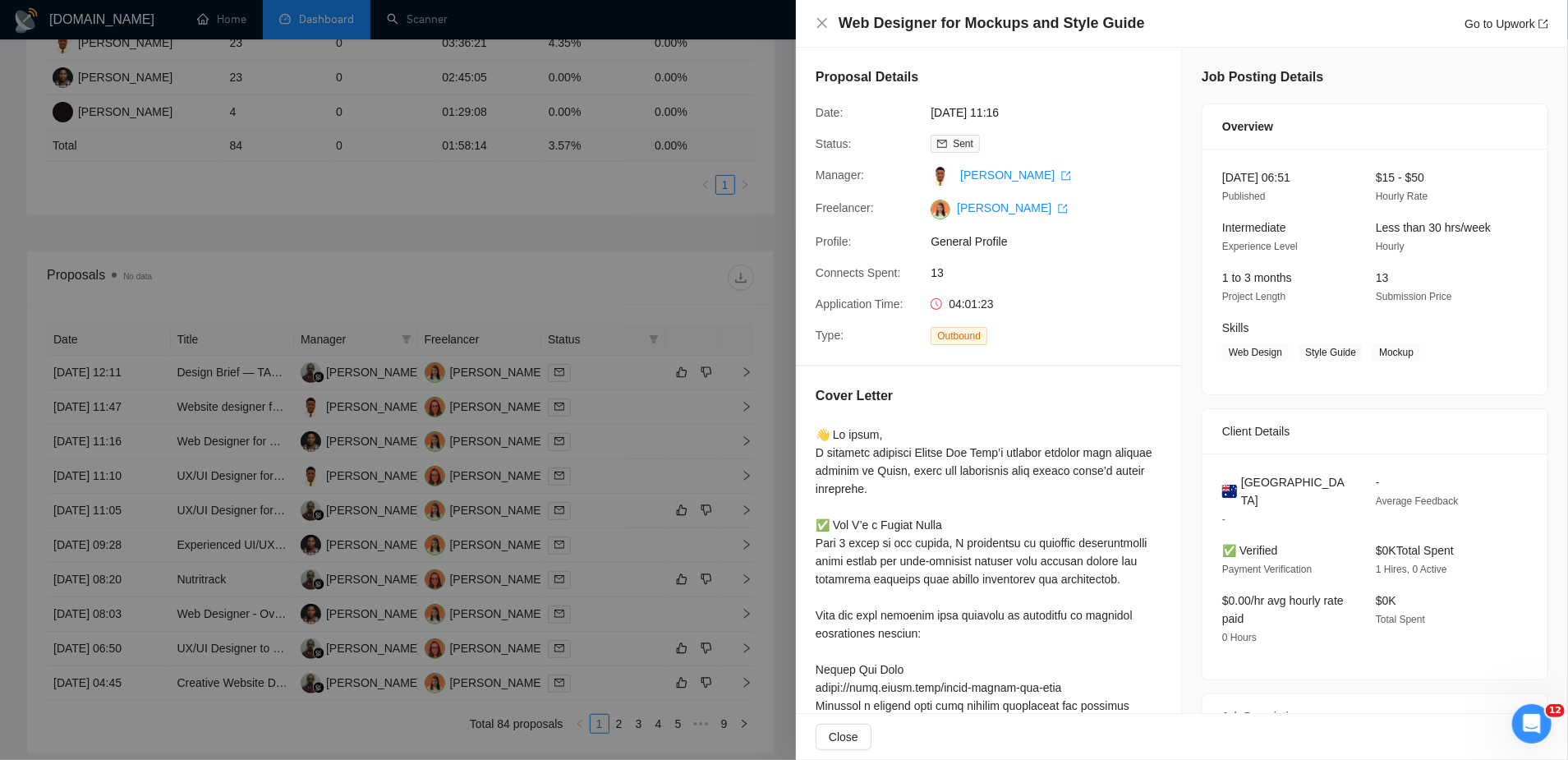
scroll to position [1, 0]
click at [418, 224] on div at bounding box center [784, 380] width 1568 height 760
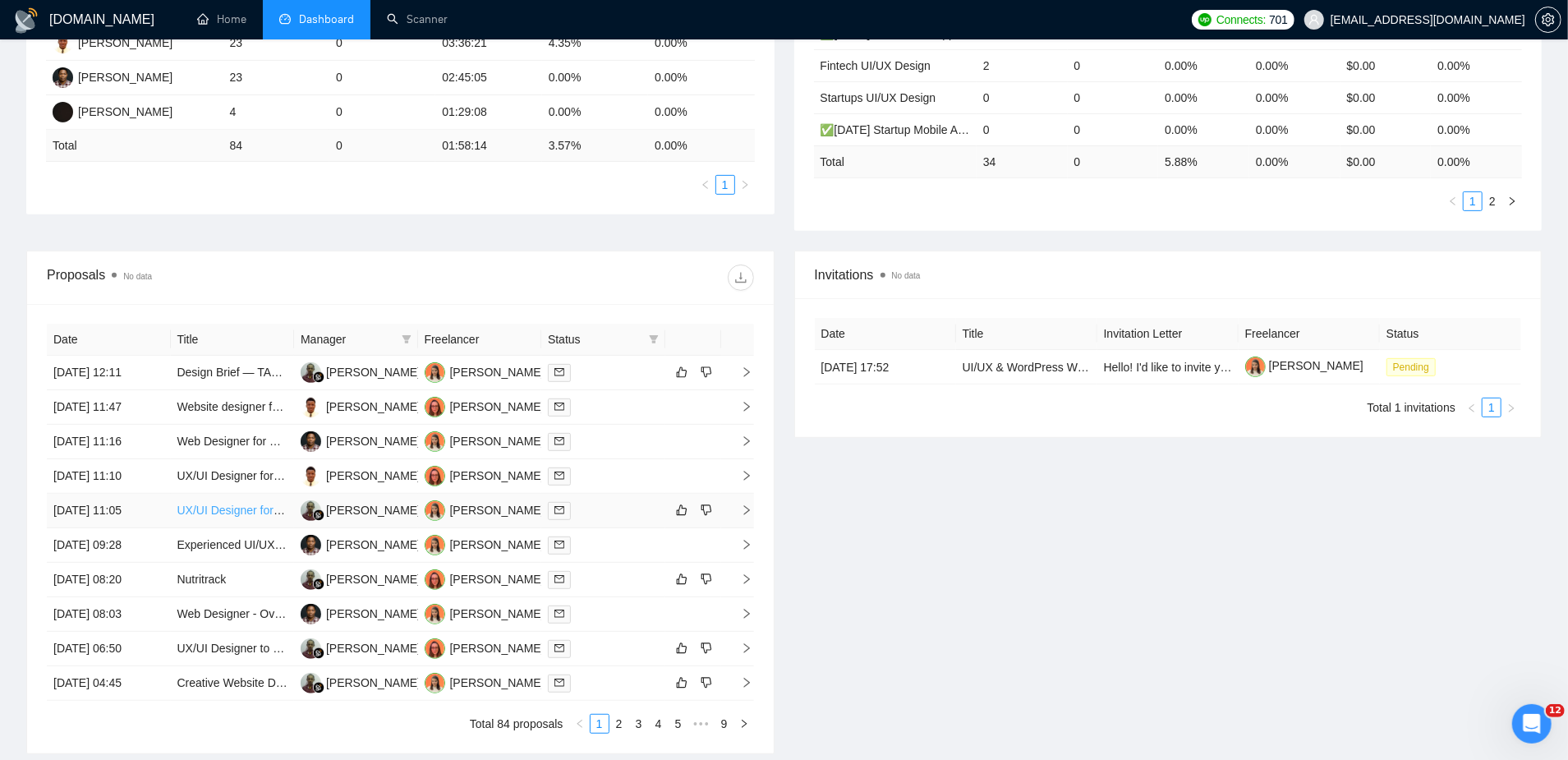
click at [225, 504] on link "UX/UI Designer for Platform and Landing pages" at bounding box center [299, 510] width 244 height 13
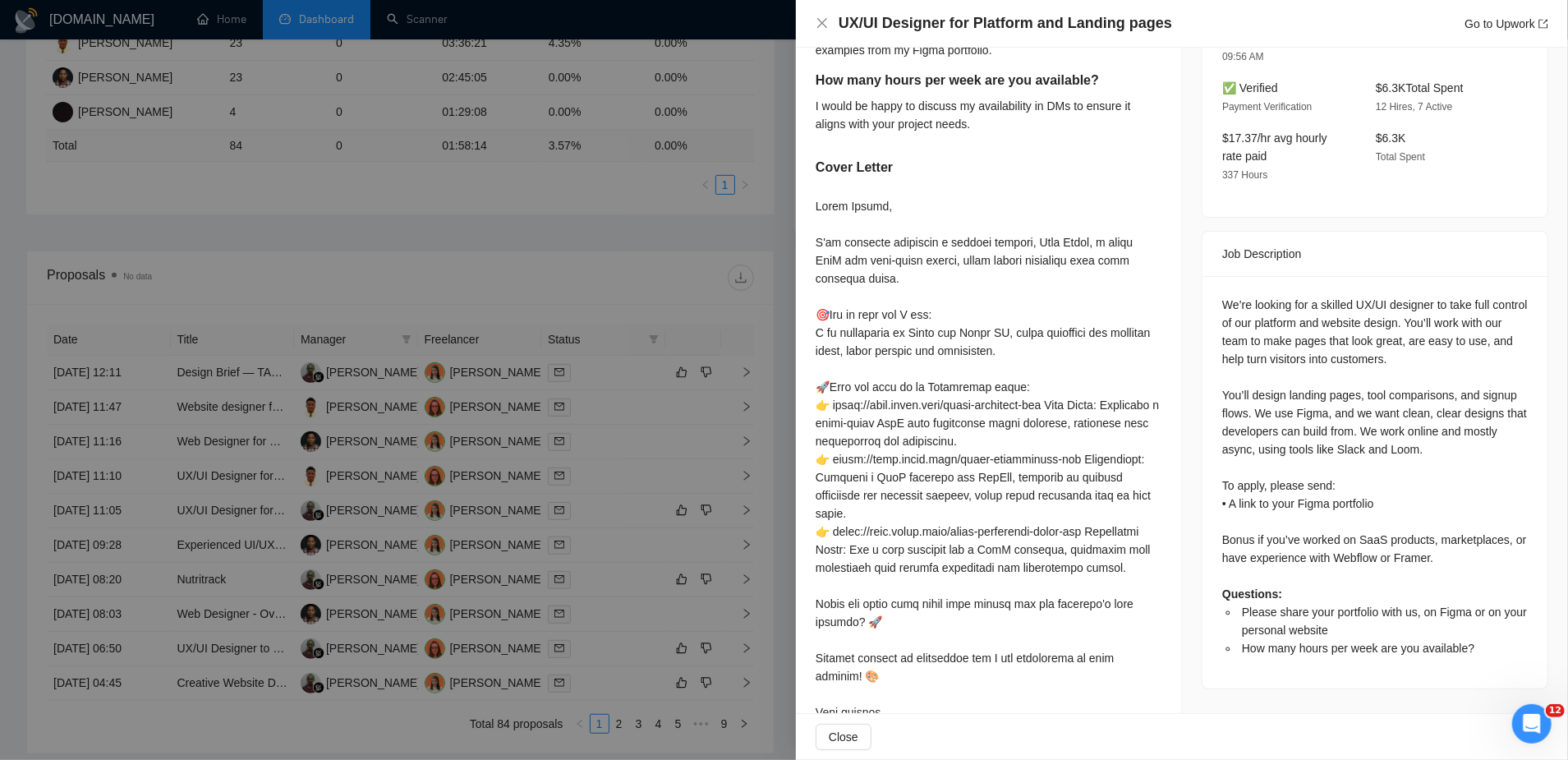
scroll to position [557, 0]
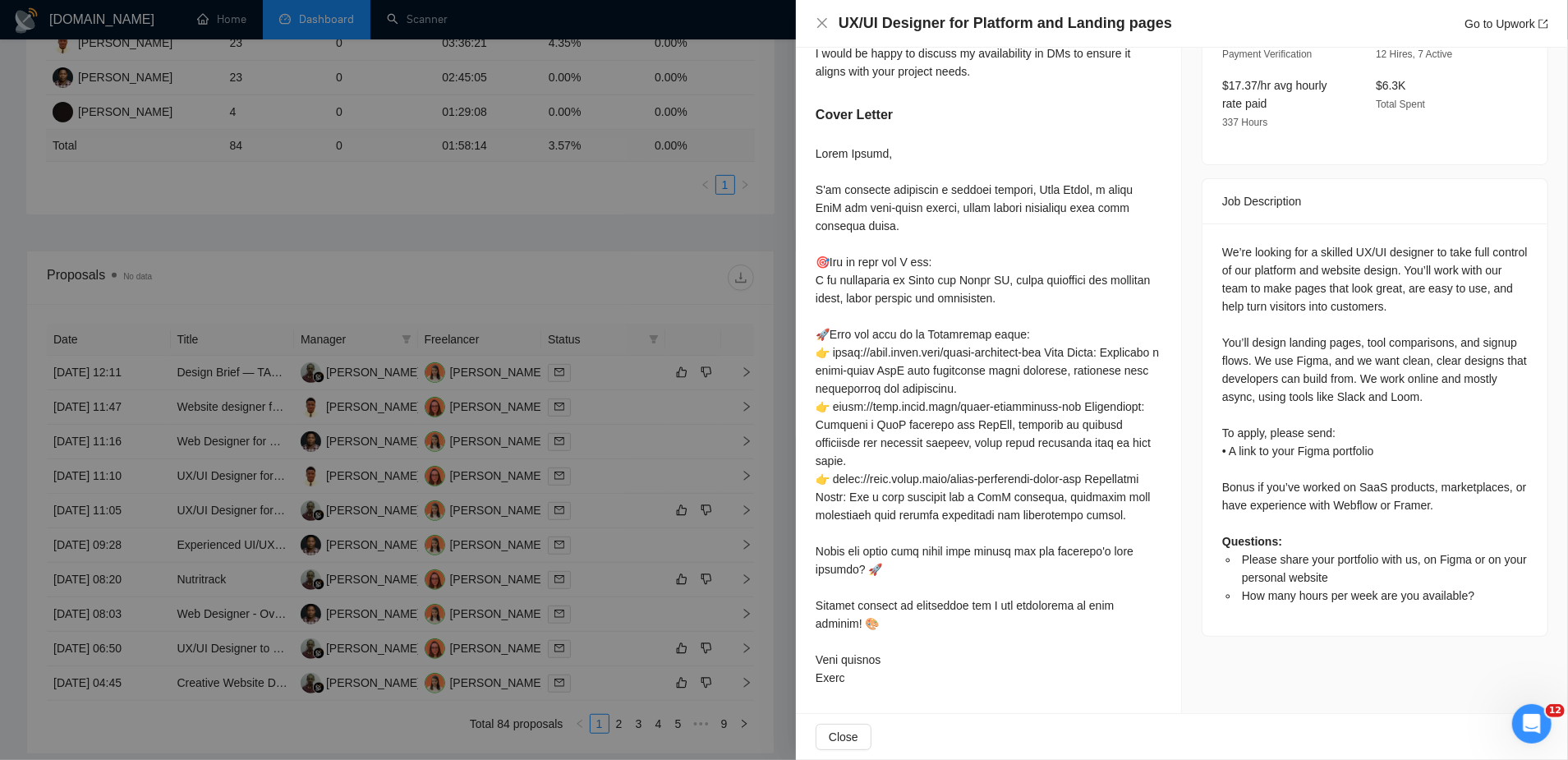
click at [229, 475] on div at bounding box center [784, 380] width 1568 height 760
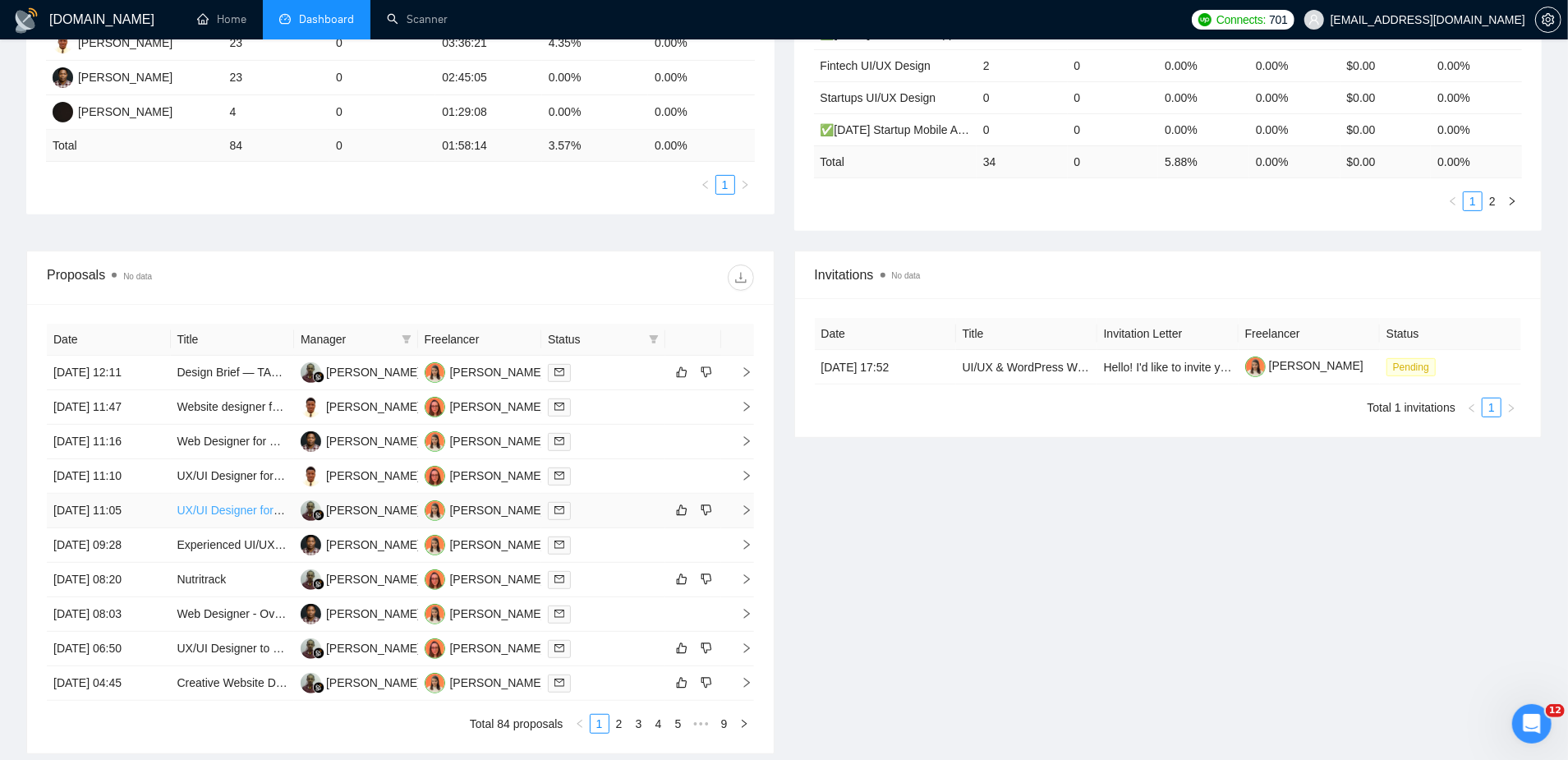
click at [217, 504] on link "UX/UI Designer for Platform and Landing pages" at bounding box center [299, 510] width 244 height 13
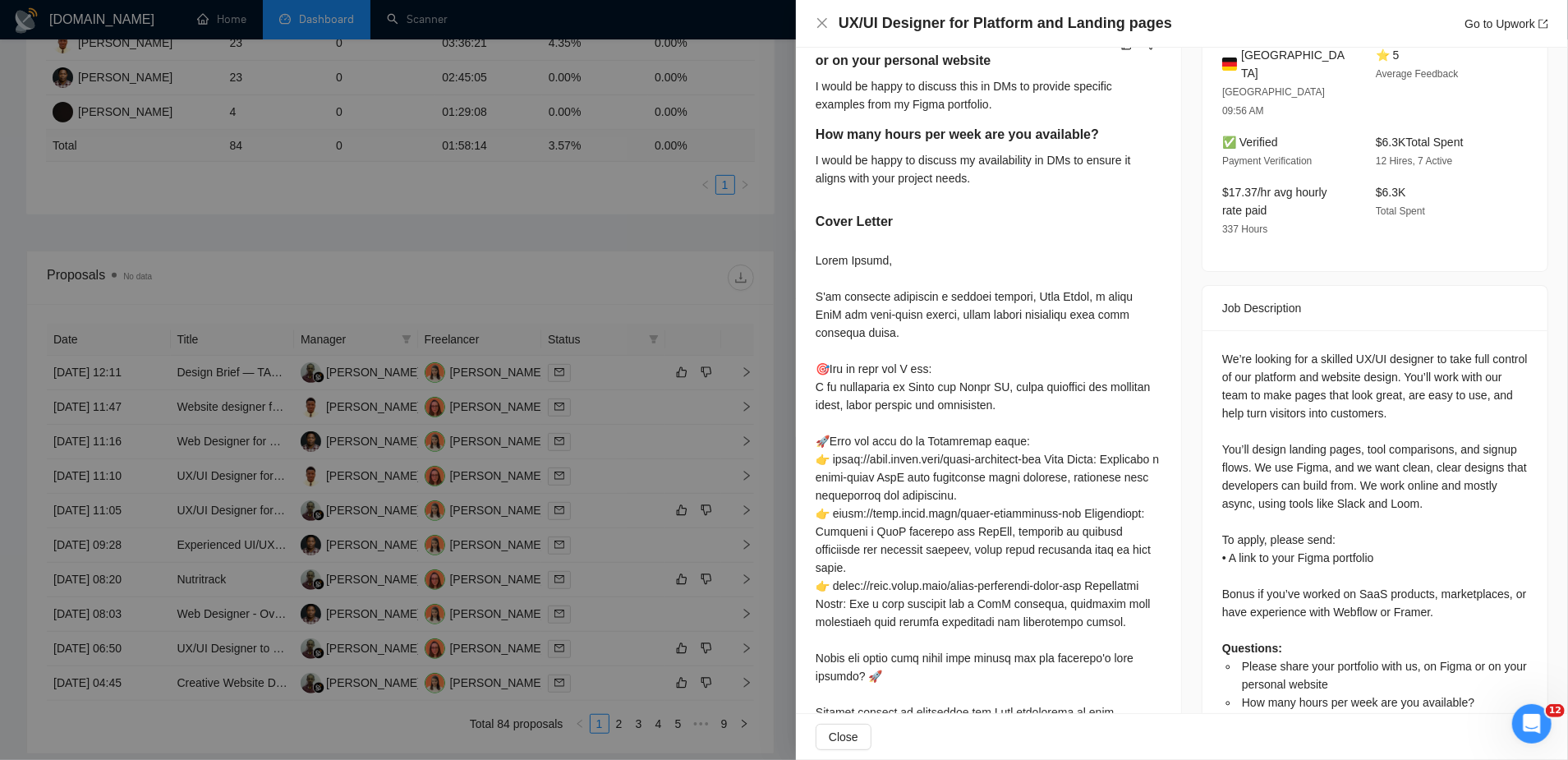
scroll to position [452, 0]
click at [670, 231] on div at bounding box center [784, 380] width 1568 height 760
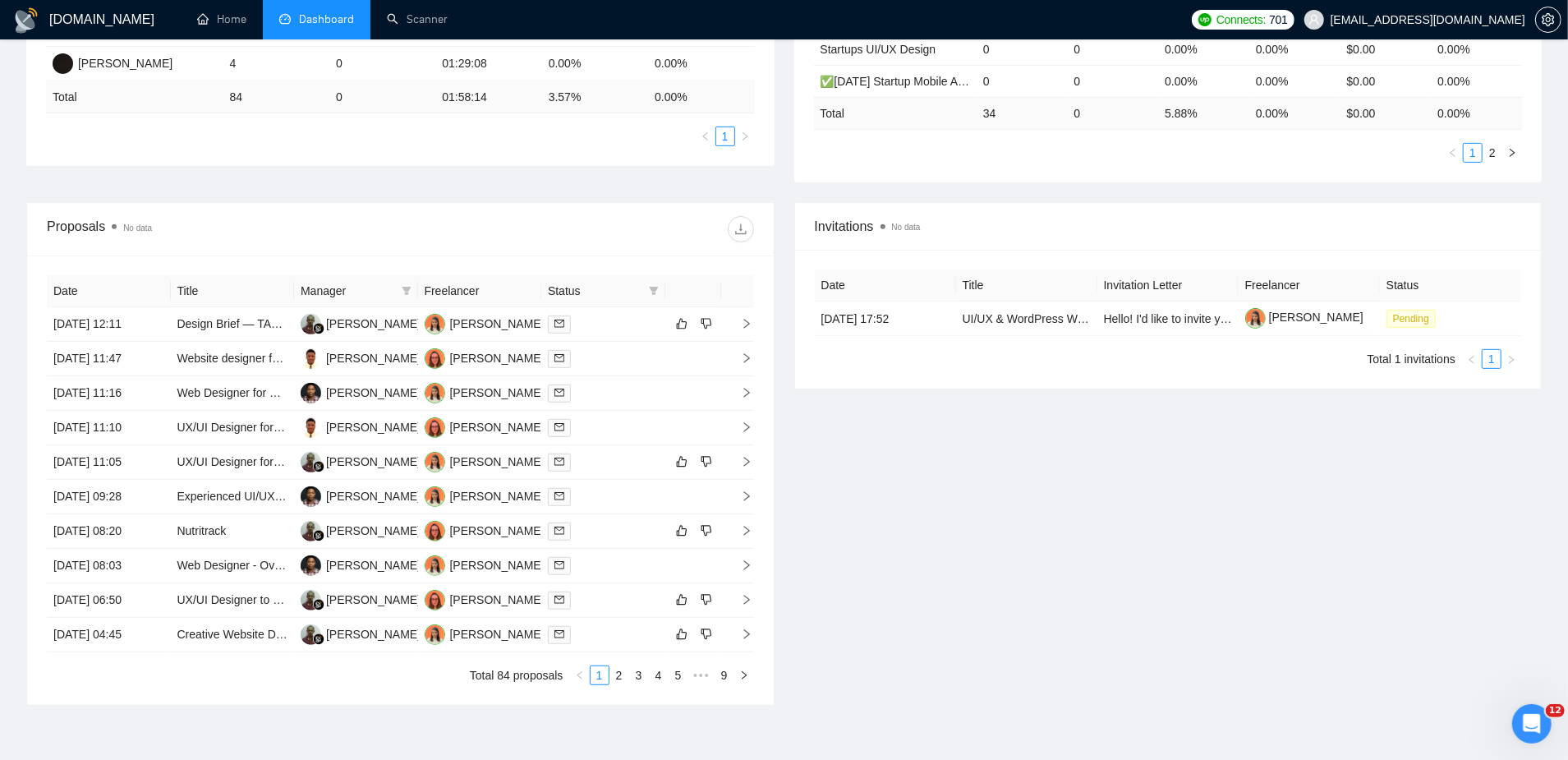
scroll to position [536, 0]
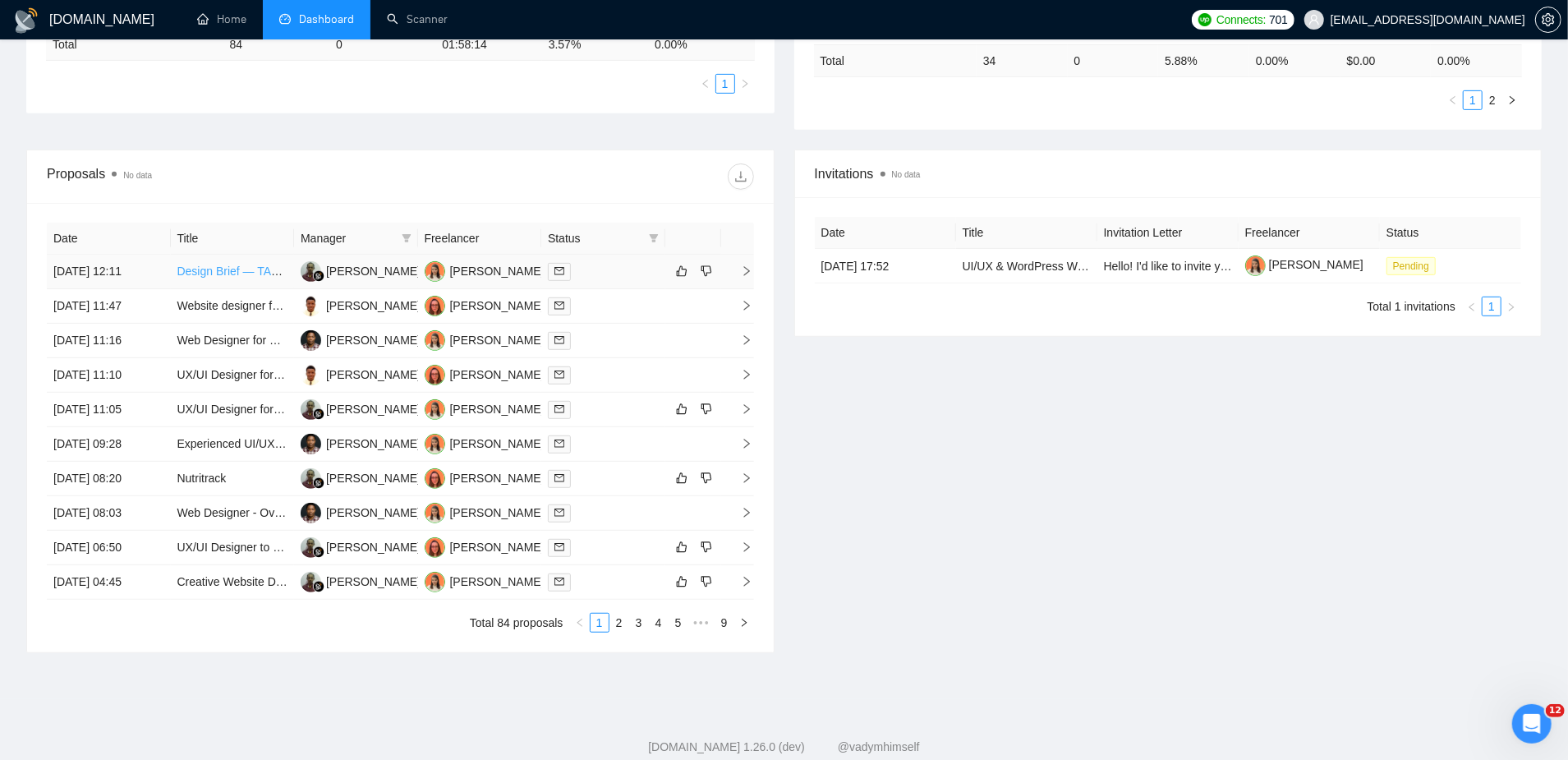
click at [217, 264] on link "Design Brief — TAG Collectible Cards" at bounding box center [274, 270] width 193 height 13
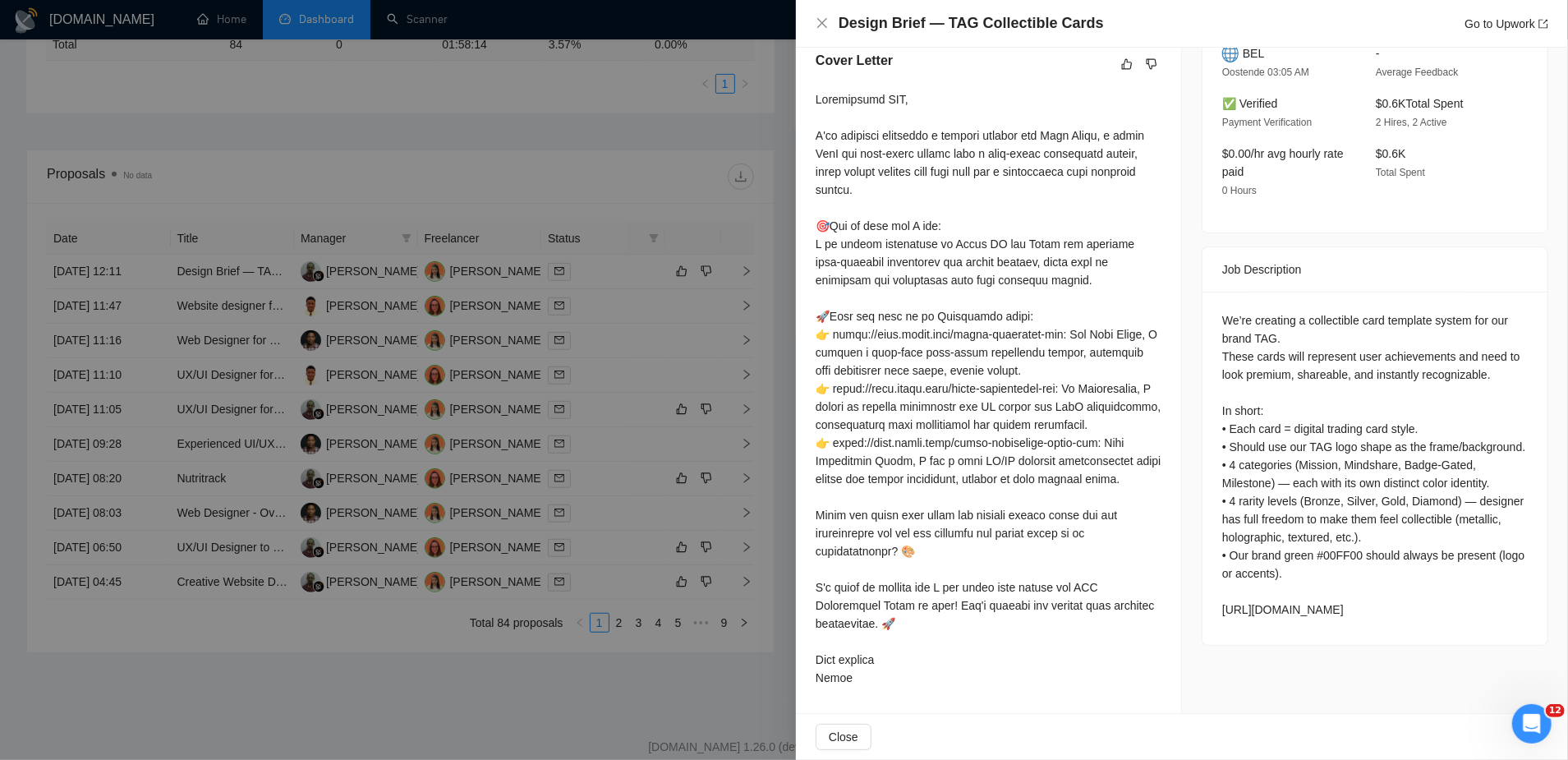
scroll to position [0, 0]
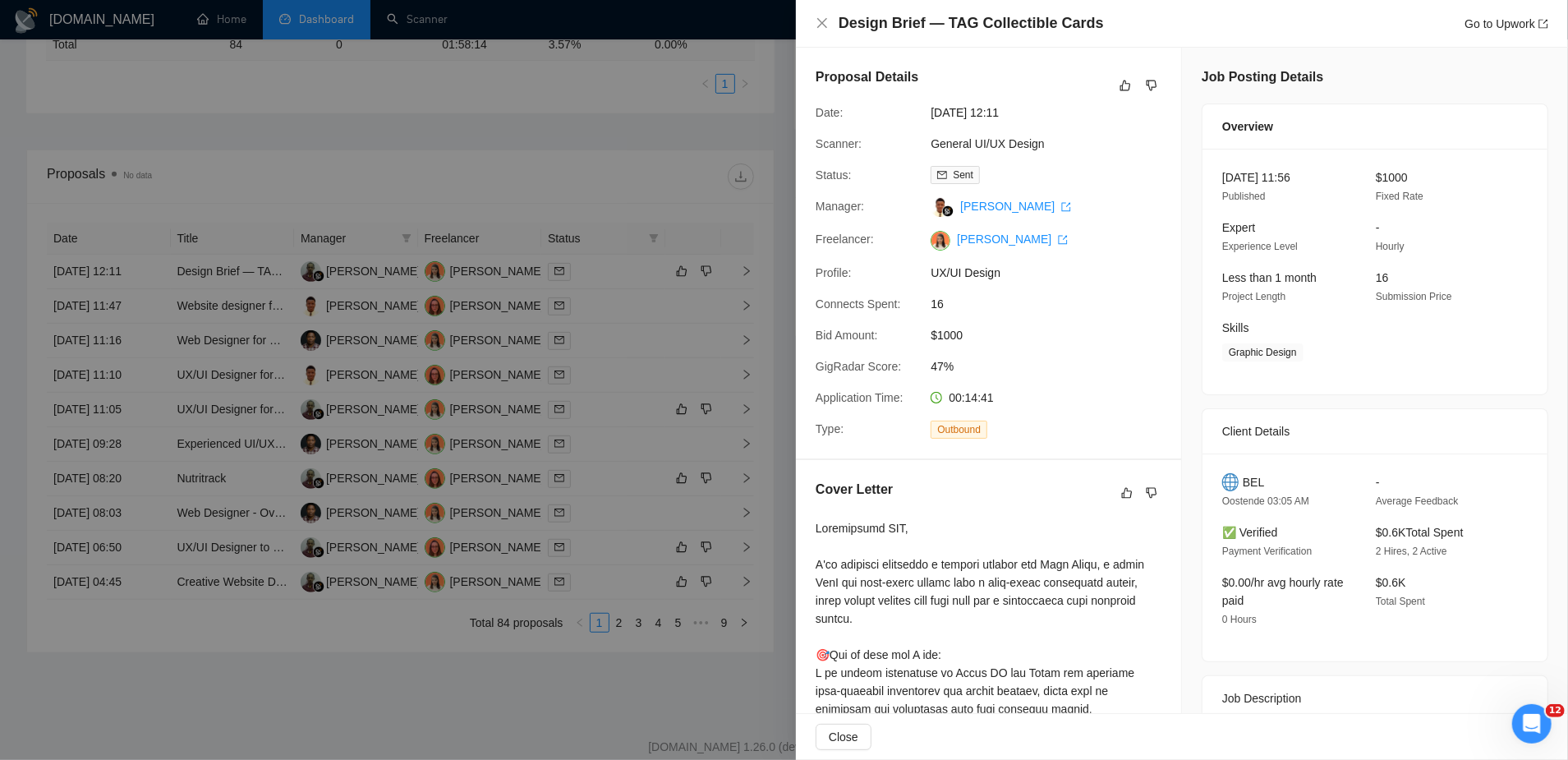
click at [209, 457] on div at bounding box center [784, 380] width 1568 height 760
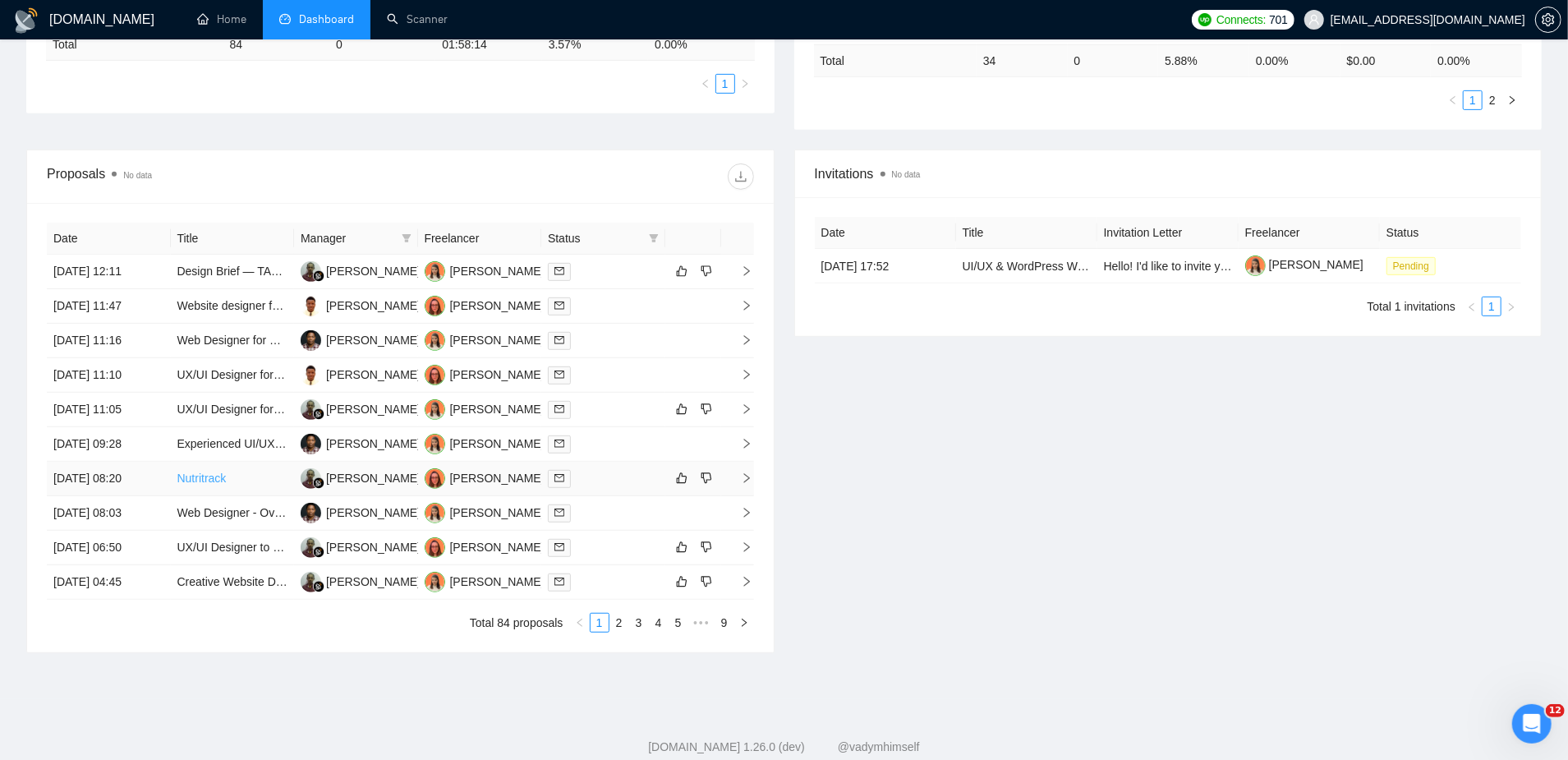
click at [204, 472] on link "Nutritrack" at bounding box center [201, 478] width 49 height 13
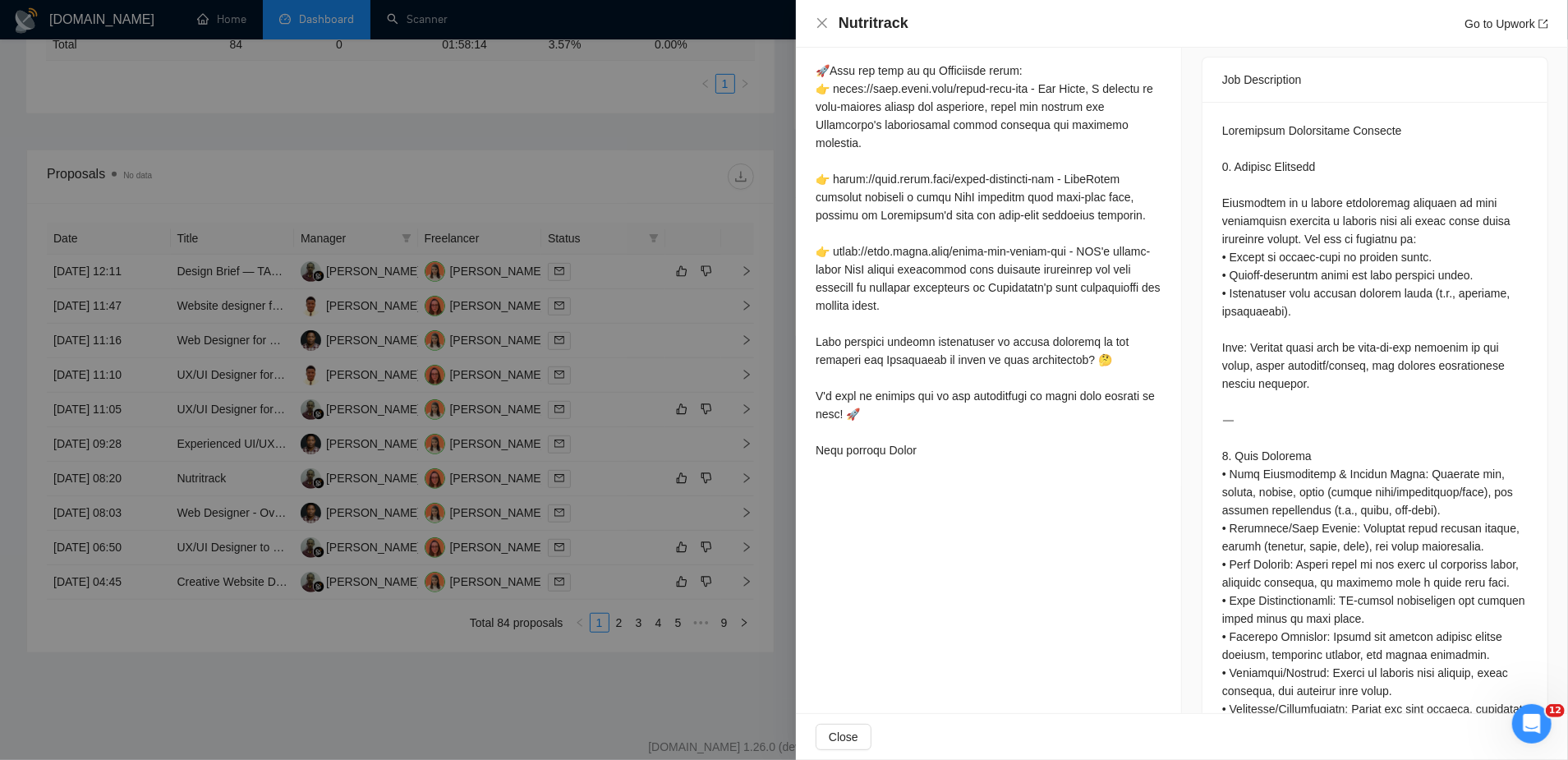
scroll to position [989, 0]
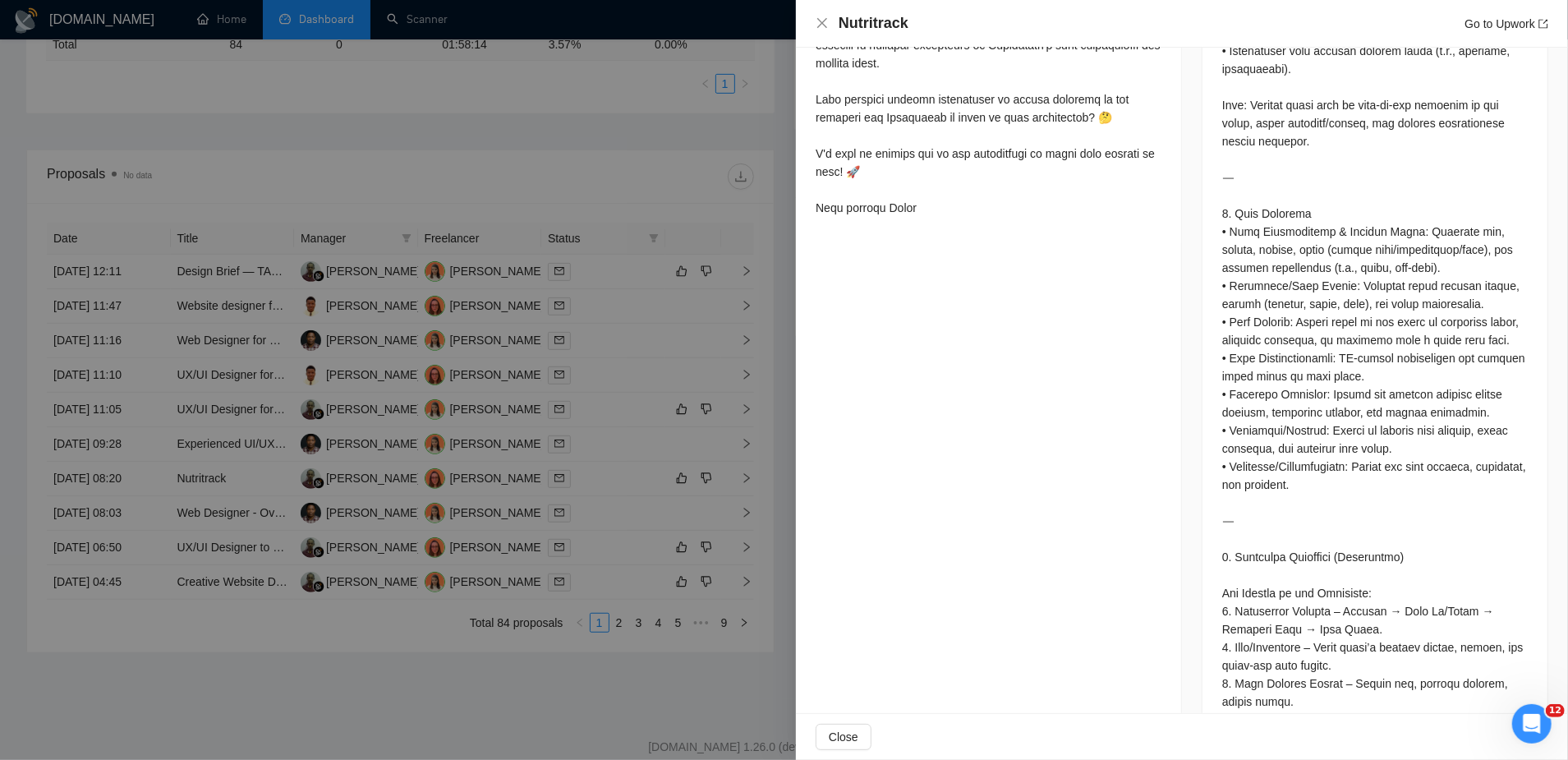
click at [526, 394] on div at bounding box center [784, 380] width 1568 height 760
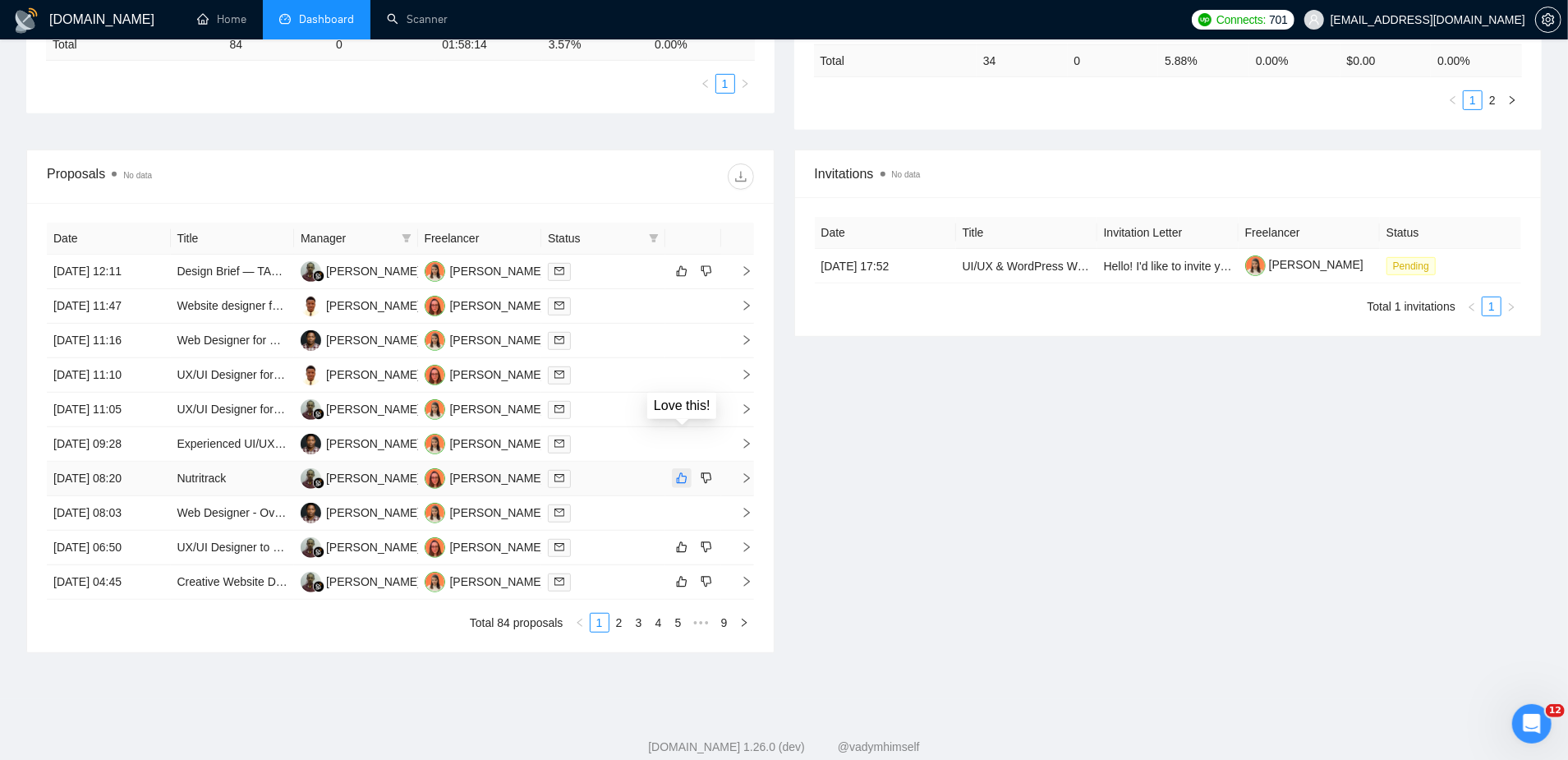
click at [684, 474] on icon "like" at bounding box center [681, 479] width 11 height 11
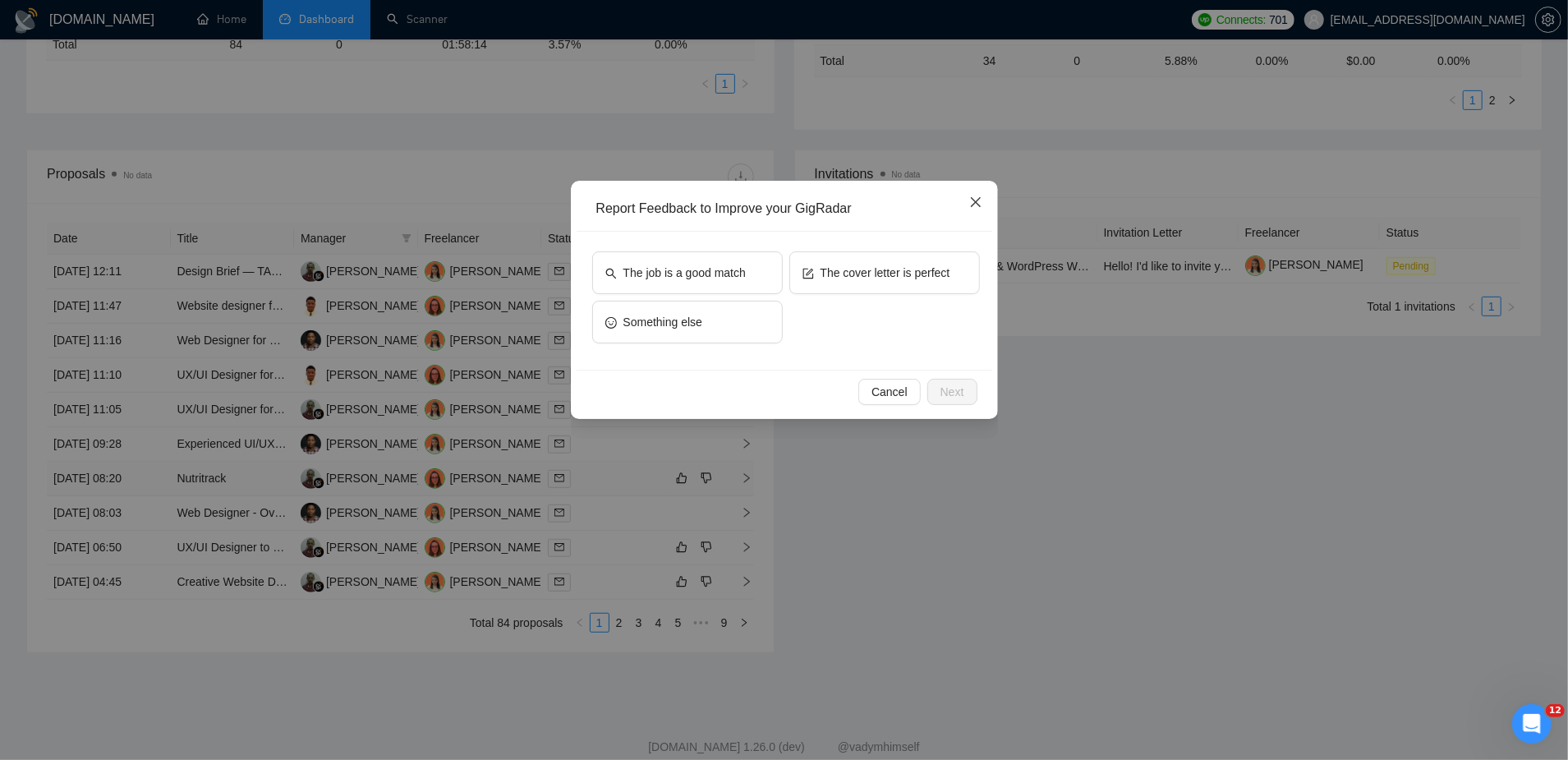
click at [983, 205] on span "Close" at bounding box center [976, 202] width 45 height 45
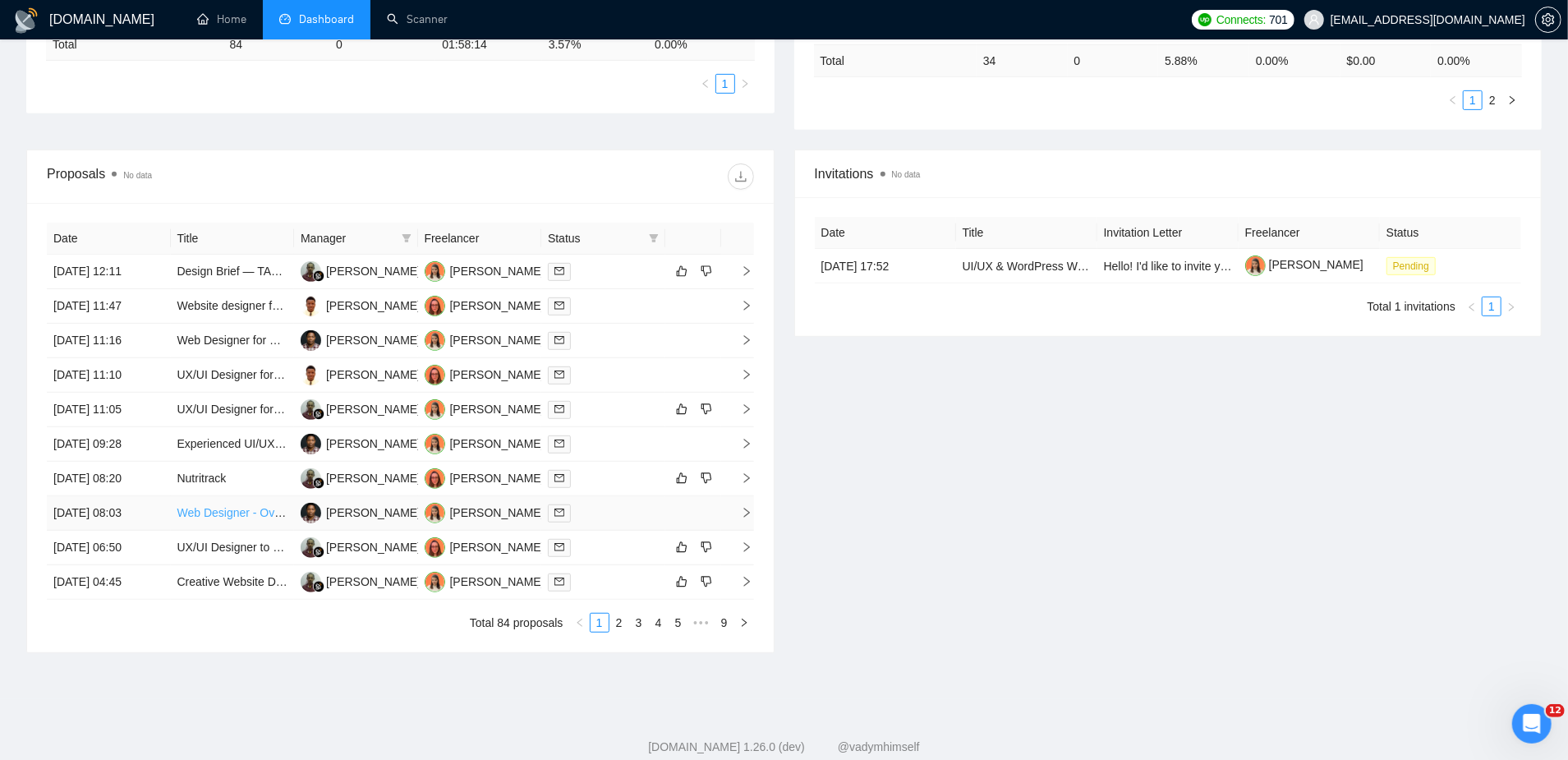
click at [233, 507] on link "Web Designer - Overflow Work for Media Agency" at bounding box center [302, 513] width 250 height 13
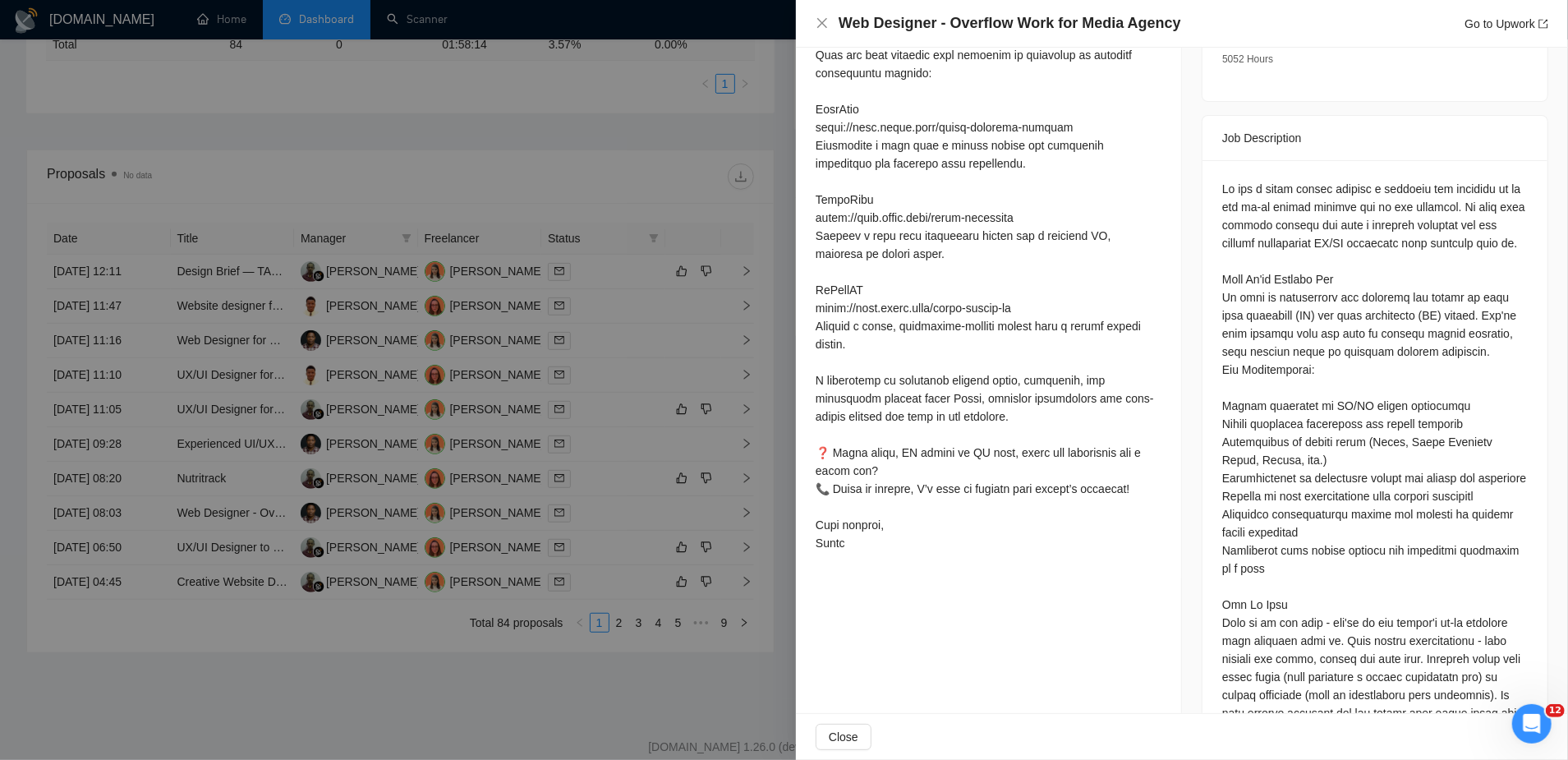
scroll to position [0, 0]
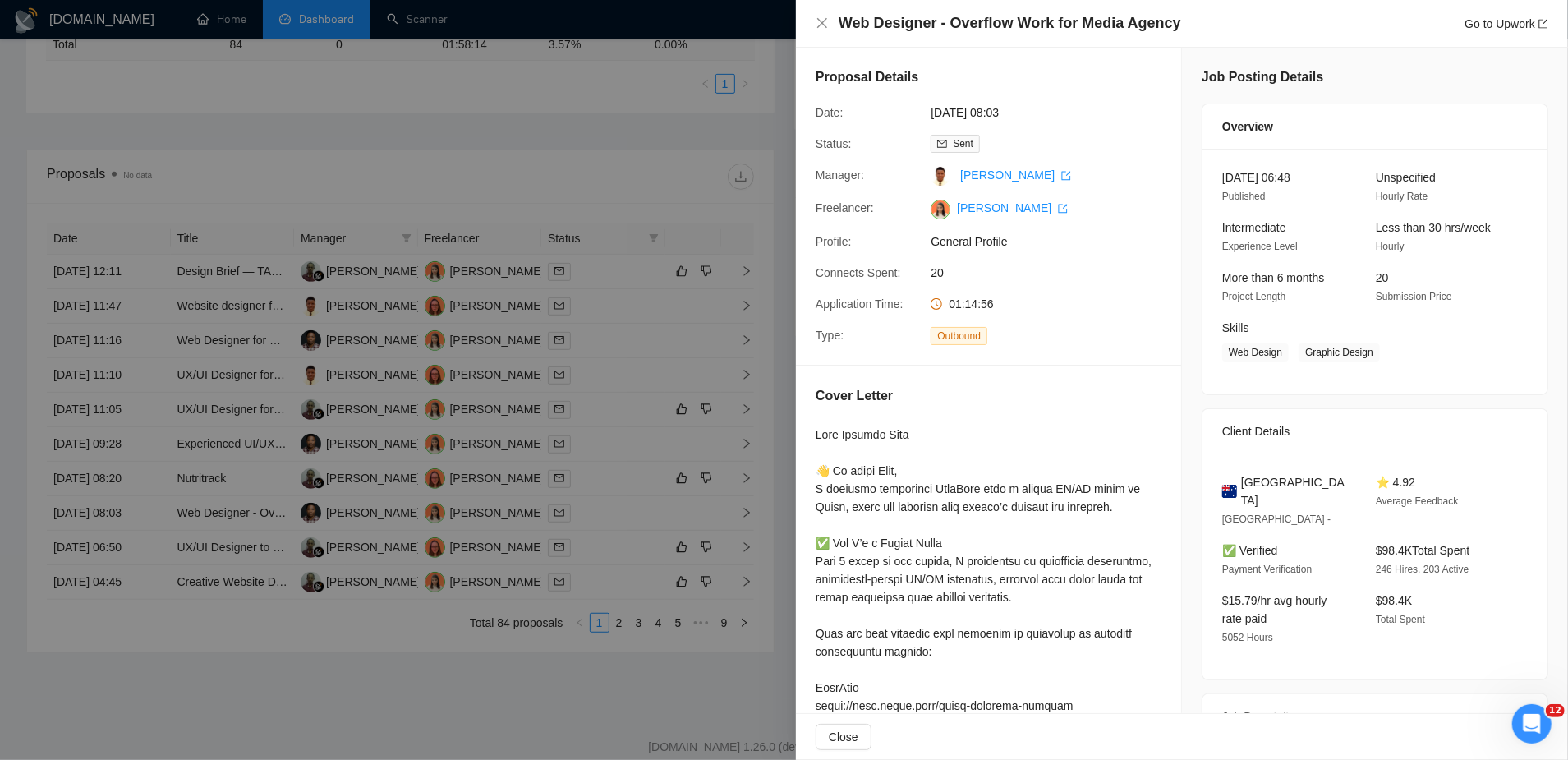
click at [501, 126] on div at bounding box center [784, 380] width 1568 height 760
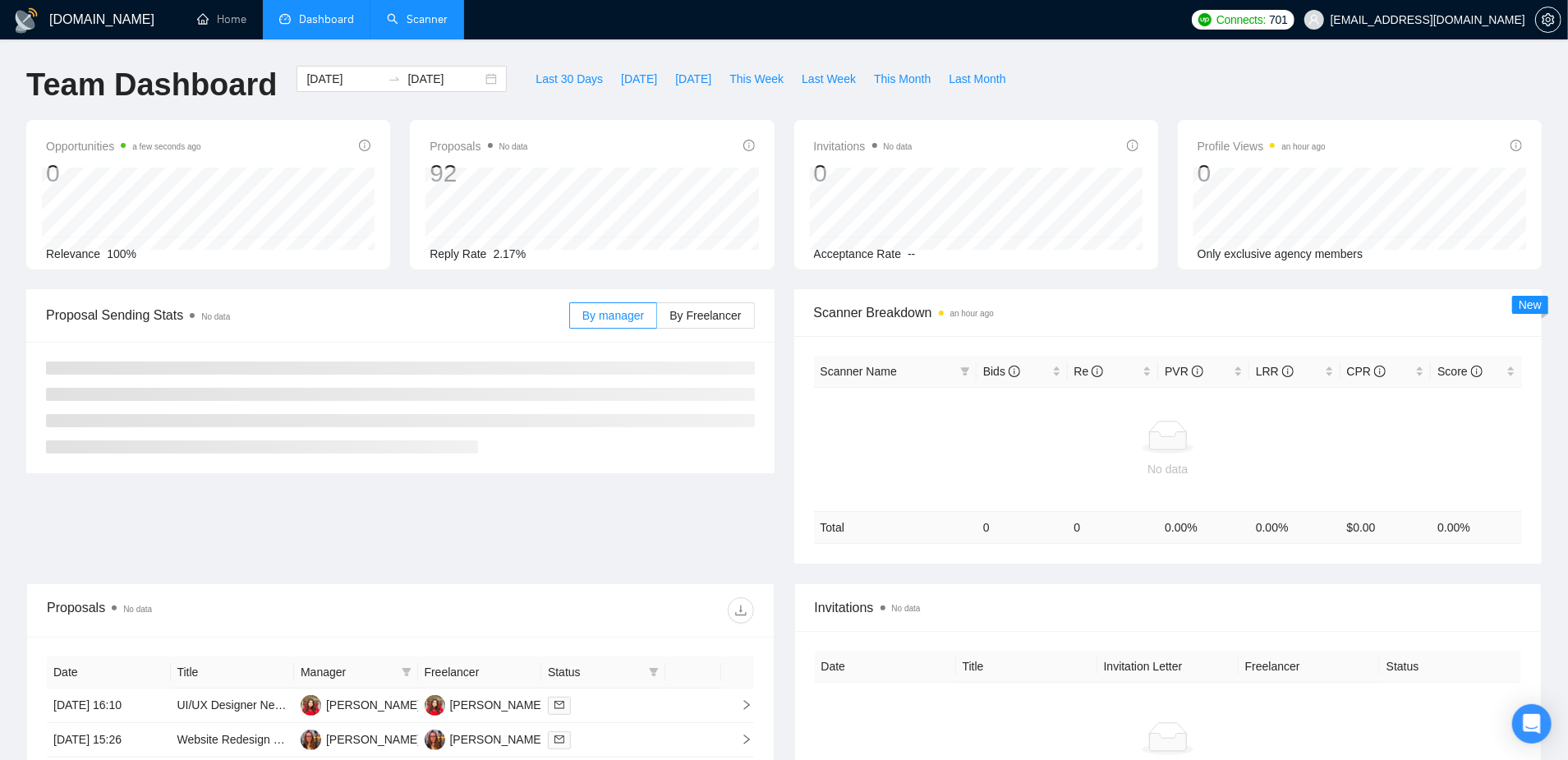
click at [431, 17] on link "Scanner" at bounding box center [417, 19] width 61 height 14
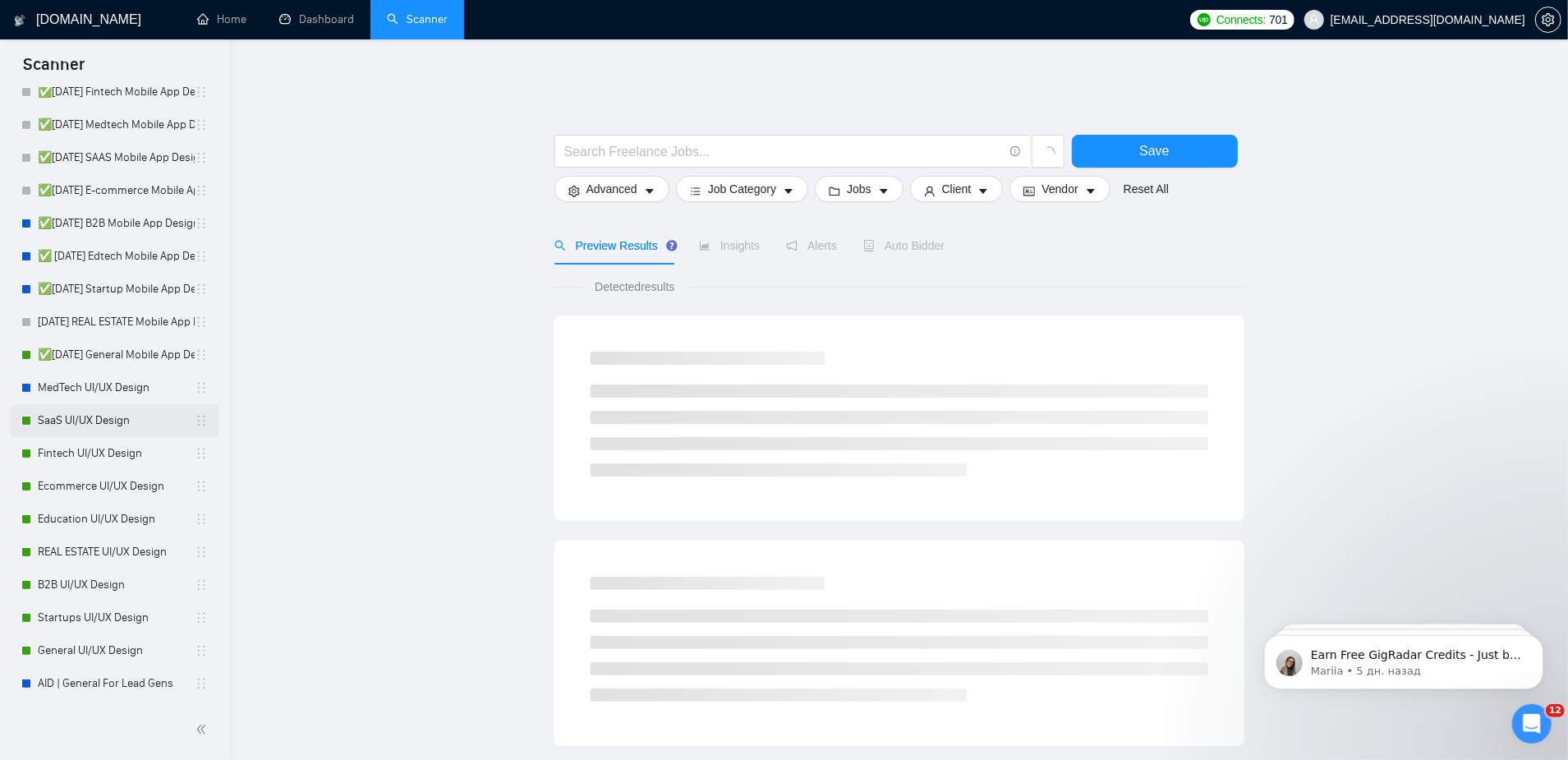
click at [79, 412] on link "SaaS UI/UX Design" at bounding box center [116, 421] width 157 height 33
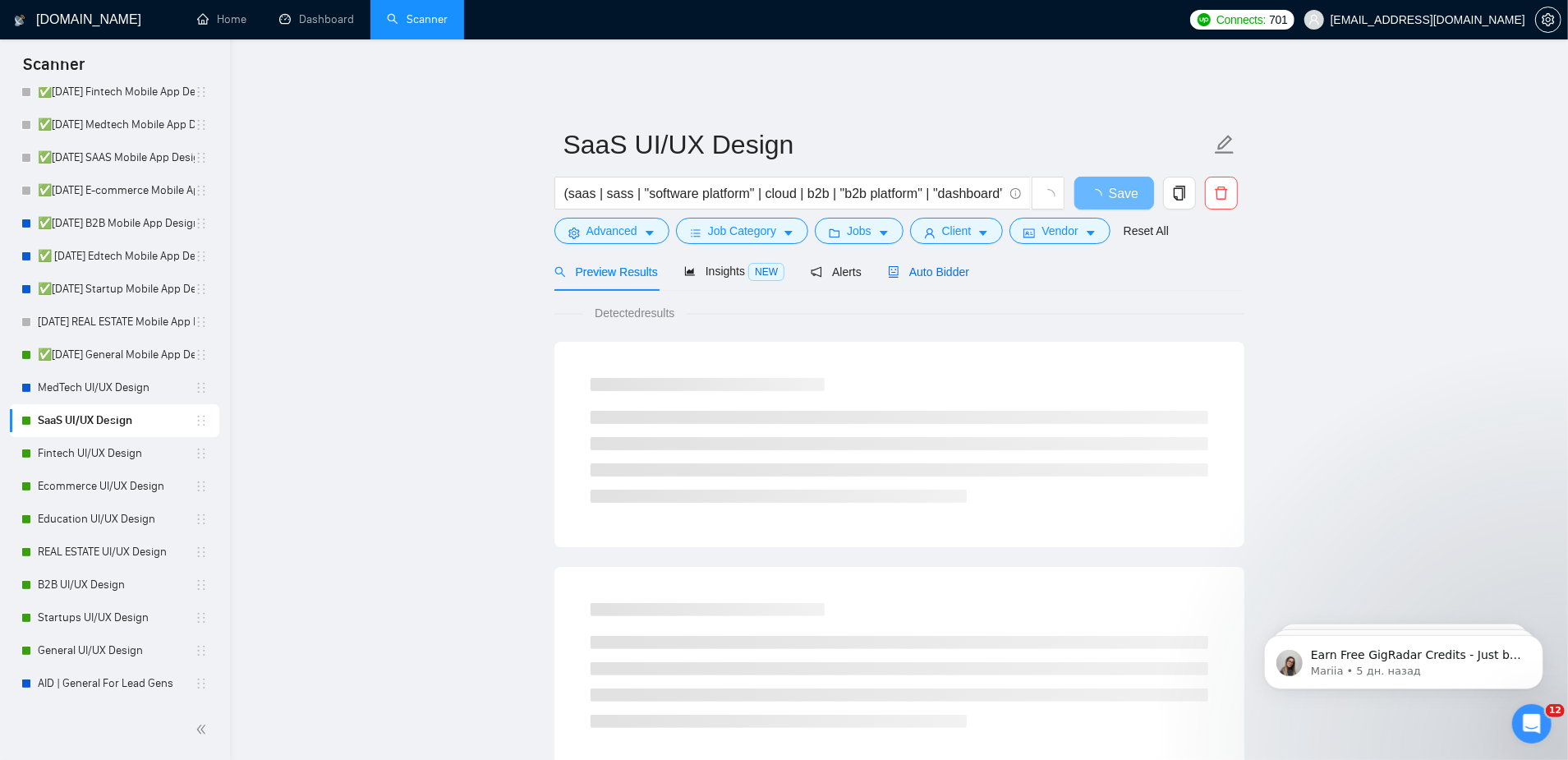
click at [924, 265] on span "Auto Bidder" at bounding box center [929, 271] width 82 height 13
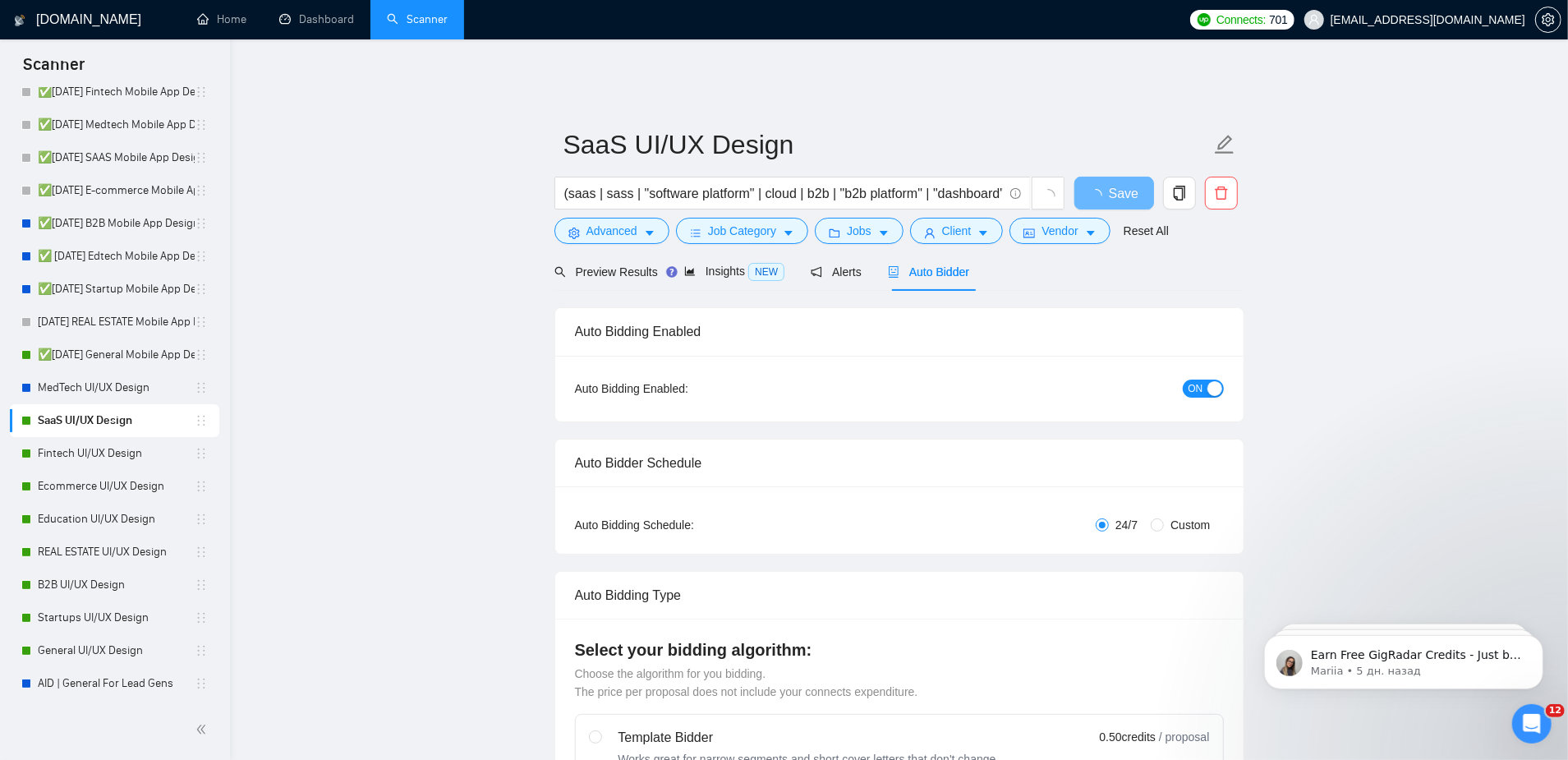
click at [1193, 381] on span "ON" at bounding box center [1196, 389] width 15 height 18
click at [1116, 184] on span "Save" at bounding box center [1114, 193] width 30 height 21
click at [110, 464] on link "Fintech UI/UX Design" at bounding box center [116, 454] width 157 height 33
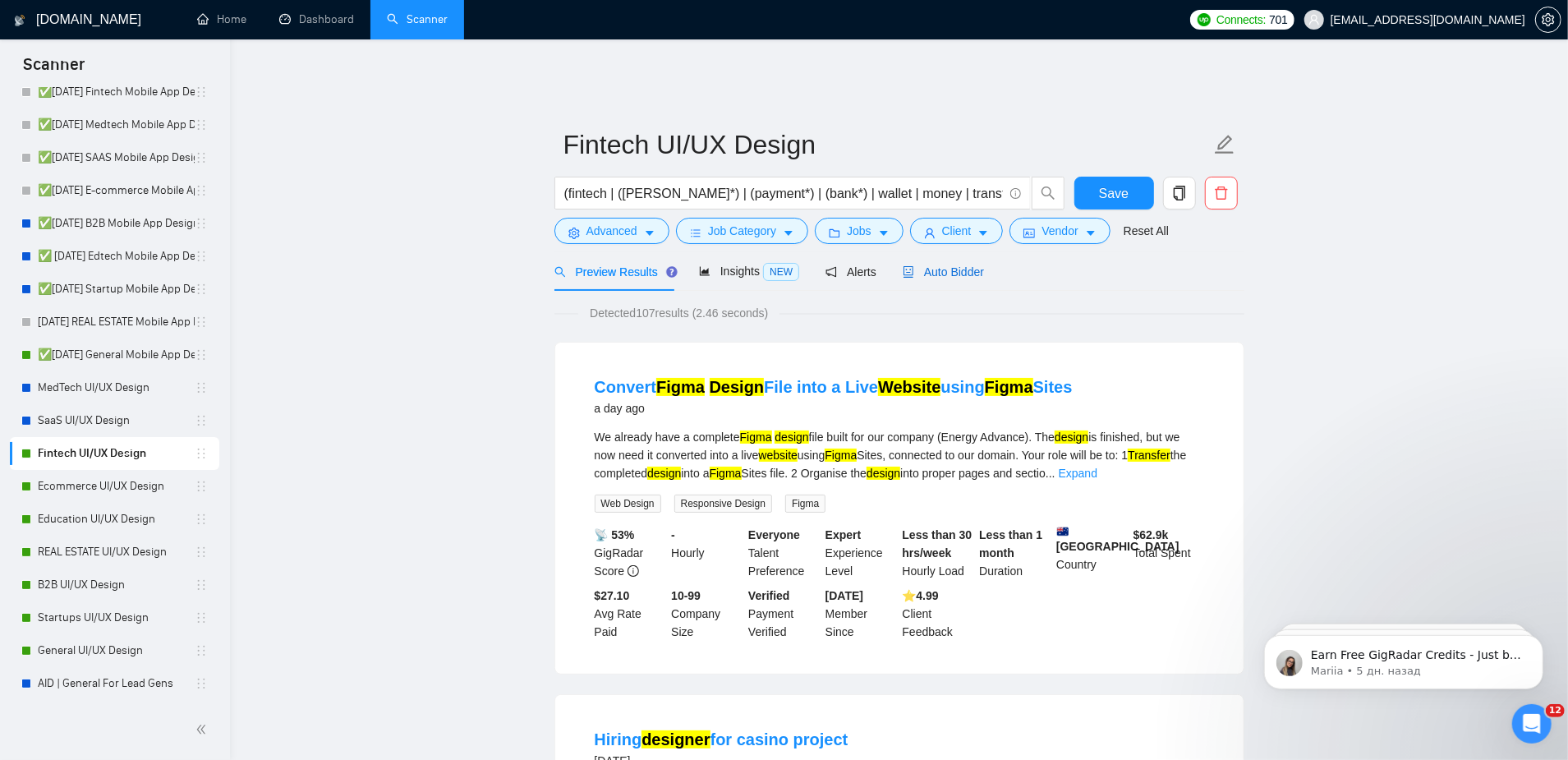
click at [954, 265] on span "Auto Bidder" at bounding box center [944, 271] width 82 height 13
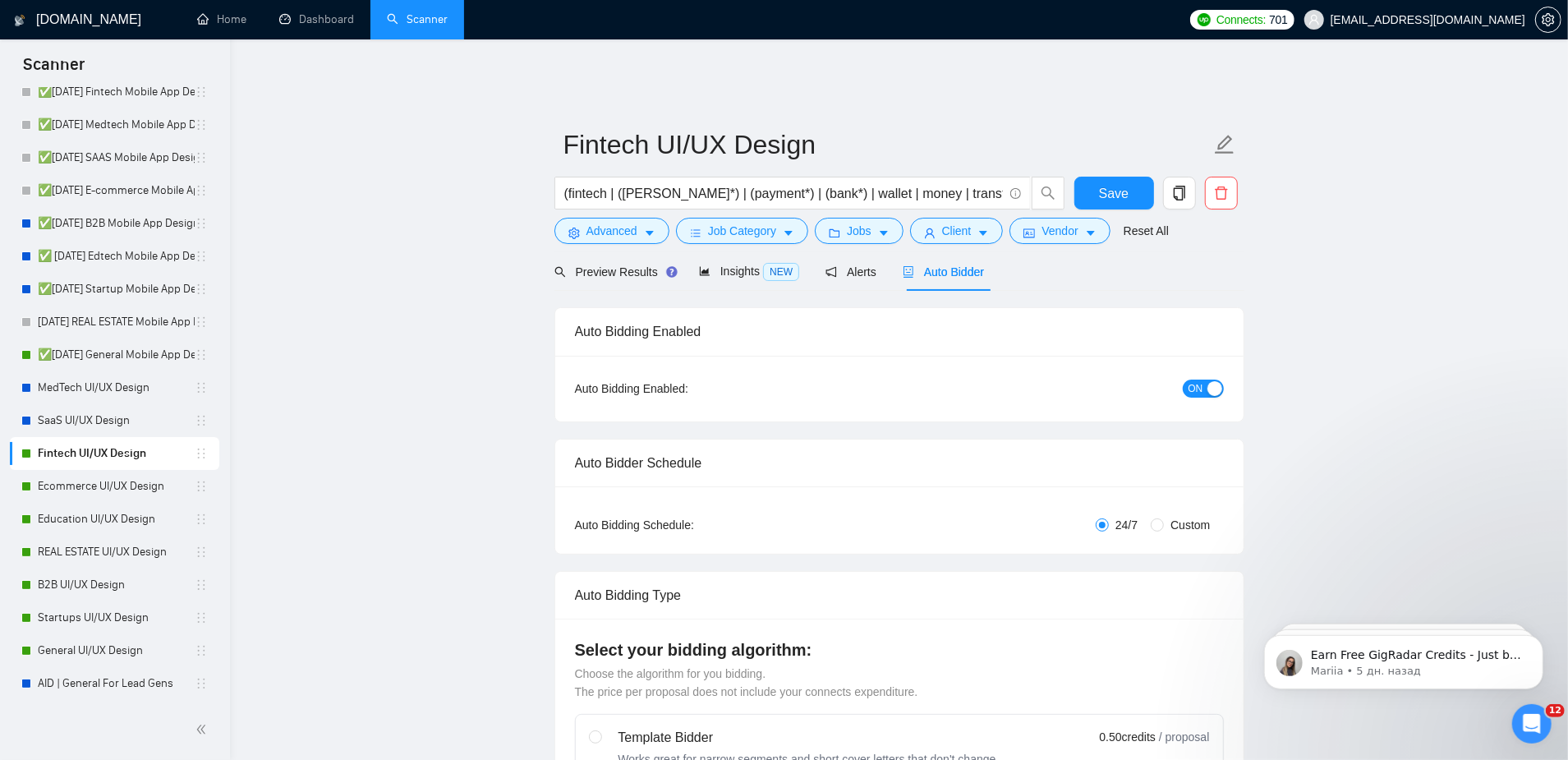
click at [1198, 380] on span "ON" at bounding box center [1196, 389] width 15 height 18
click at [1092, 164] on form "Fintech UI/UX Design (fintech | ([PERSON_NAME]*) | (payment*) | (bank*) | walle…" at bounding box center [899, 186] width 690 height 134
click at [1107, 184] on span "Save" at bounding box center [1114, 193] width 30 height 21
click at [104, 480] on link "Ecommerce UI/UX Design" at bounding box center [116, 486] width 157 height 33
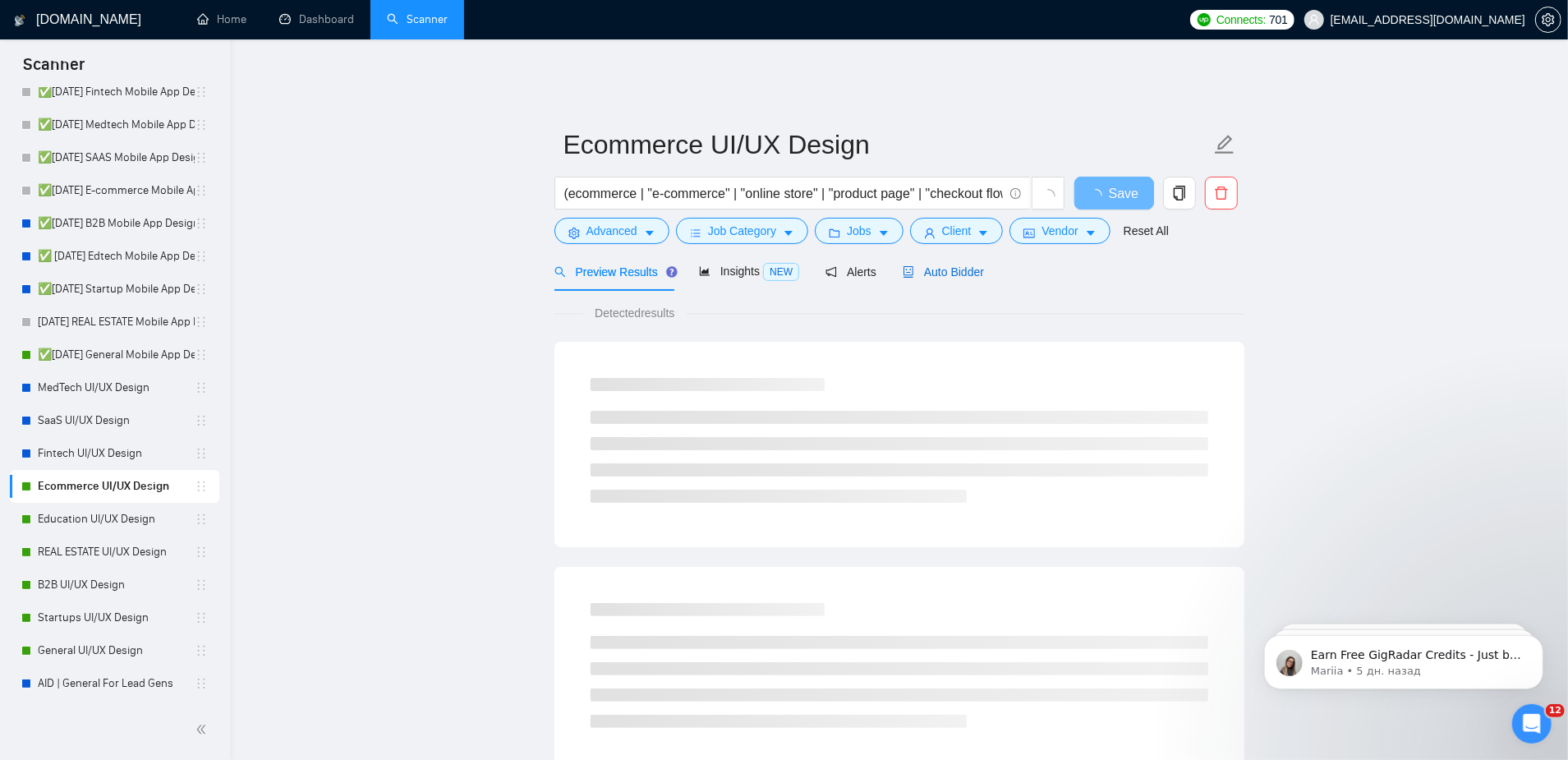
click at [932, 265] on span "Auto Bidder" at bounding box center [944, 271] width 82 height 13
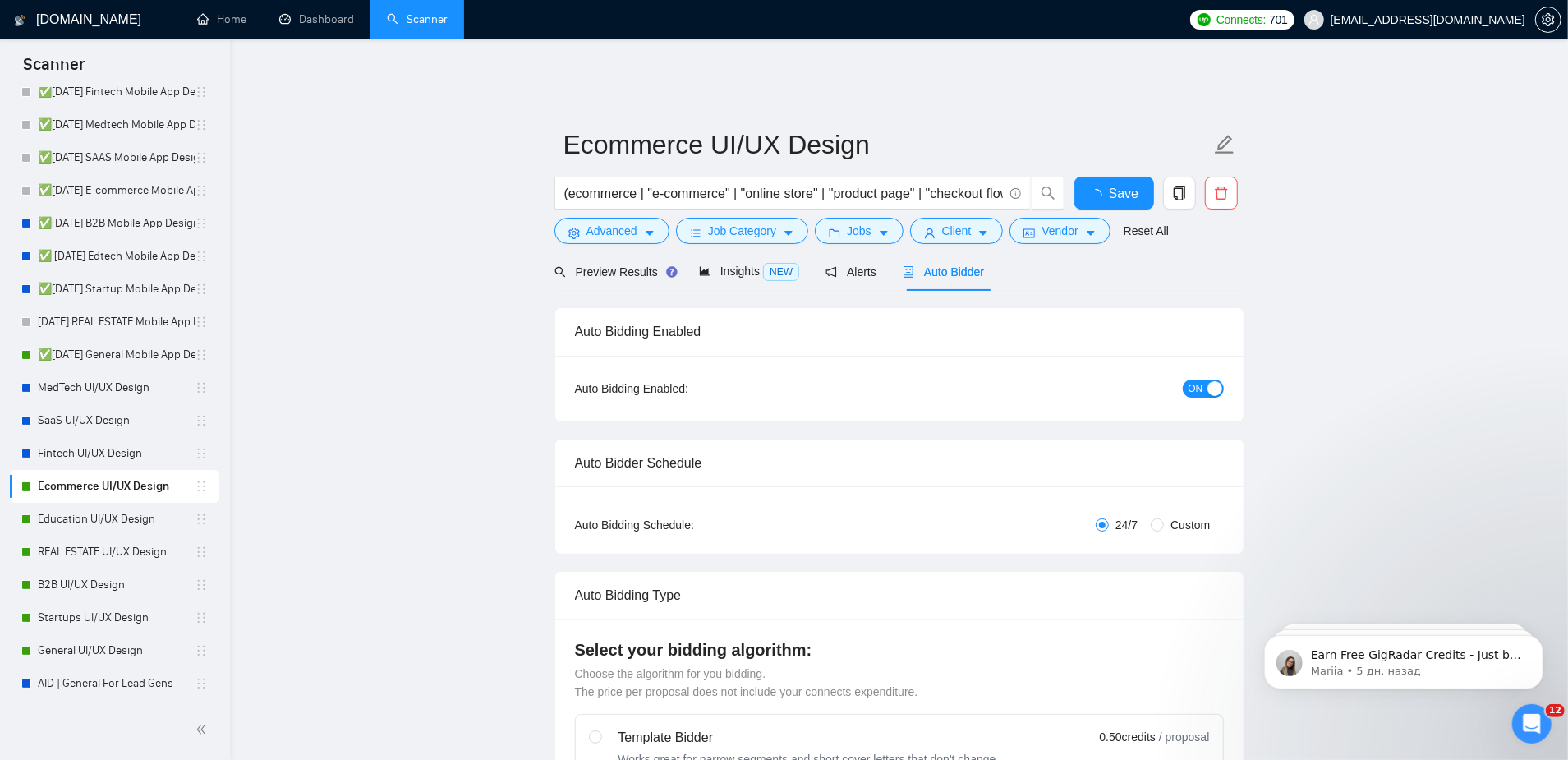
click at [1204, 380] on button "ON" at bounding box center [1203, 389] width 41 height 18
click at [1109, 184] on span "Save" at bounding box center [1114, 193] width 30 height 21
click at [97, 522] on link "Education UI/UX Design" at bounding box center [116, 519] width 157 height 33
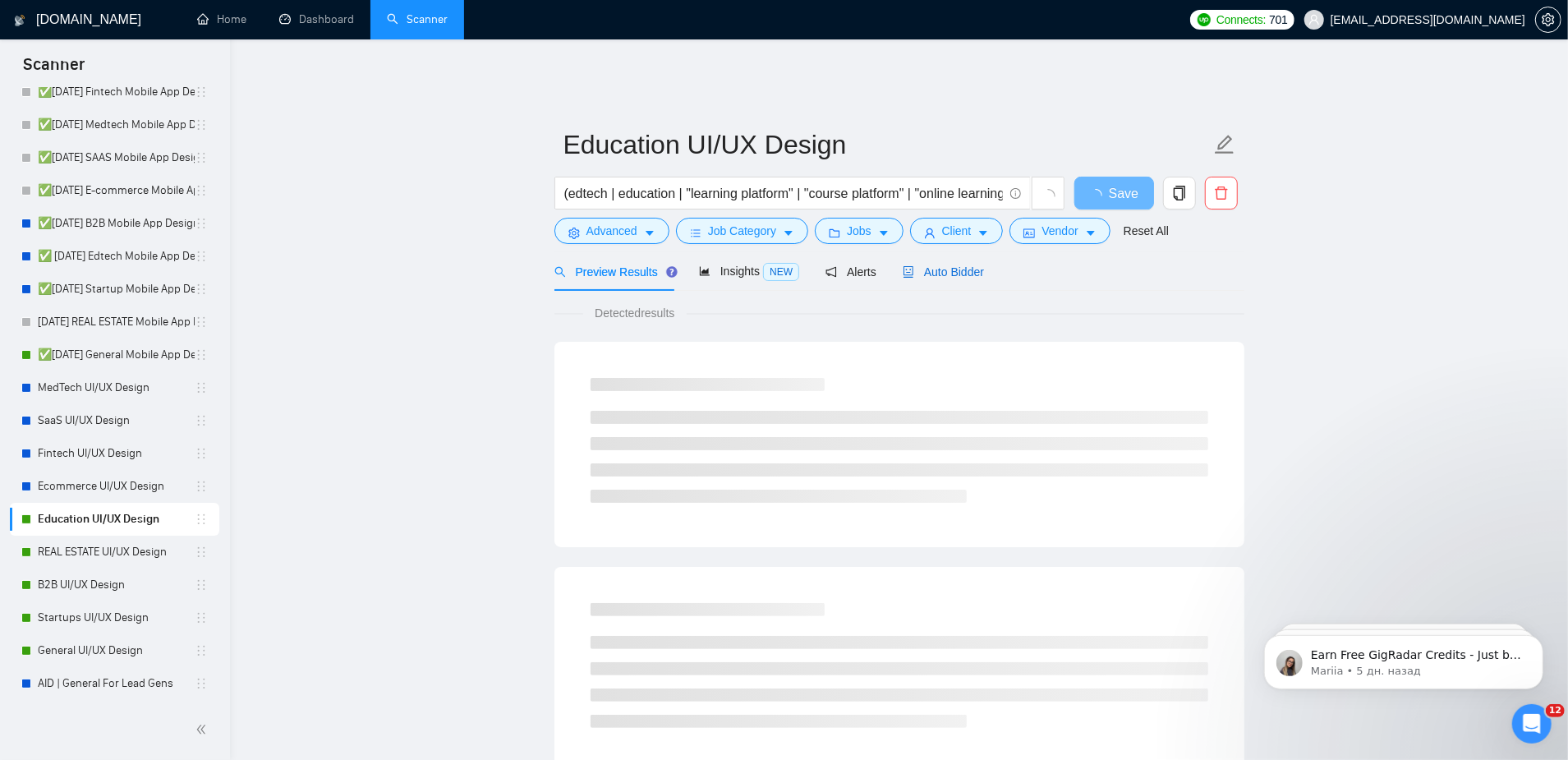
click at [955, 265] on span "Auto Bidder" at bounding box center [944, 271] width 82 height 13
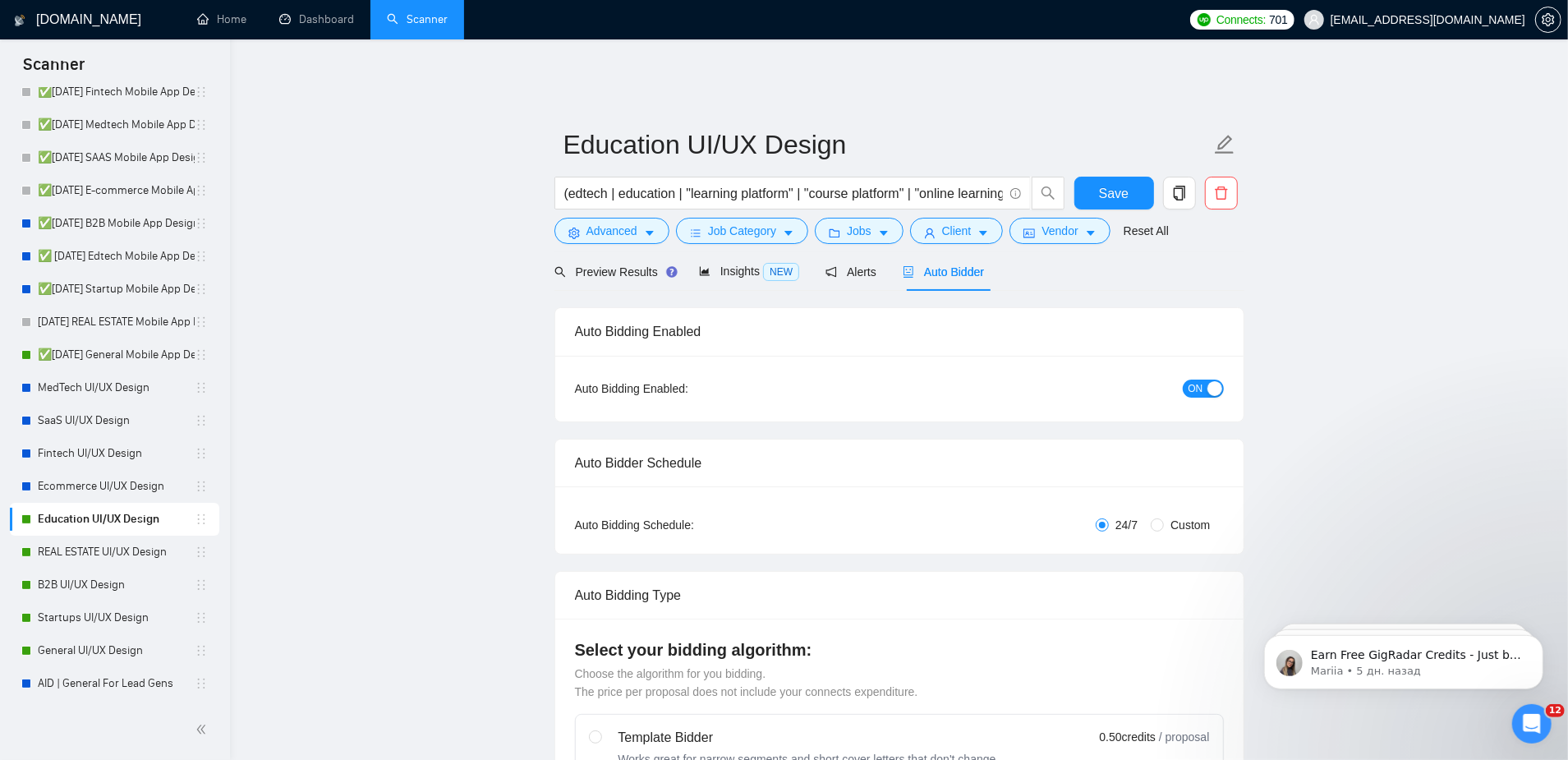
click at [1197, 386] on div "ON" at bounding box center [1115, 389] width 216 height 26
click at [1198, 380] on span "ON" at bounding box center [1196, 389] width 15 height 18
click at [1110, 184] on span "Save" at bounding box center [1114, 193] width 30 height 21
click at [134, 547] on link "REAL ESTATE UI/UX Design" at bounding box center [116, 552] width 157 height 33
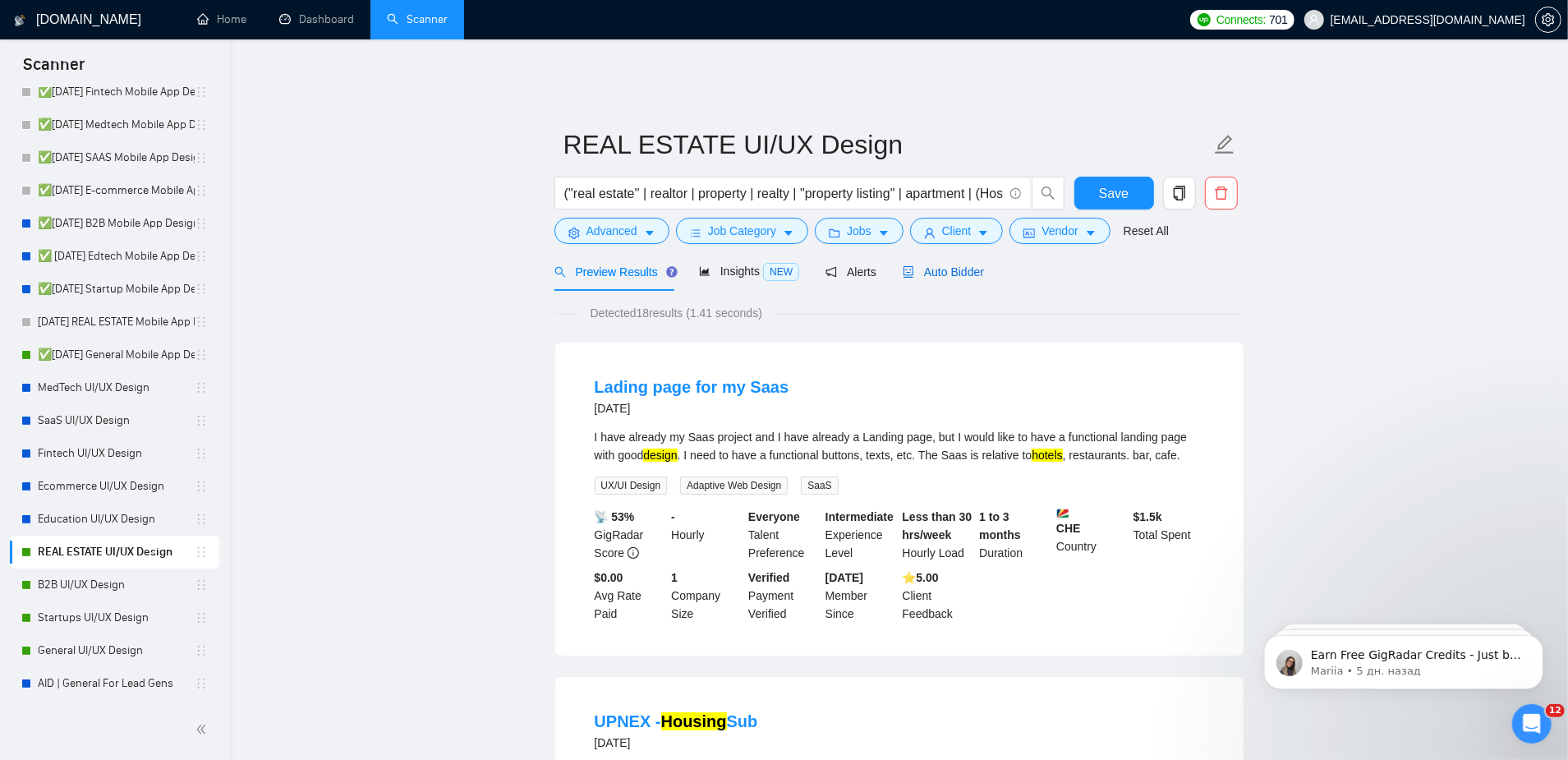
click at [956, 265] on span "Auto Bidder" at bounding box center [944, 271] width 82 height 13
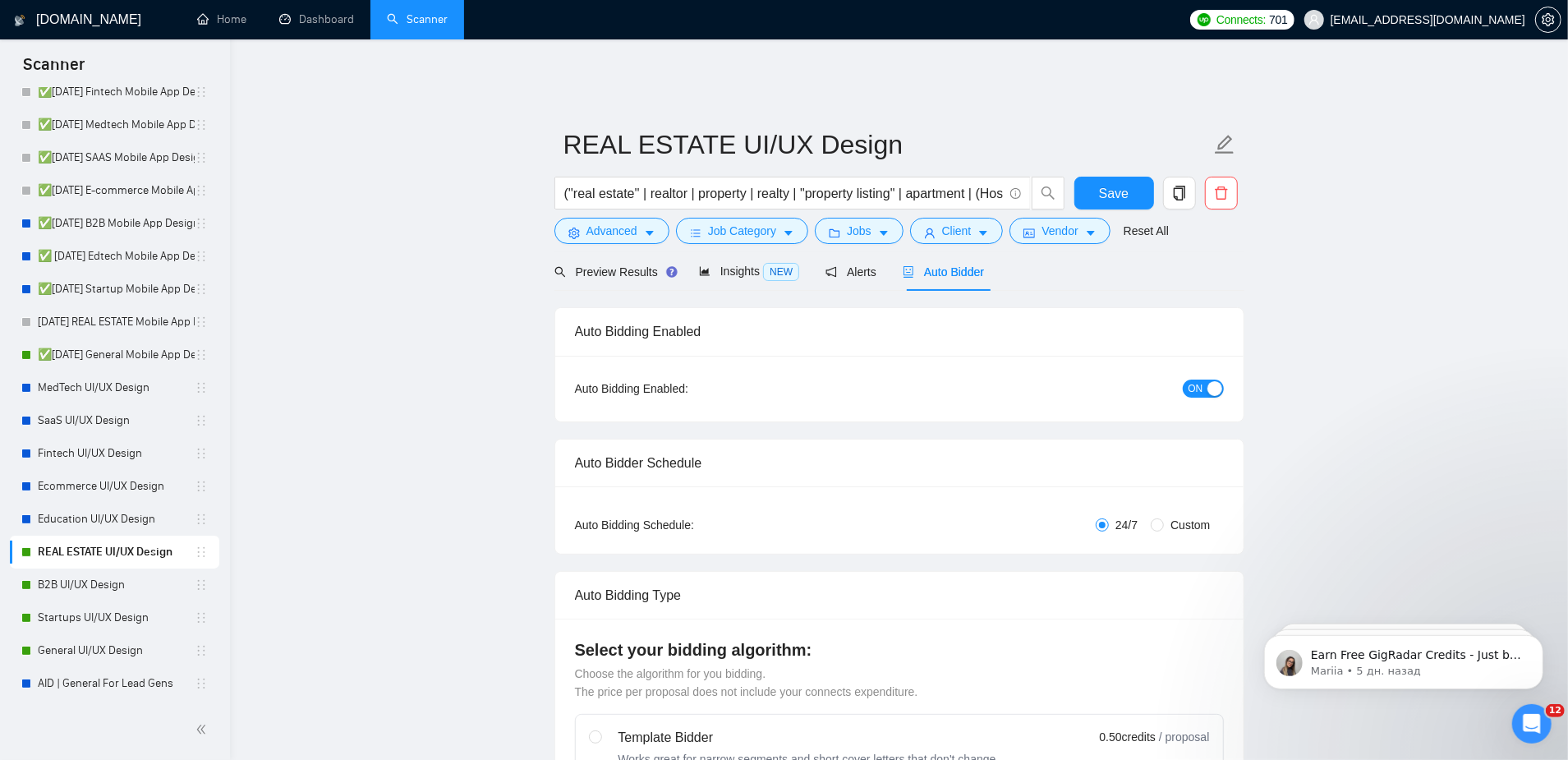
click at [1197, 380] on span "ON" at bounding box center [1196, 389] width 15 height 18
click at [1115, 177] on button "Save" at bounding box center [1114, 192] width 80 height 33
click at [125, 584] on link "B2B UI/UX Design" at bounding box center [116, 584] width 157 height 33
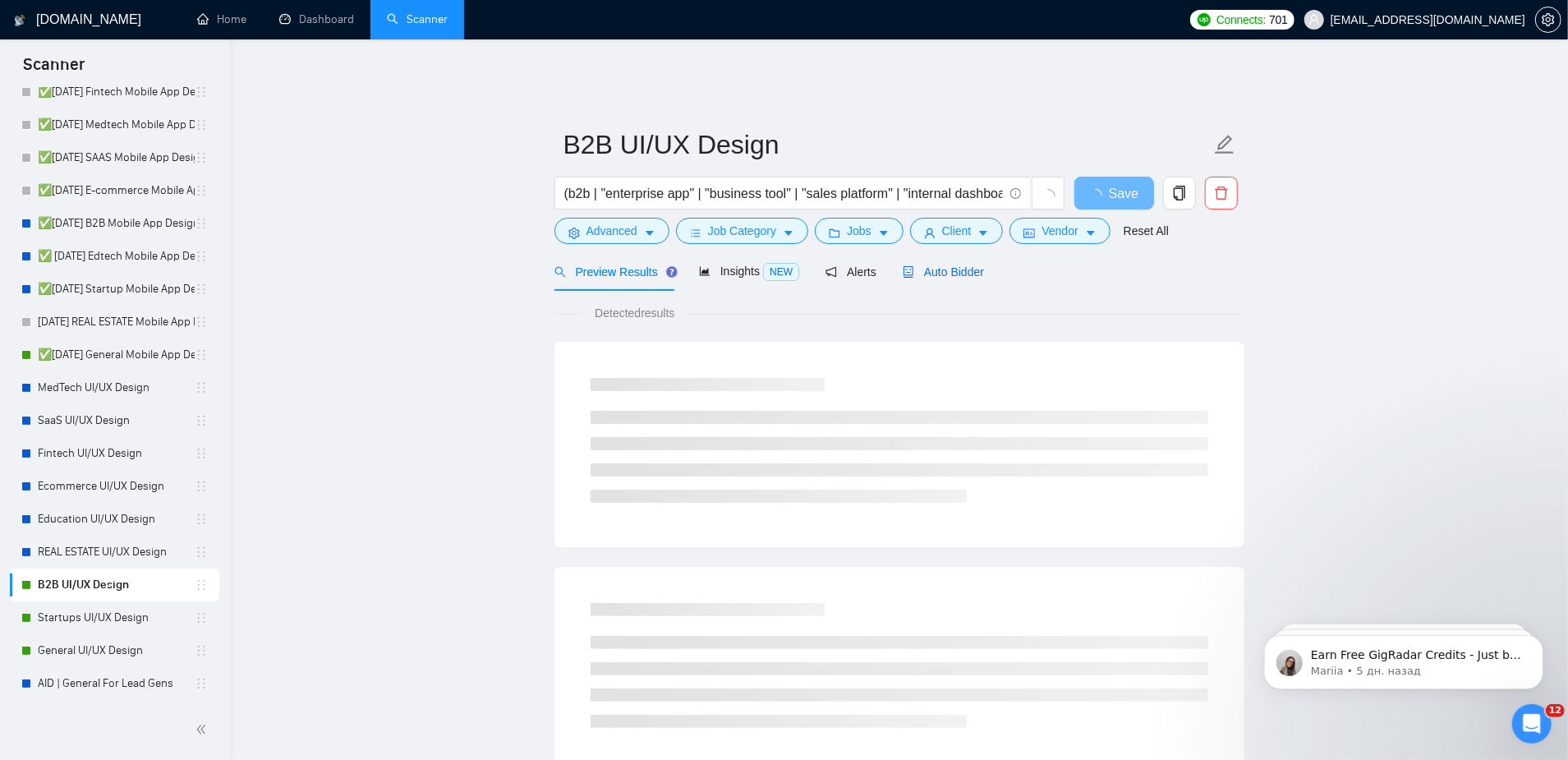
click at [971, 265] on span "Auto Bidder" at bounding box center [944, 271] width 82 height 13
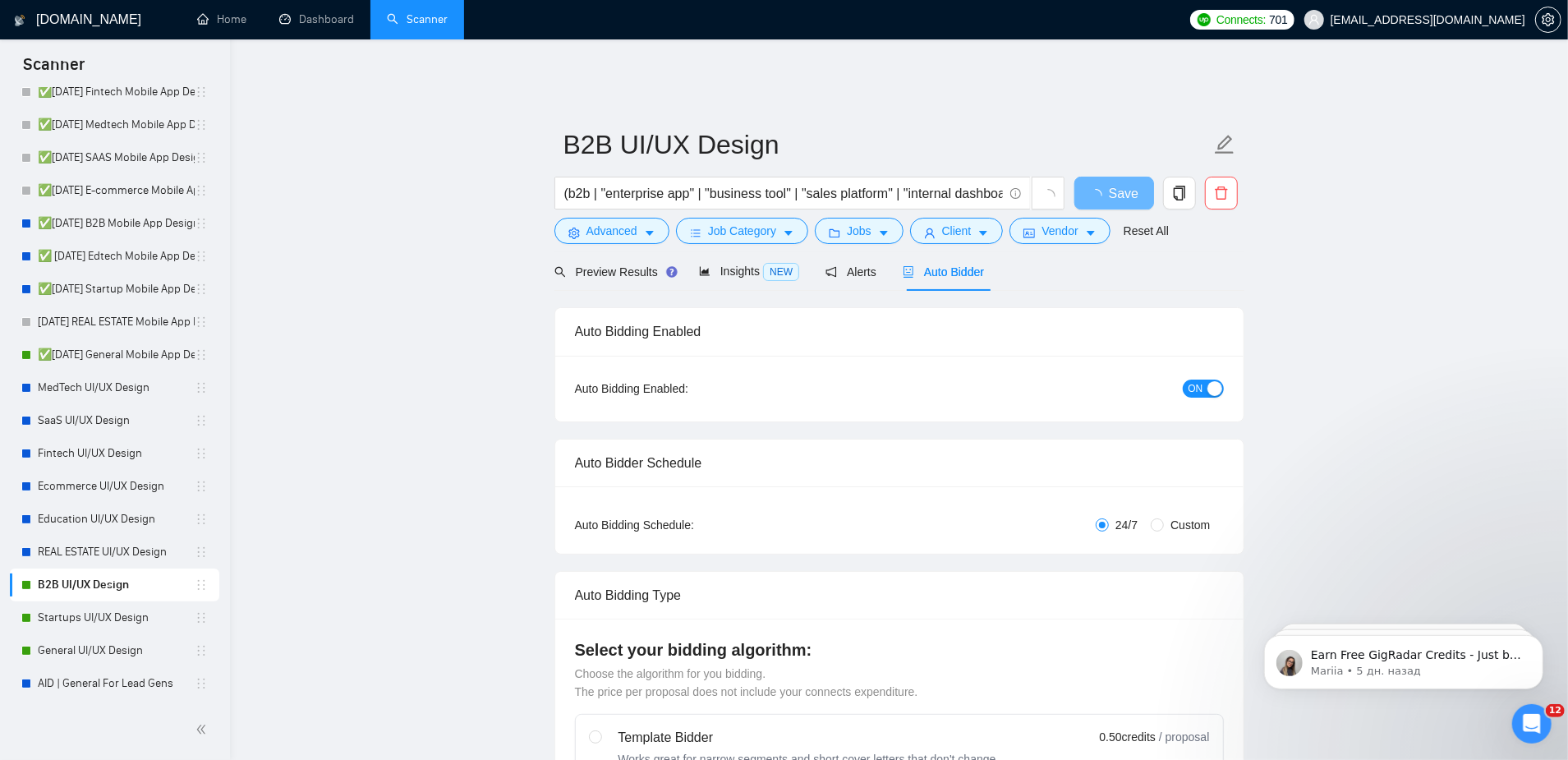
click at [1199, 380] on span "ON" at bounding box center [1196, 389] width 15 height 18
click at [1119, 190] on span "Save" at bounding box center [1114, 193] width 30 height 21
click at [111, 616] on link "Startups UI/UX Design" at bounding box center [116, 617] width 157 height 33
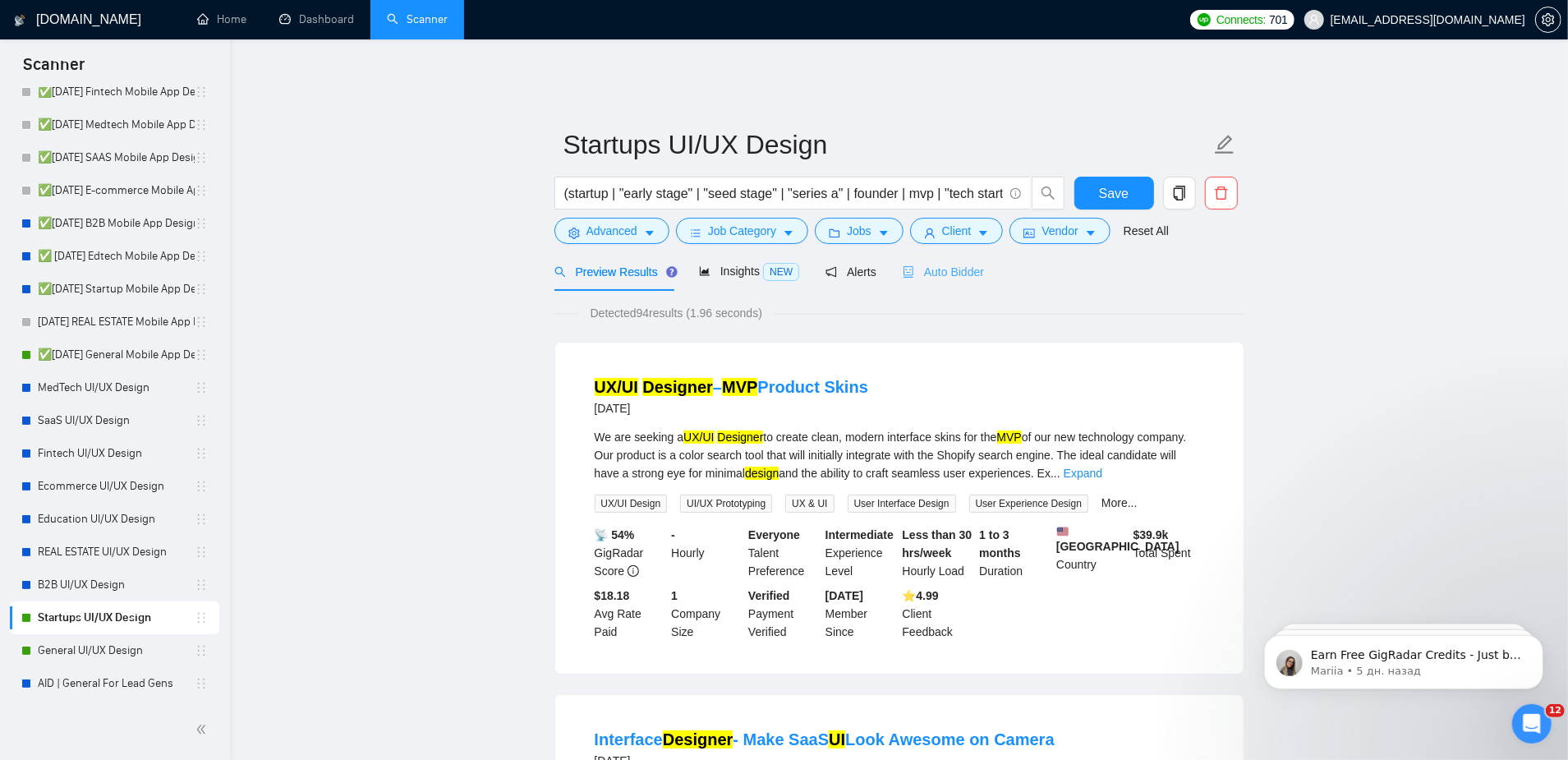
click at [952, 252] on div "Auto Bidder" at bounding box center [944, 271] width 82 height 39
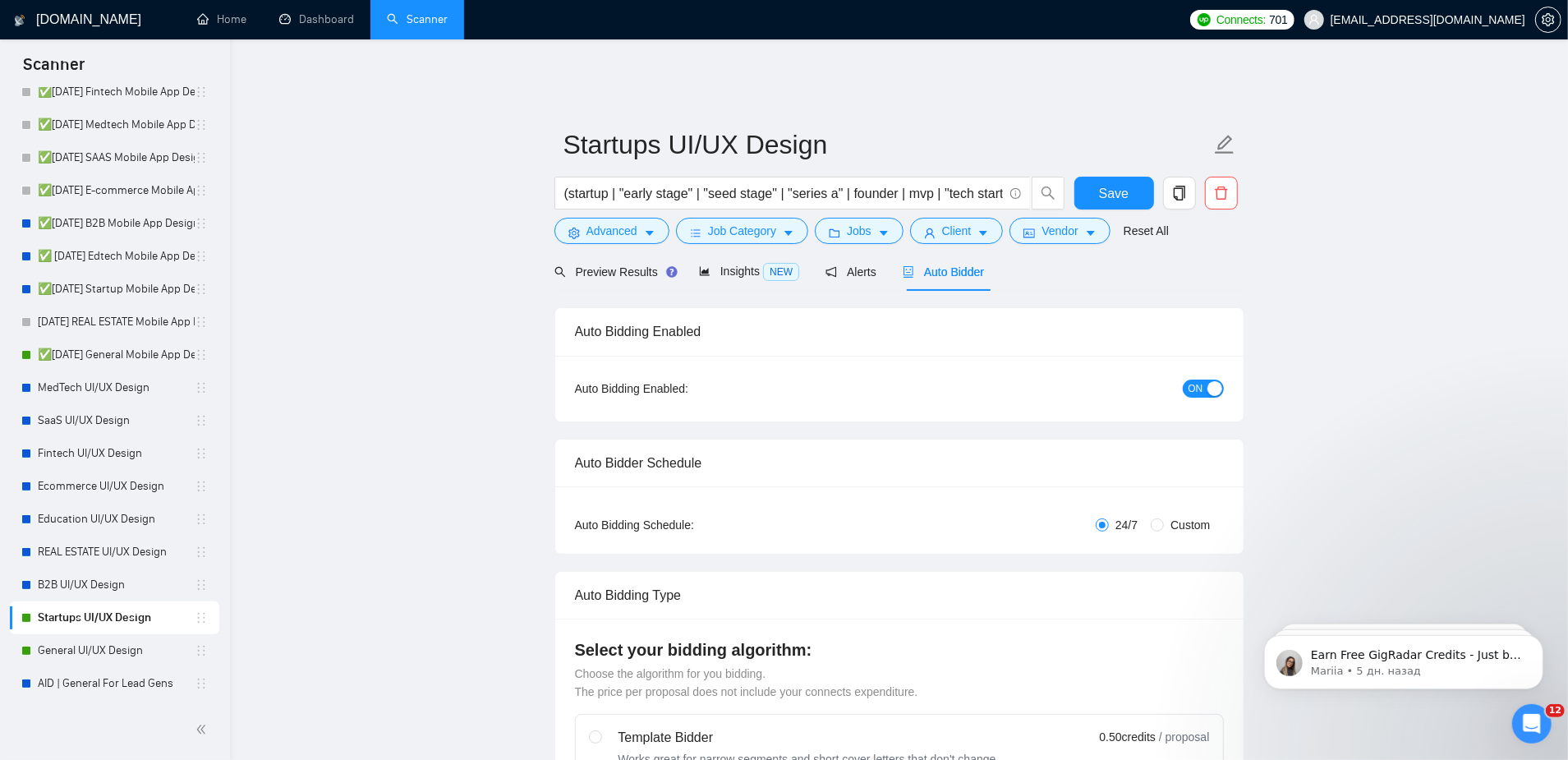
click at [1204, 380] on button "ON" at bounding box center [1203, 389] width 41 height 18
click at [1112, 202] on div "Save" at bounding box center [1114, 196] width 87 height 41
click at [1111, 184] on span "Save" at bounding box center [1114, 193] width 30 height 21
click at [78, 638] on link "General UI/UX Design" at bounding box center [116, 650] width 157 height 33
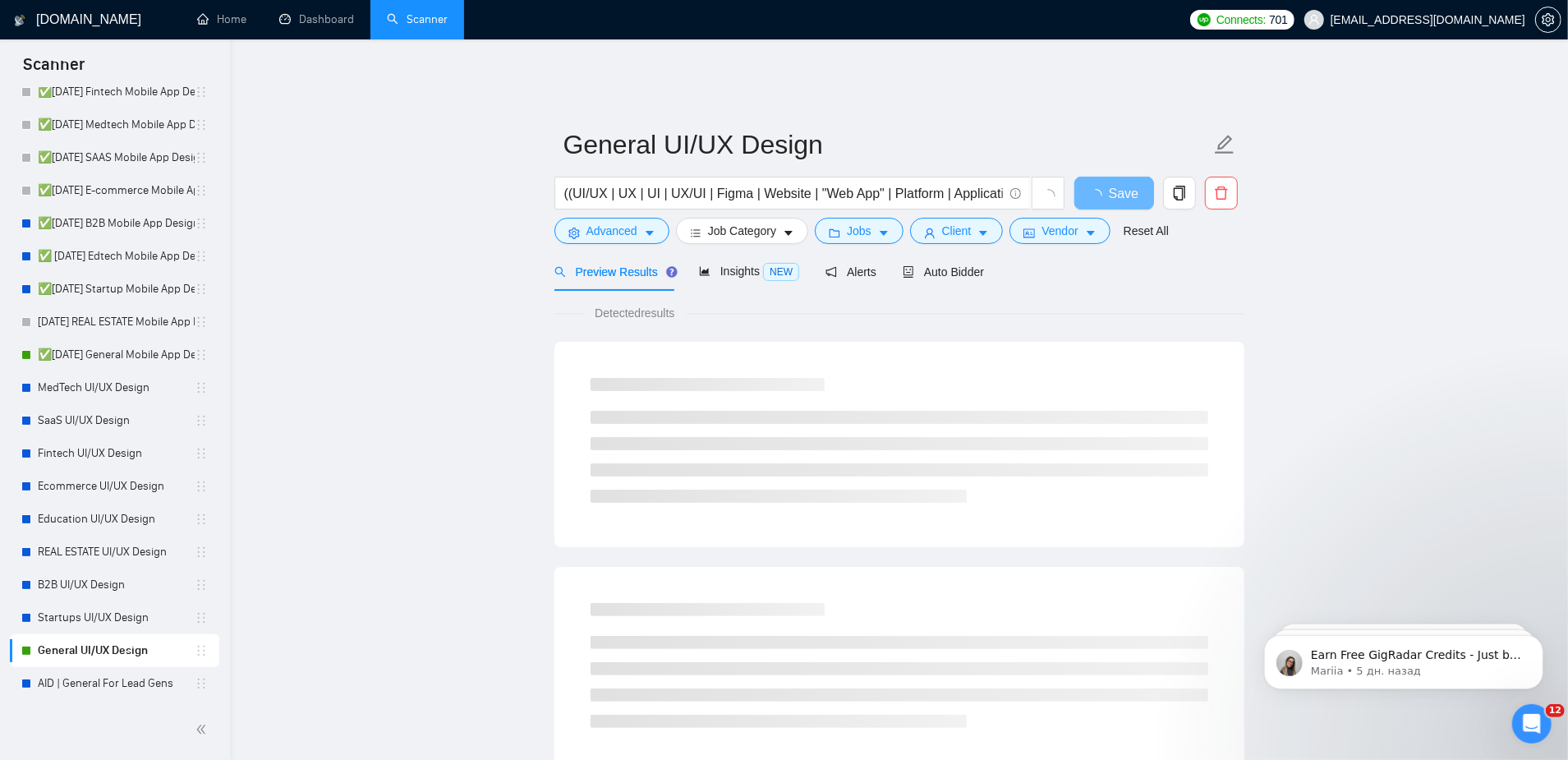
click at [954, 239] on form "General UI/UX Design ((UI/UX | UX | UI | UX/UI | Figma | Website | "Web App" | …" at bounding box center [899, 186] width 690 height 134
click at [952, 252] on div "Auto Bidder" at bounding box center [944, 271] width 82 height 39
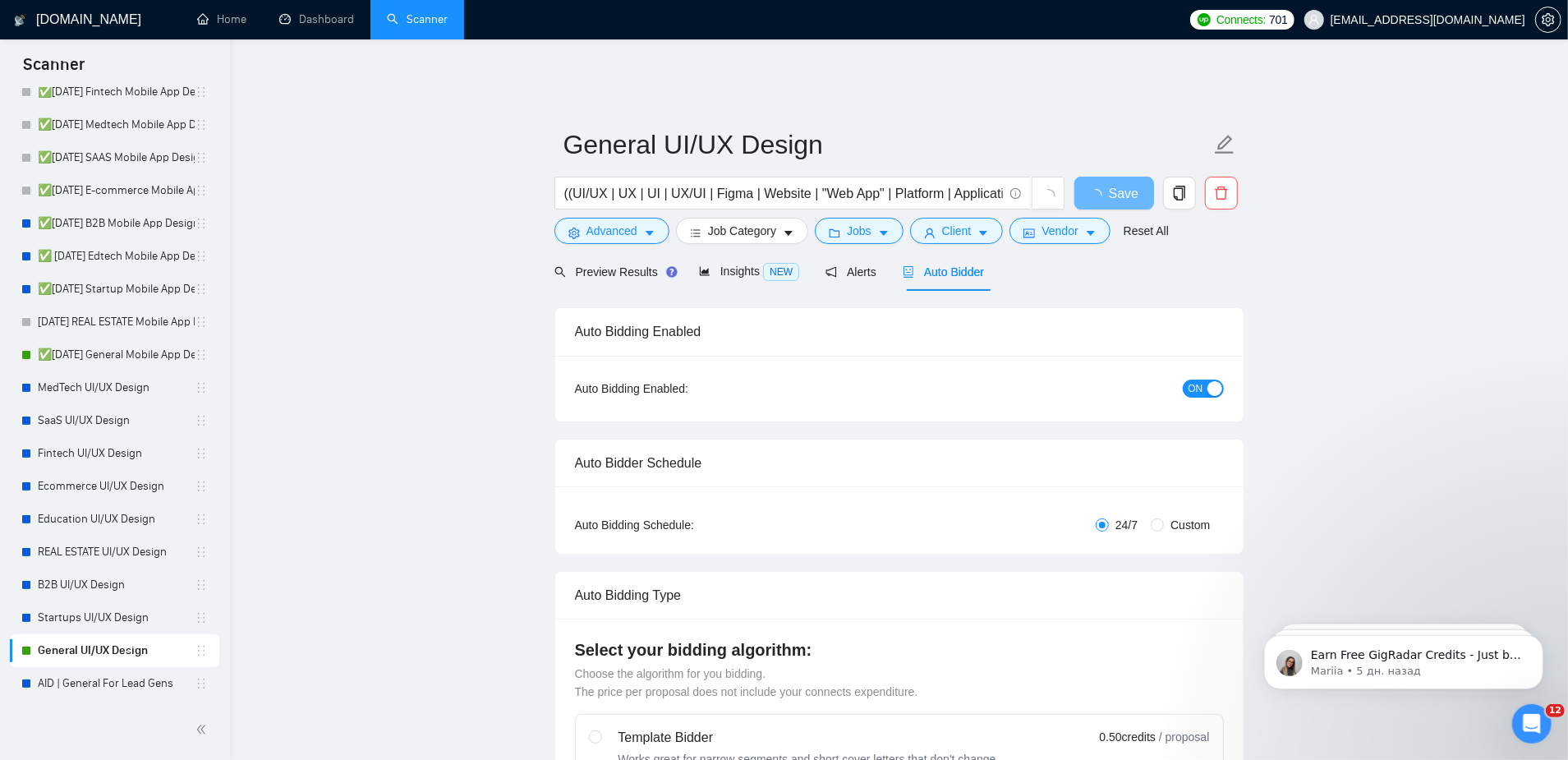
click at [1192, 380] on span "ON" at bounding box center [1196, 389] width 15 height 18
click at [1110, 184] on span "Save" at bounding box center [1114, 193] width 30 height 21
click at [136, 354] on link "✅[DATE] General Mobile App Design" at bounding box center [116, 355] width 157 height 33
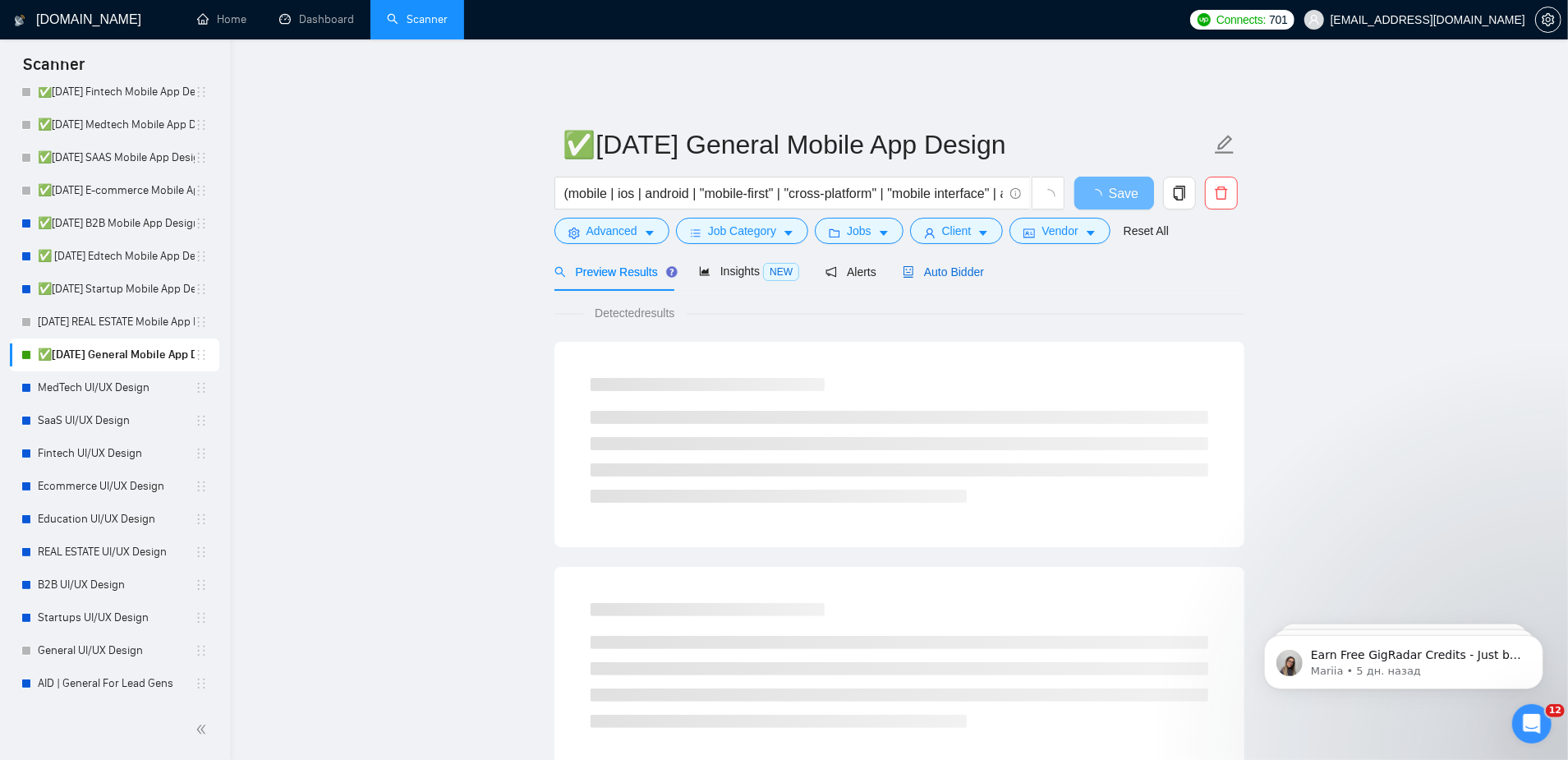
click at [947, 265] on span "Auto Bidder" at bounding box center [944, 271] width 82 height 13
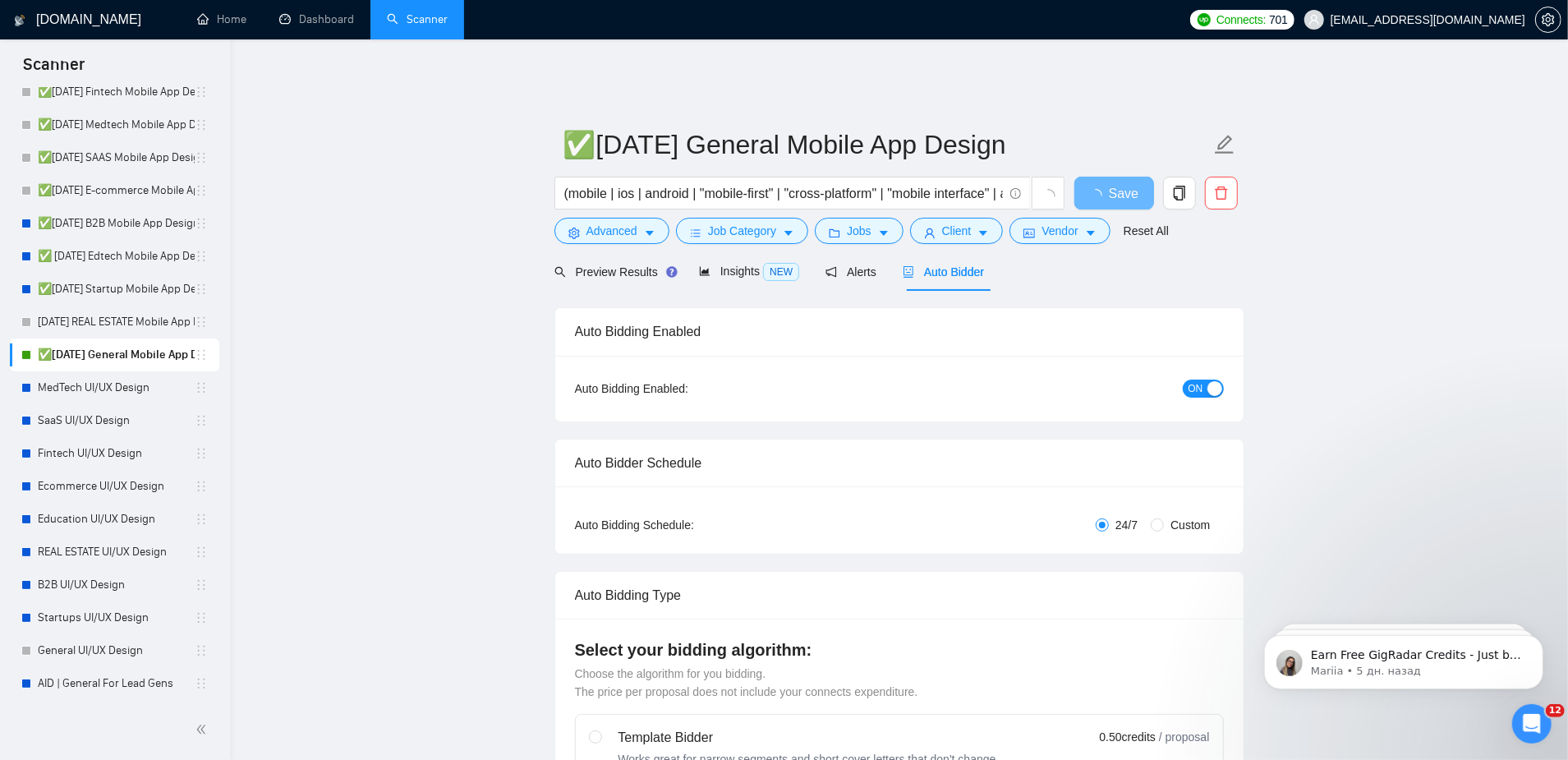
click at [1185, 380] on button "ON" at bounding box center [1203, 389] width 41 height 18
click at [1105, 184] on span "Save" at bounding box center [1114, 193] width 30 height 21
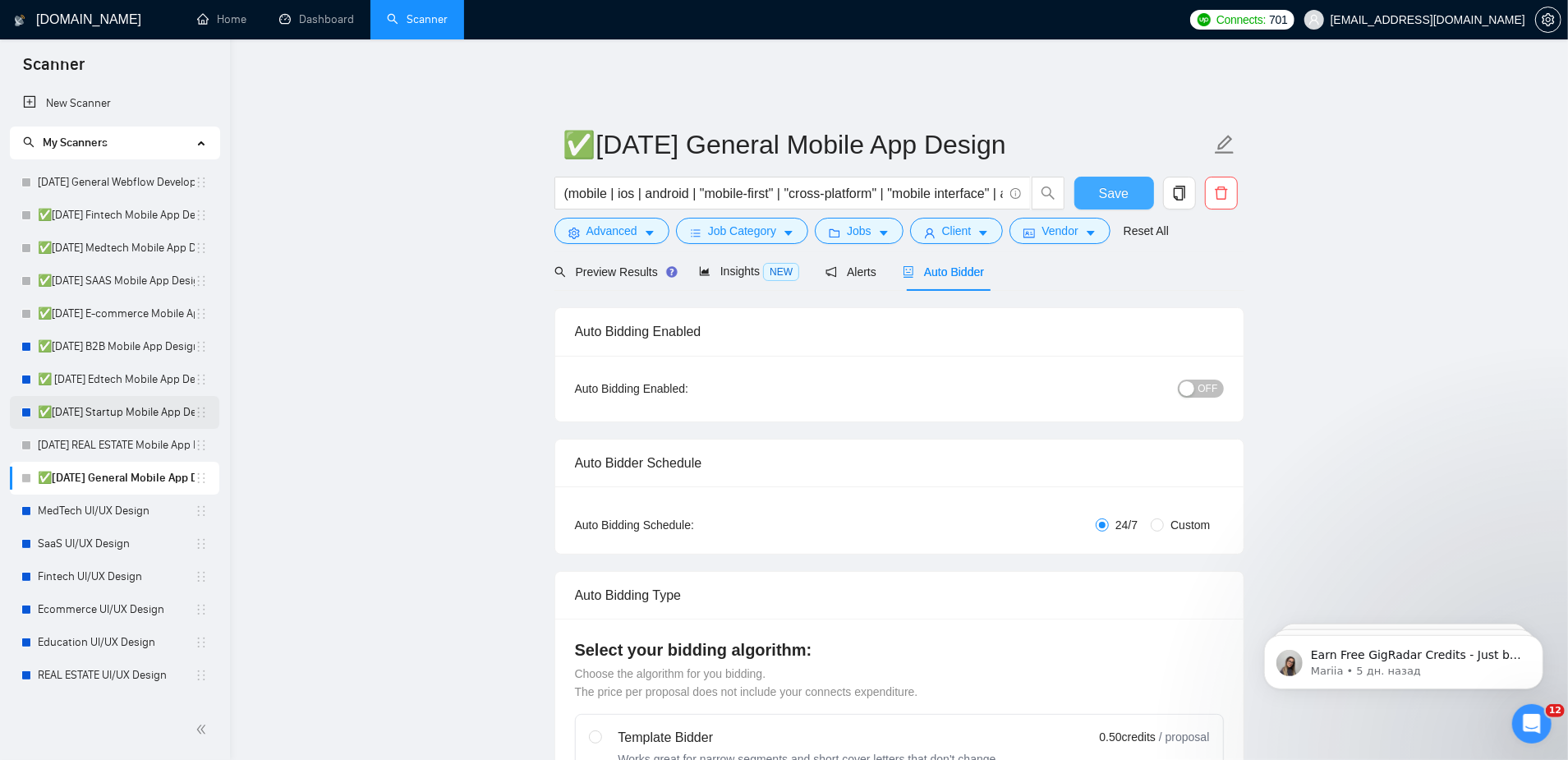
scroll to position [124, 0]
